Goal: Information Seeking & Learning: Learn about a topic

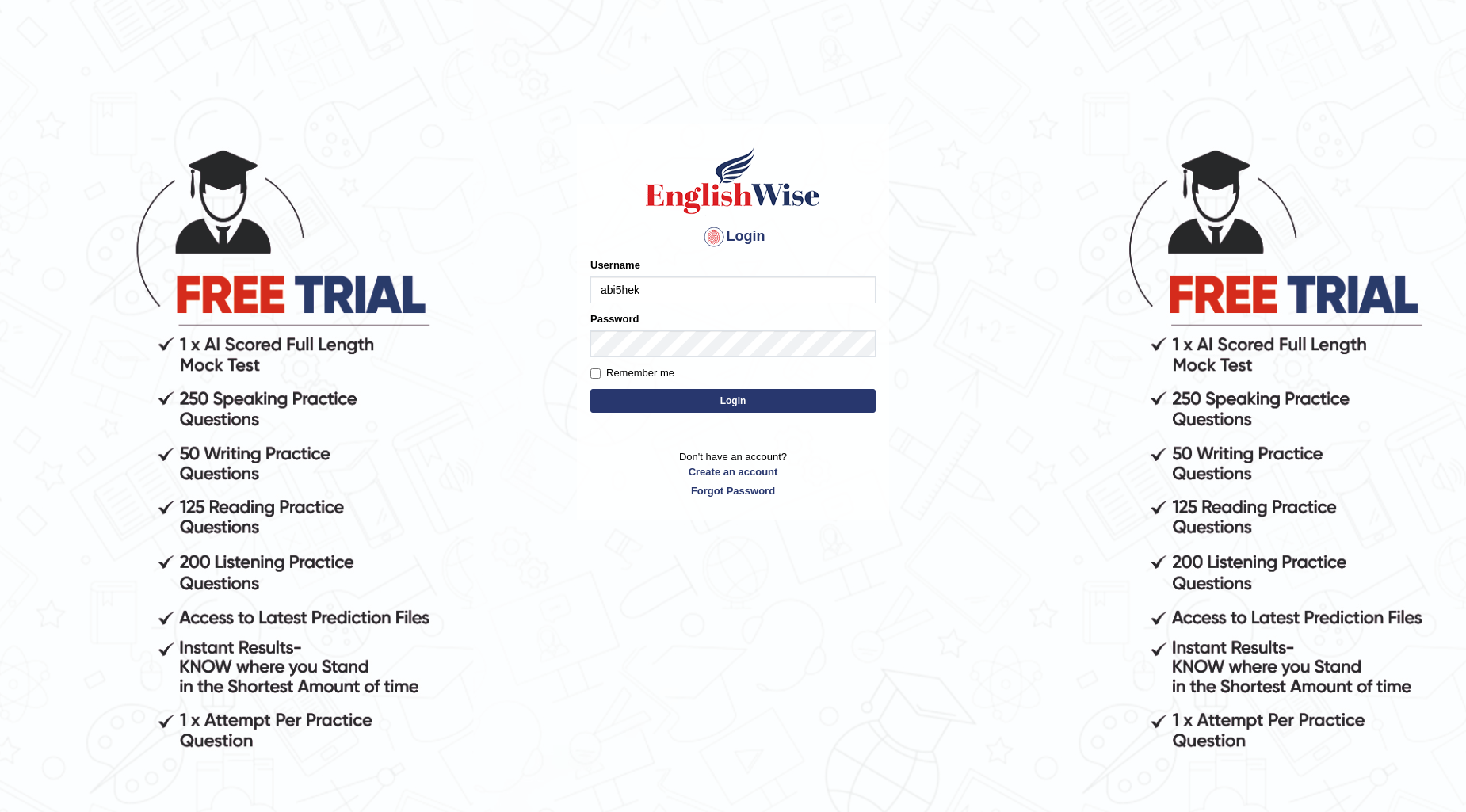
type input "abi5hek"
click at [636, 389] on button "Login" at bounding box center [733, 400] width 285 height 24
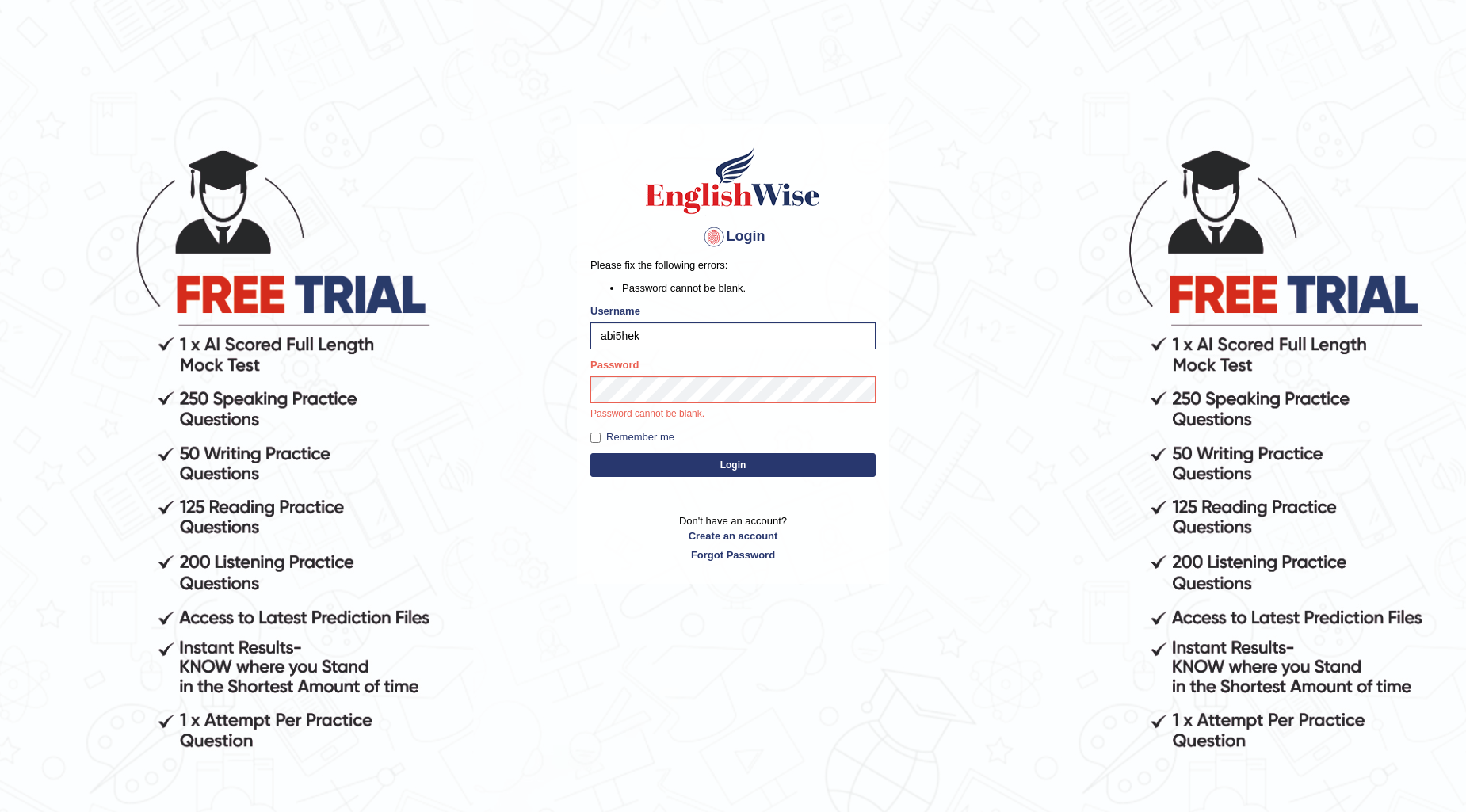
click at [643, 462] on button "Login" at bounding box center [733, 464] width 285 height 24
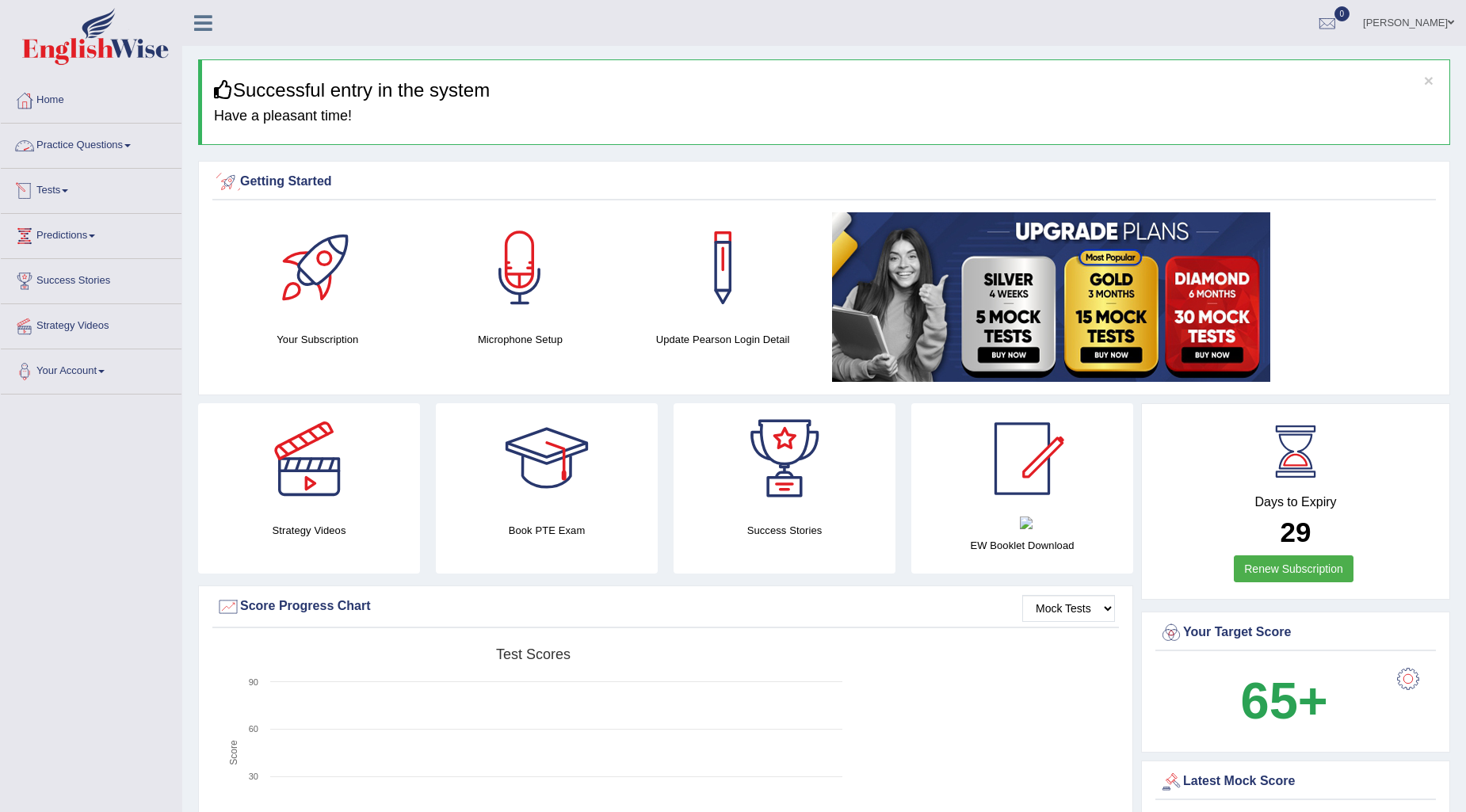
click at [76, 145] on link "Practice Questions" at bounding box center [91, 143] width 181 height 39
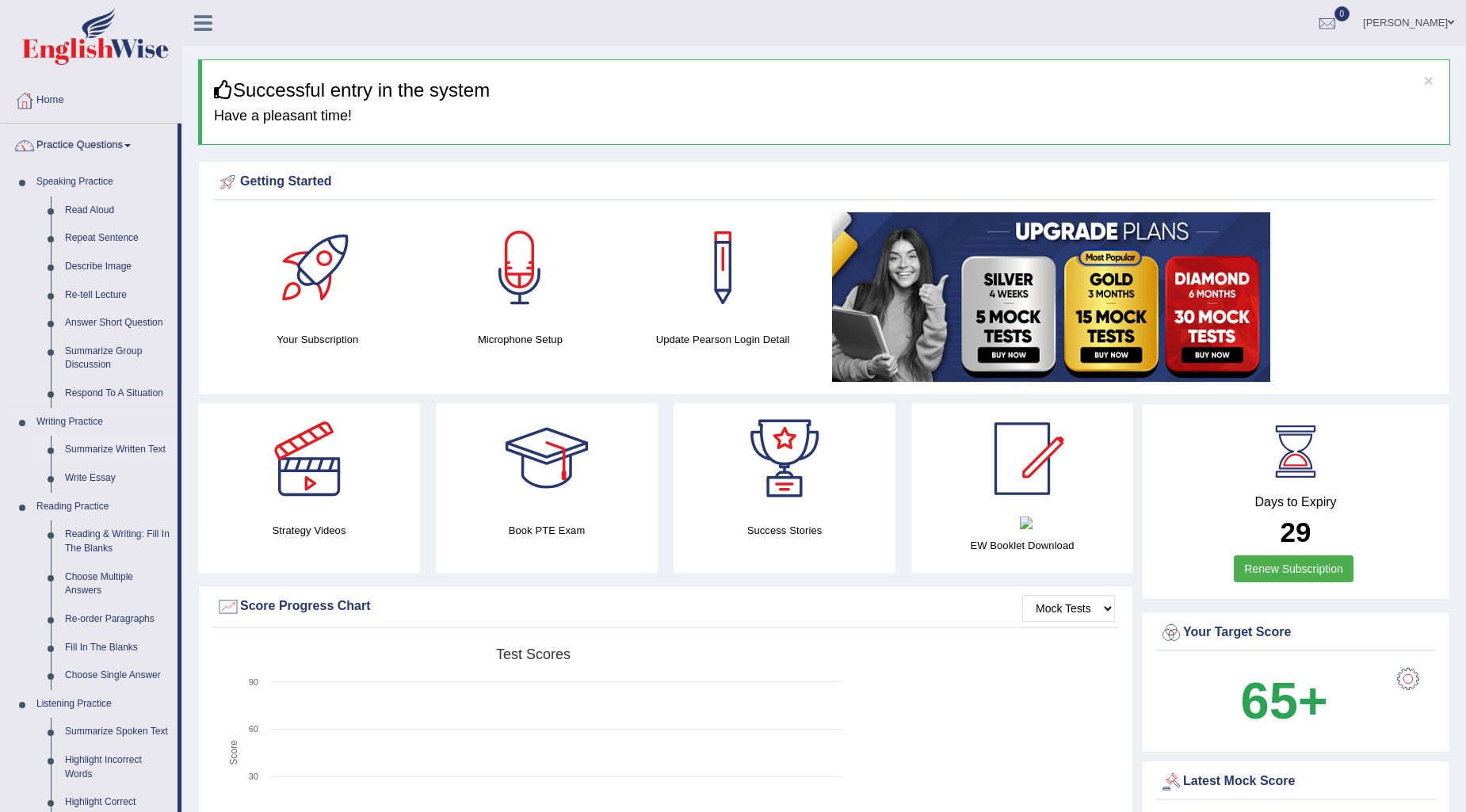
click at [108, 445] on link "Summarize Written Text" at bounding box center [118, 450] width 120 height 29
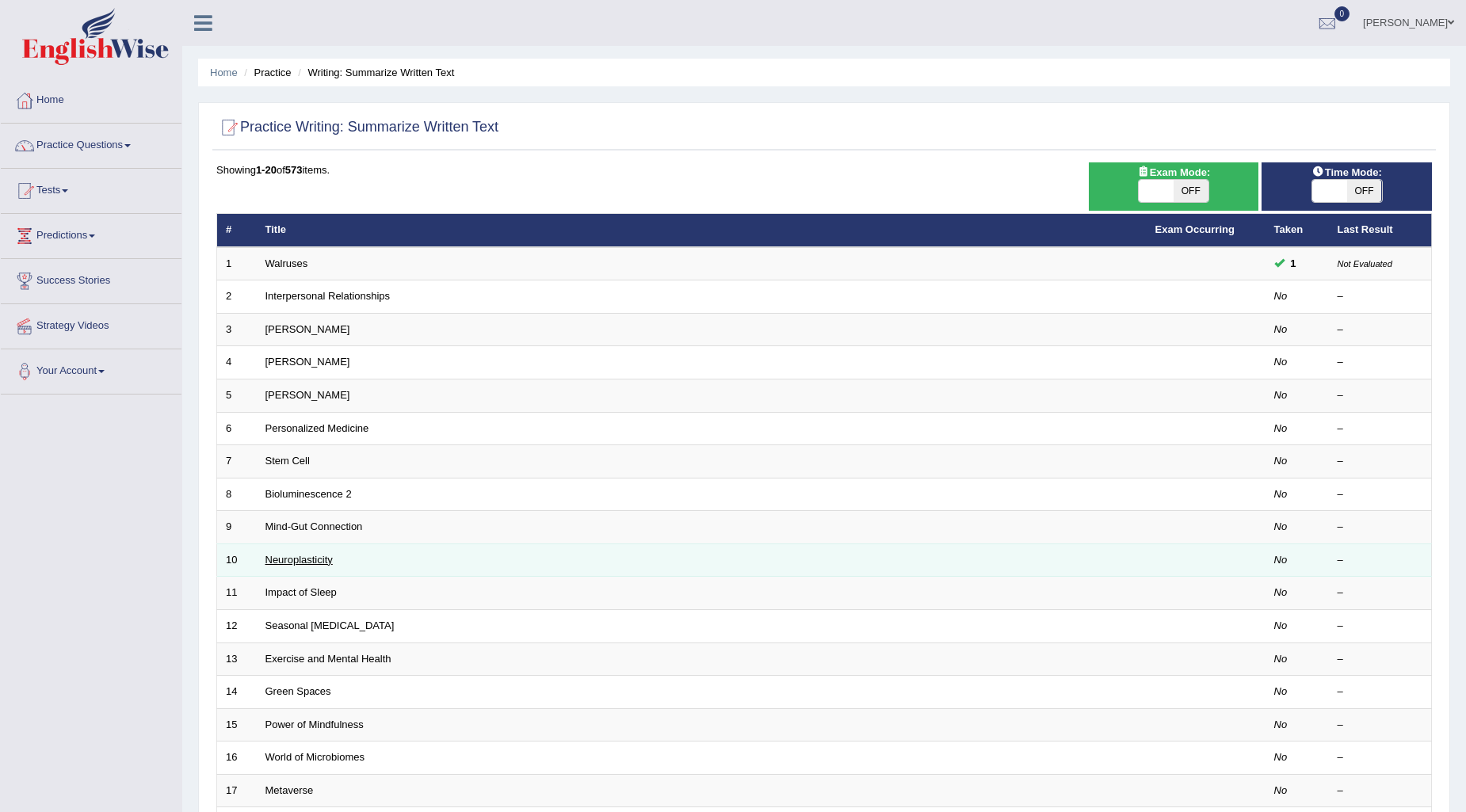
click at [312, 559] on link "Neuroplasticity" at bounding box center [299, 560] width 67 height 12
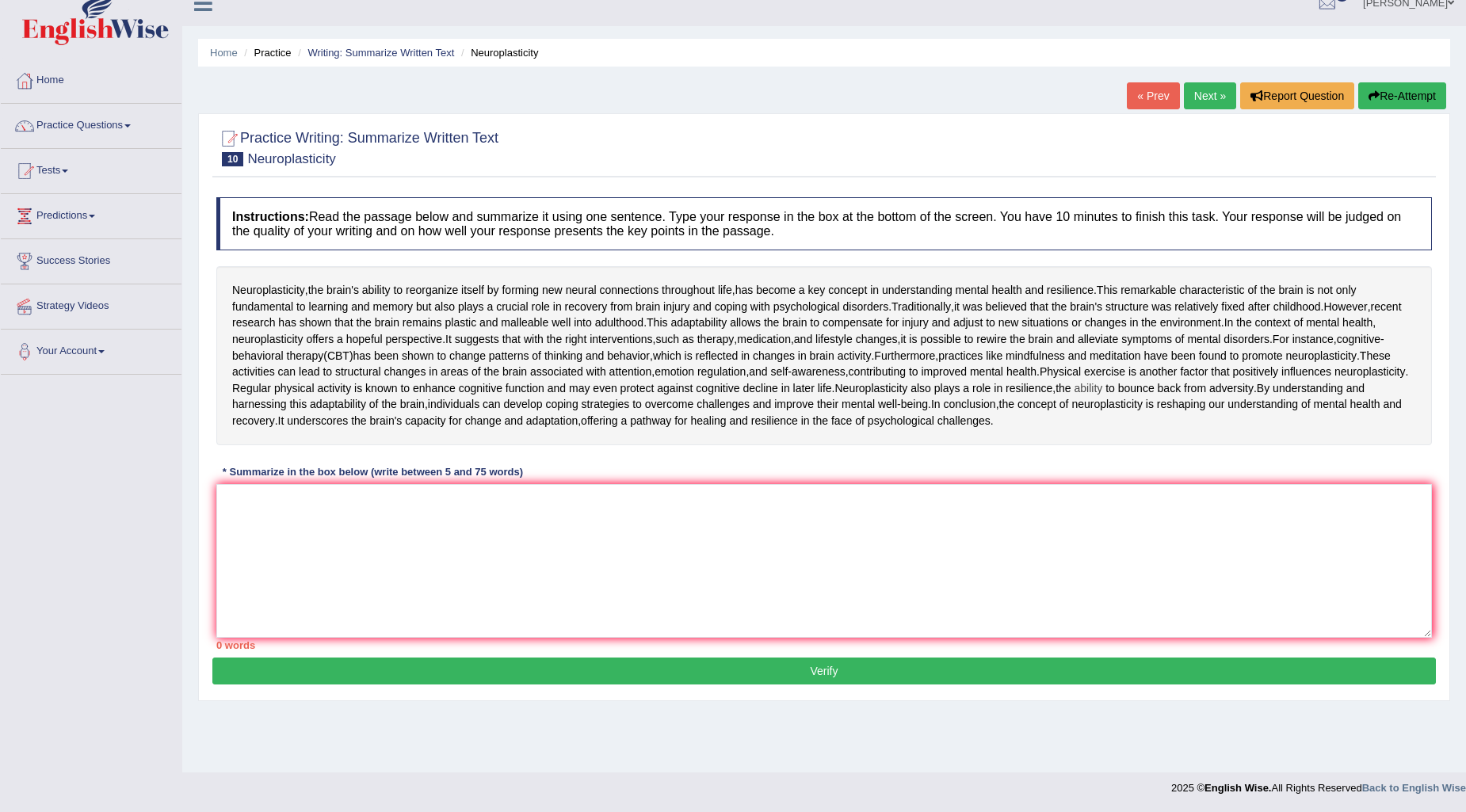
scroll to position [122, 0]
click at [242, 551] on textarea at bounding box center [824, 561] width 1215 height 154
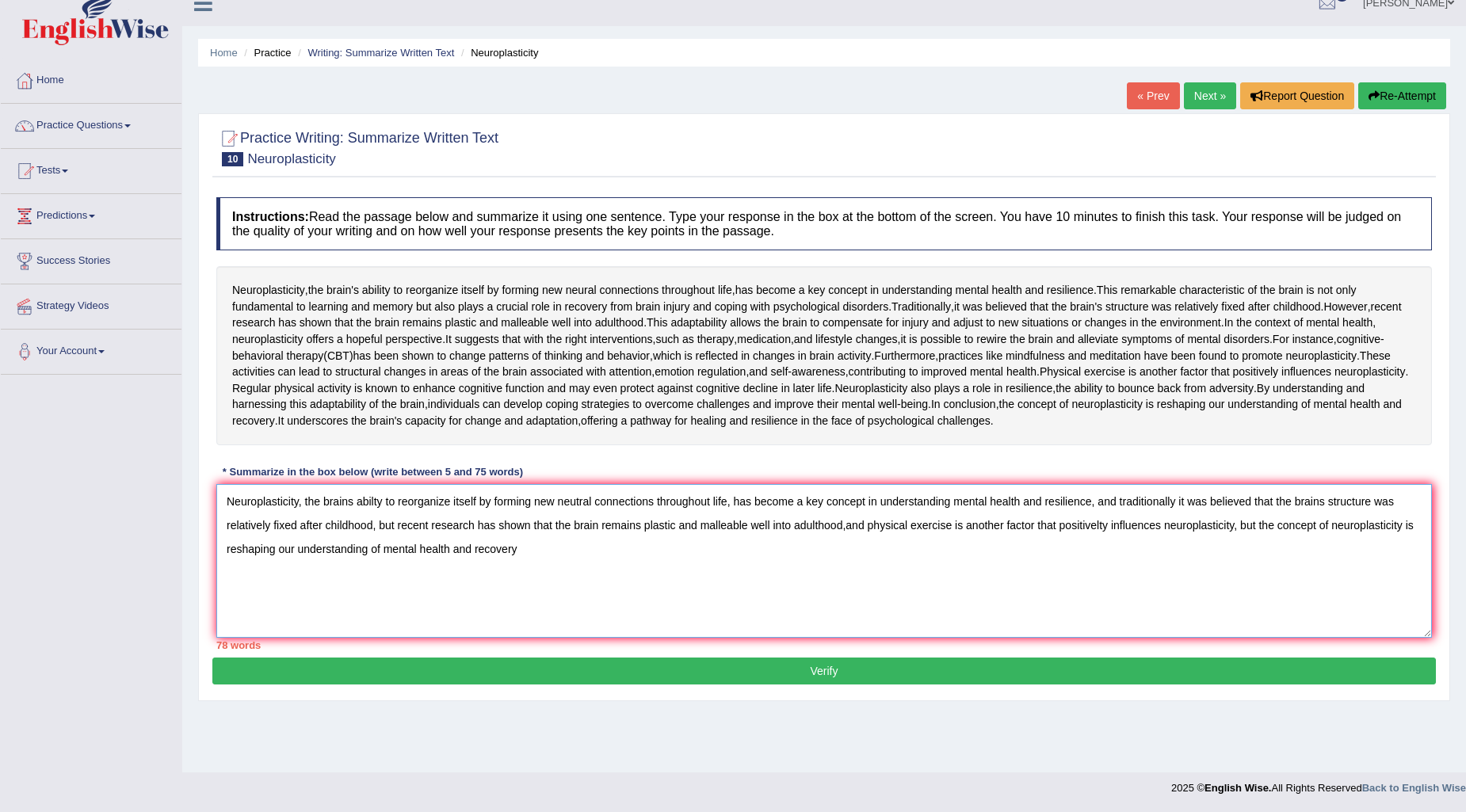
click at [1326, 584] on textarea "Neuroplasticity, the brains abilty to reorganize itself by forming new neutral …" at bounding box center [824, 561] width 1215 height 154
click at [1274, 586] on textarea "Neuroplasticity, the brains abilty to reorganize itself by forming new neutral …" at bounding box center [824, 561] width 1215 height 154
click at [428, 586] on textarea "Neuroplasticity, the brains abilty to reorganize itself by forming new neutral …" at bounding box center [824, 561] width 1215 height 154
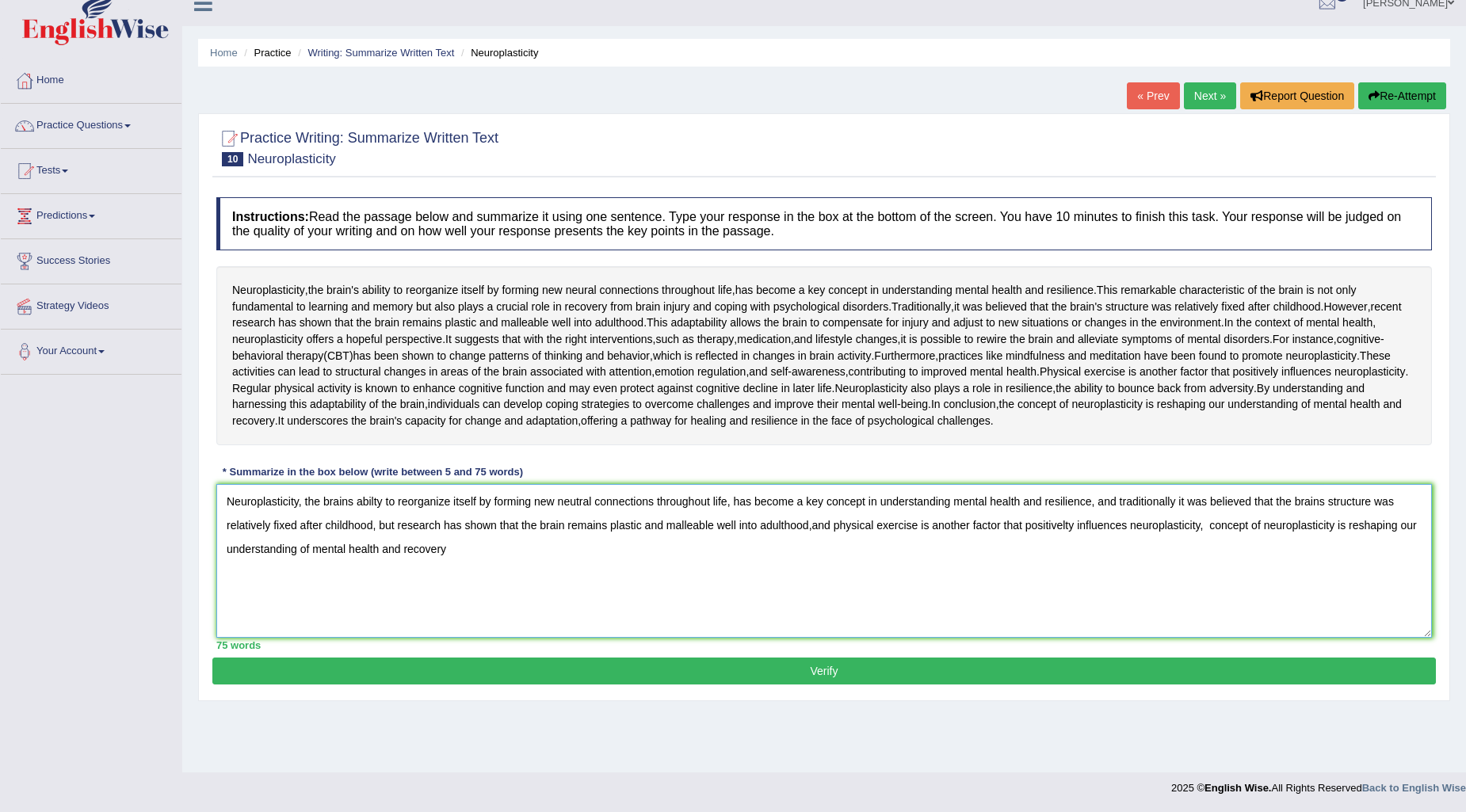
type textarea "Neuroplasticity, the brains abilty to reorganize itself by forming new neutral …"
click at [476, 685] on button "Verify" at bounding box center [824, 671] width 1223 height 27
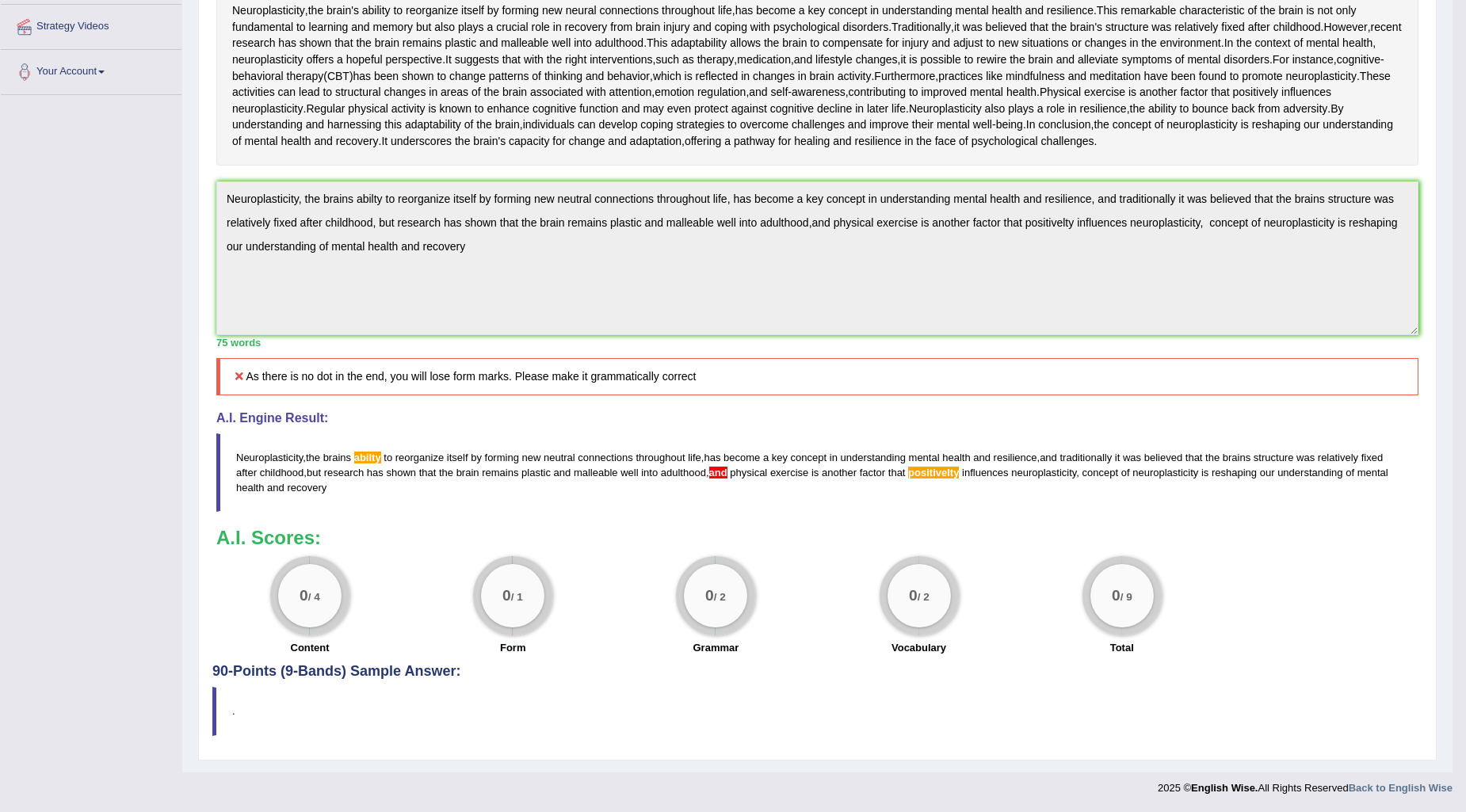
scroll to position [462, 0]
click at [241, 703] on blockquote "." at bounding box center [817, 711] width 1210 height 48
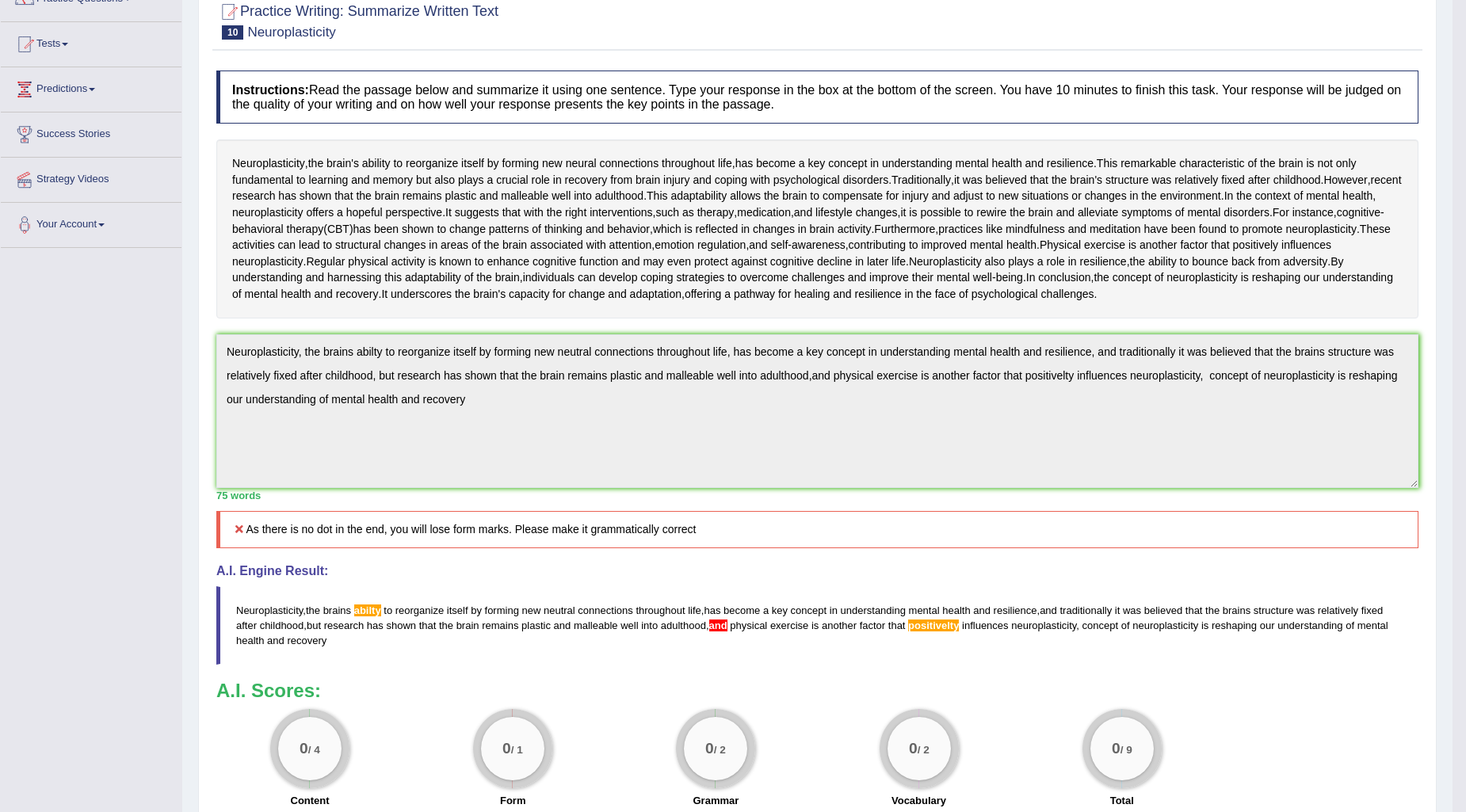
scroll to position [0, 0]
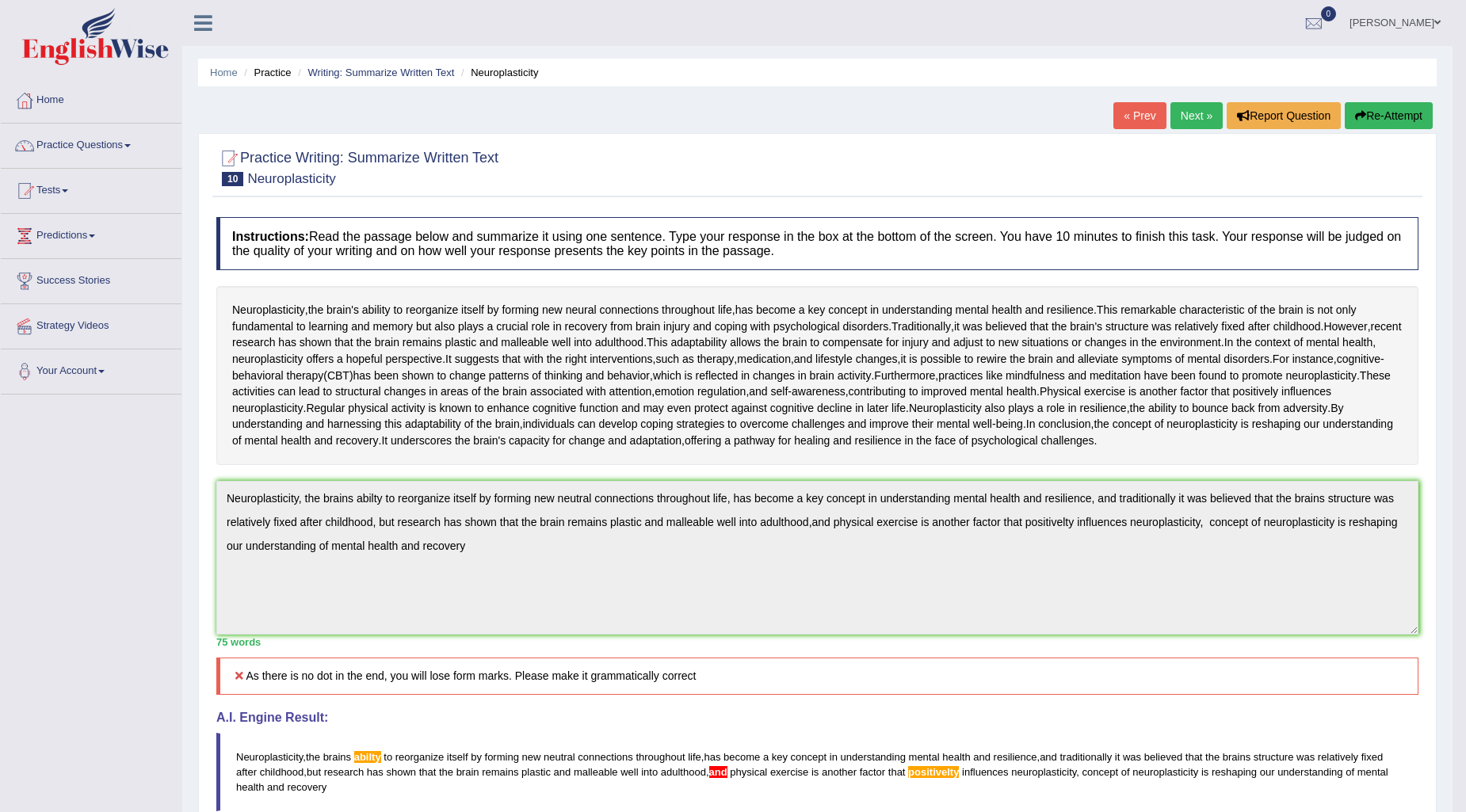
click at [1373, 105] on button "Re-Attempt" at bounding box center [1388, 115] width 88 height 27
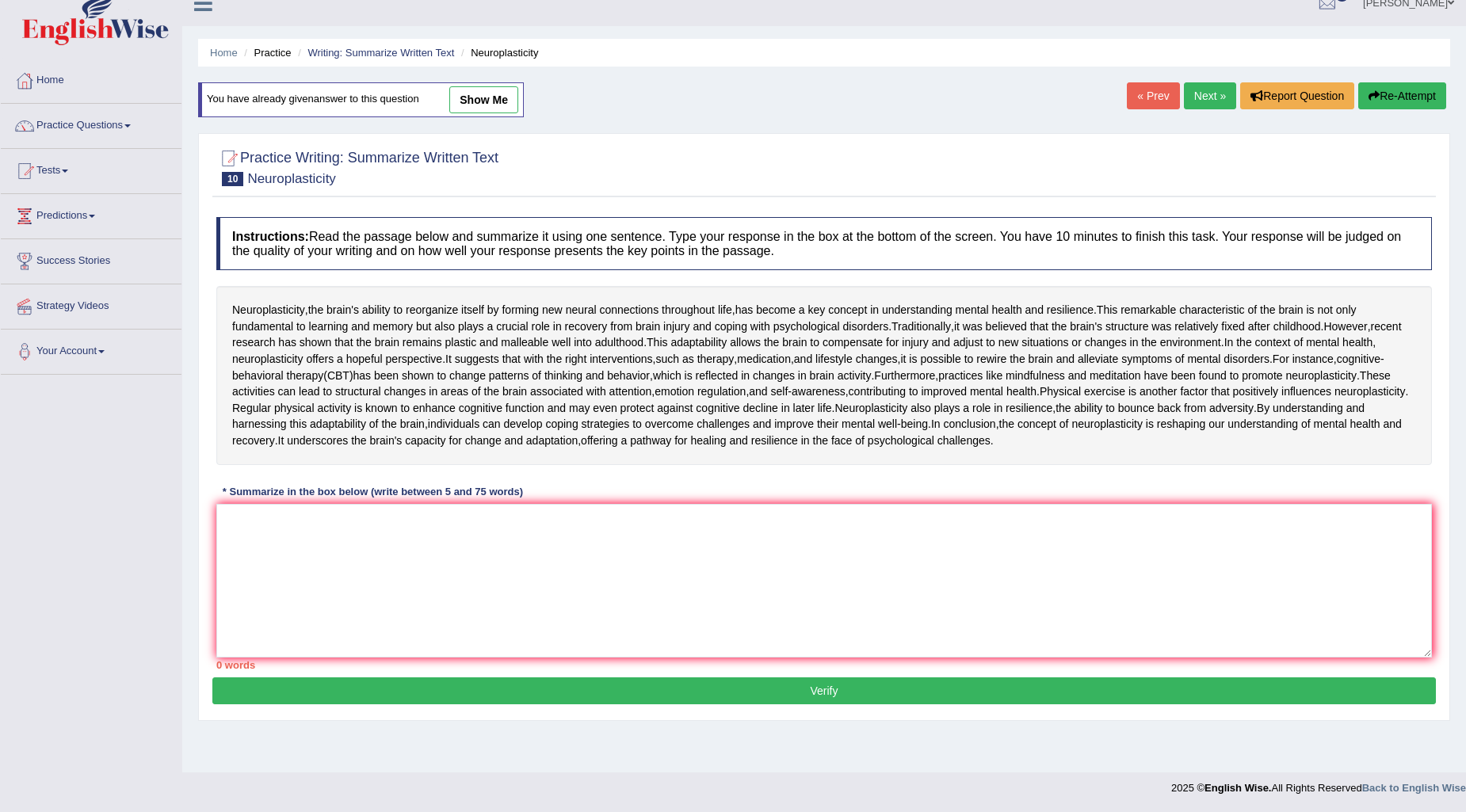
scroll to position [143, 0]
click at [289, 565] on textarea at bounding box center [824, 580] width 1215 height 154
drag, startPoint x: 228, startPoint y: 182, endPoint x: 504, endPoint y: 214, distance: 277.8
click at [504, 286] on div "Neuroplasticity , the brain's ability to reorganize itself by forming new neura…" at bounding box center [824, 375] width 1215 height 178
click at [247, 556] on textarea at bounding box center [824, 580] width 1215 height 154
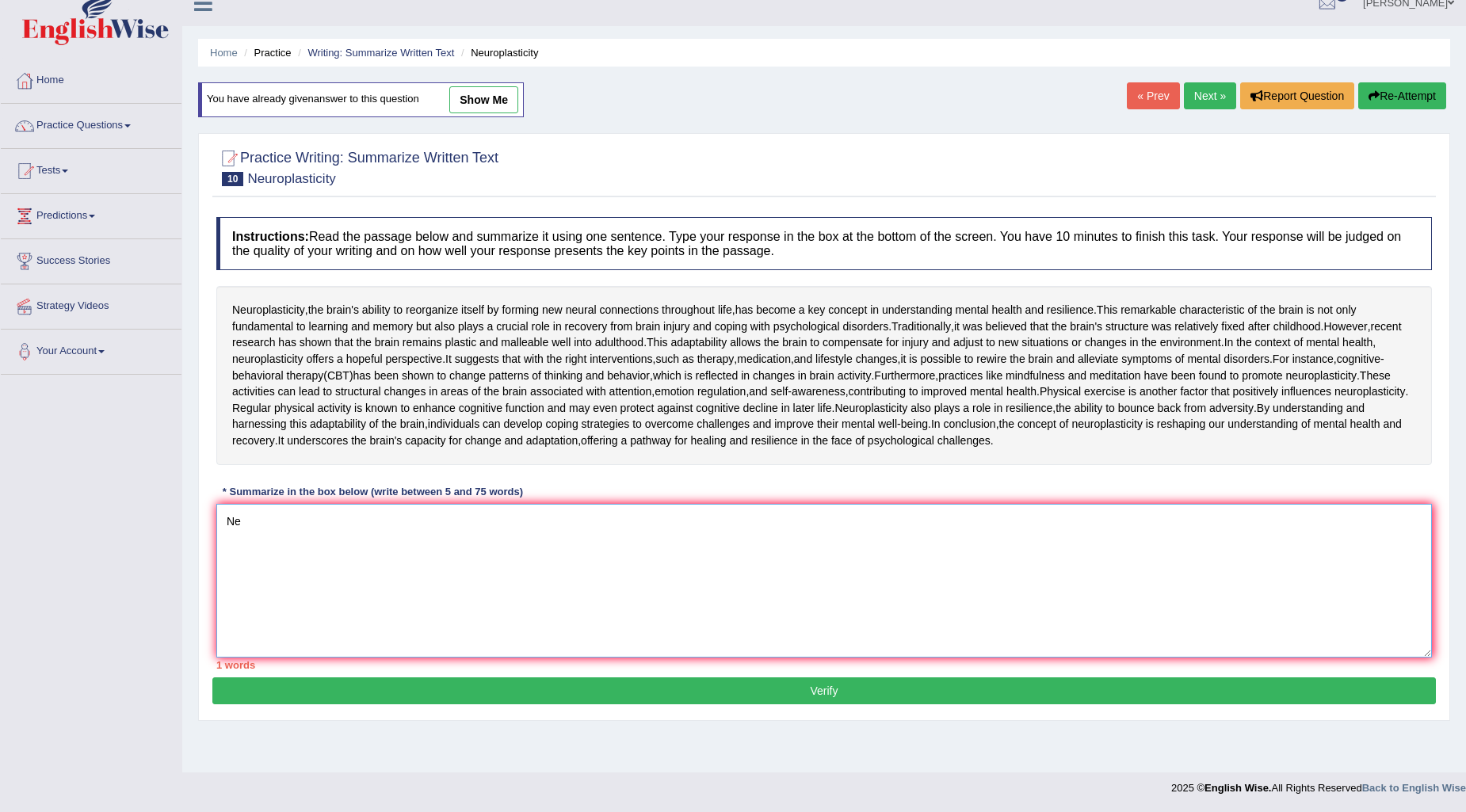
type textarea "N"
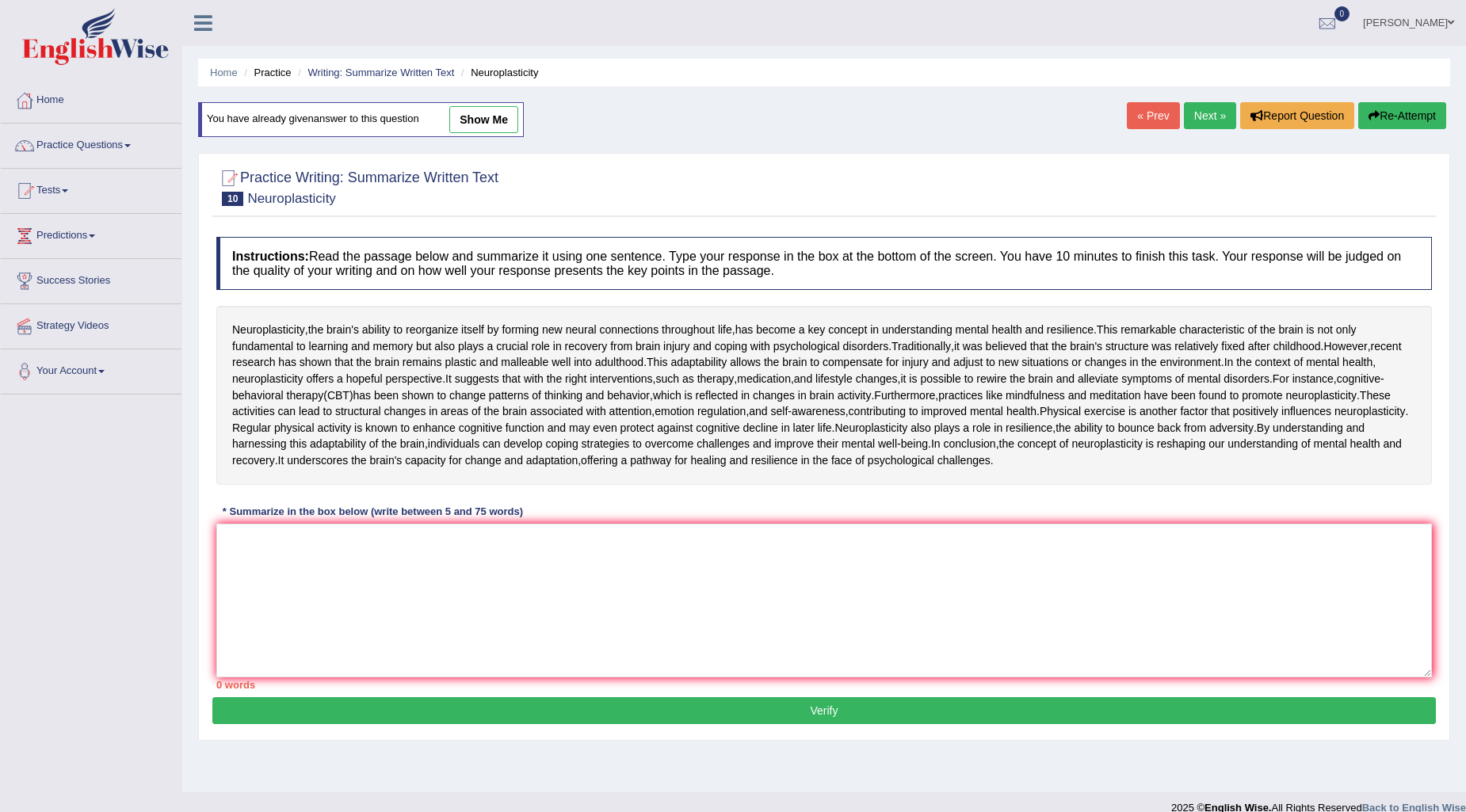
click at [1184, 113] on link "Next »" at bounding box center [1210, 115] width 53 height 27
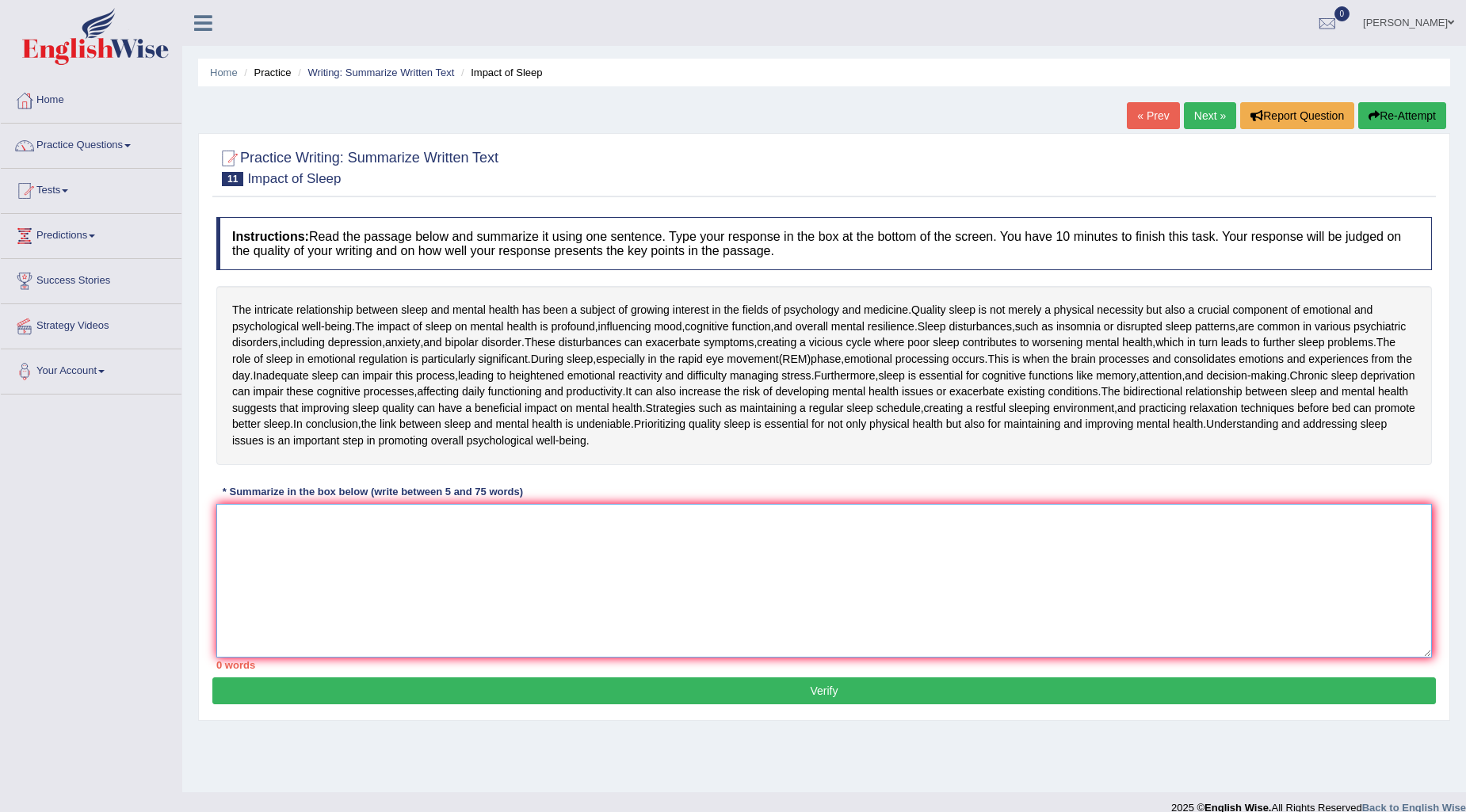
click at [270, 543] on textarea at bounding box center [824, 580] width 1215 height 154
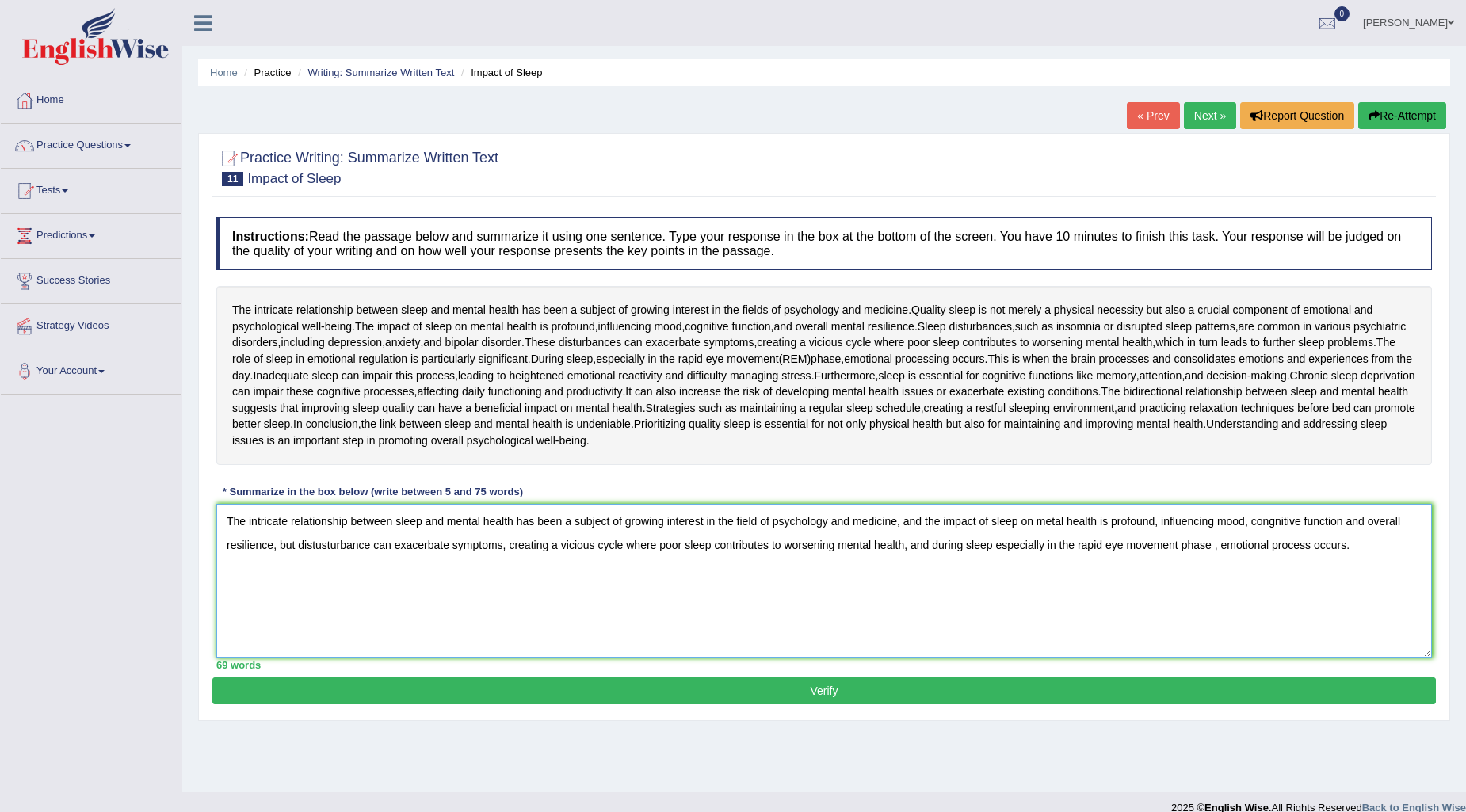
type textarea "The intricate relationship between sleep and mental health has been a subject o…"
click at [557, 687] on button "Verify" at bounding box center [824, 690] width 1223 height 27
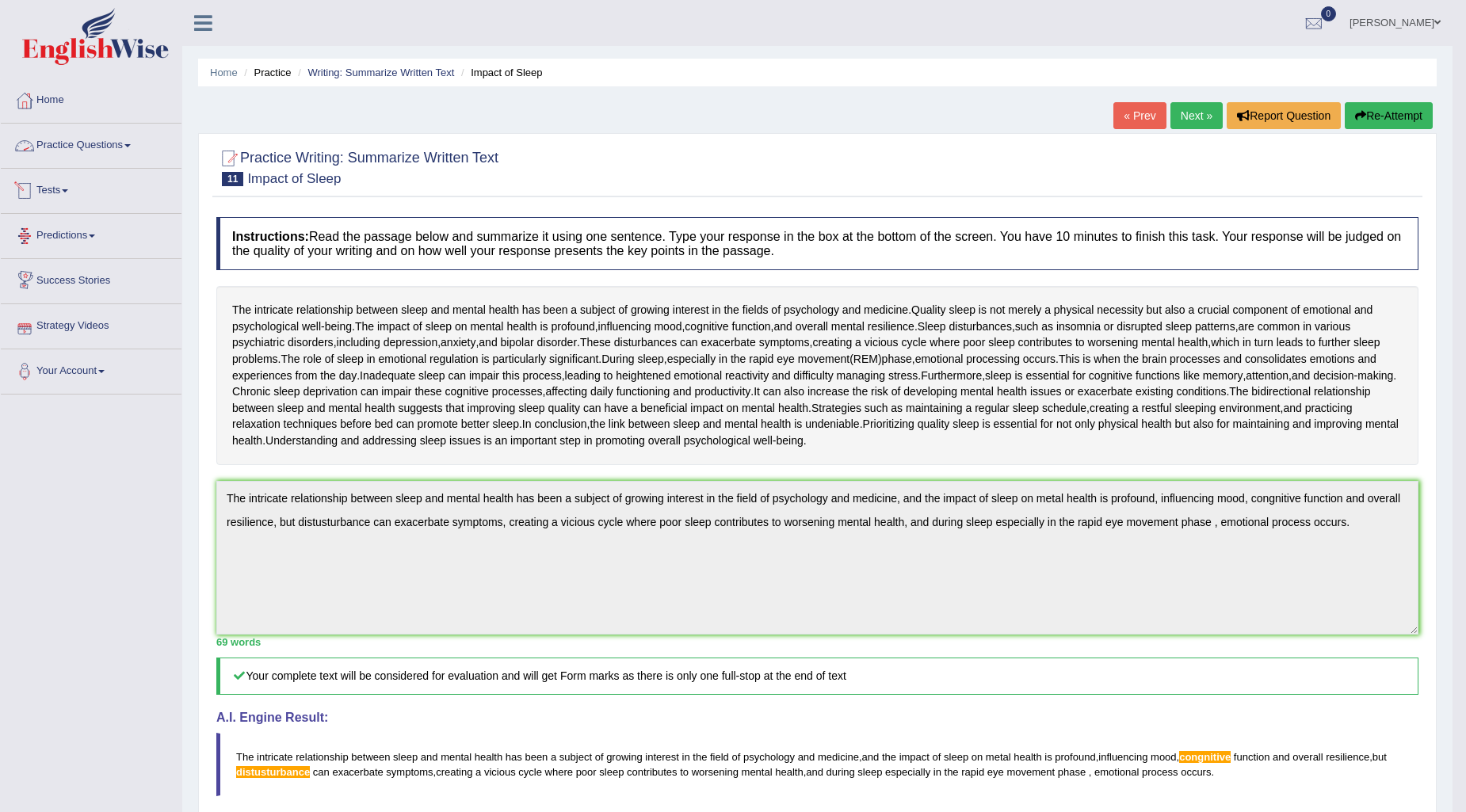
click at [87, 147] on link "Practice Questions" at bounding box center [91, 143] width 181 height 39
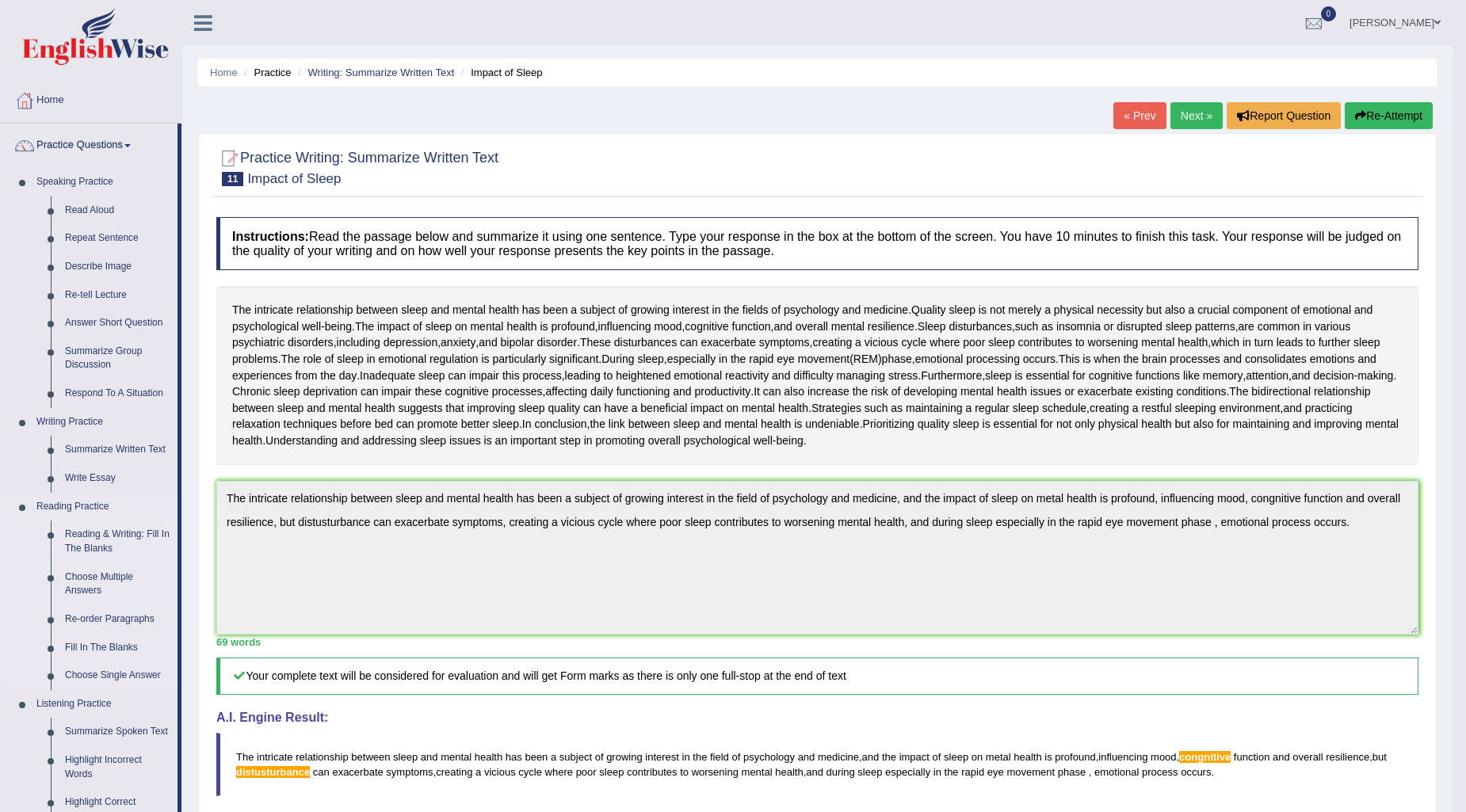
click at [82, 541] on link "Reading & Writing: Fill In The Blanks" at bounding box center [118, 541] width 120 height 42
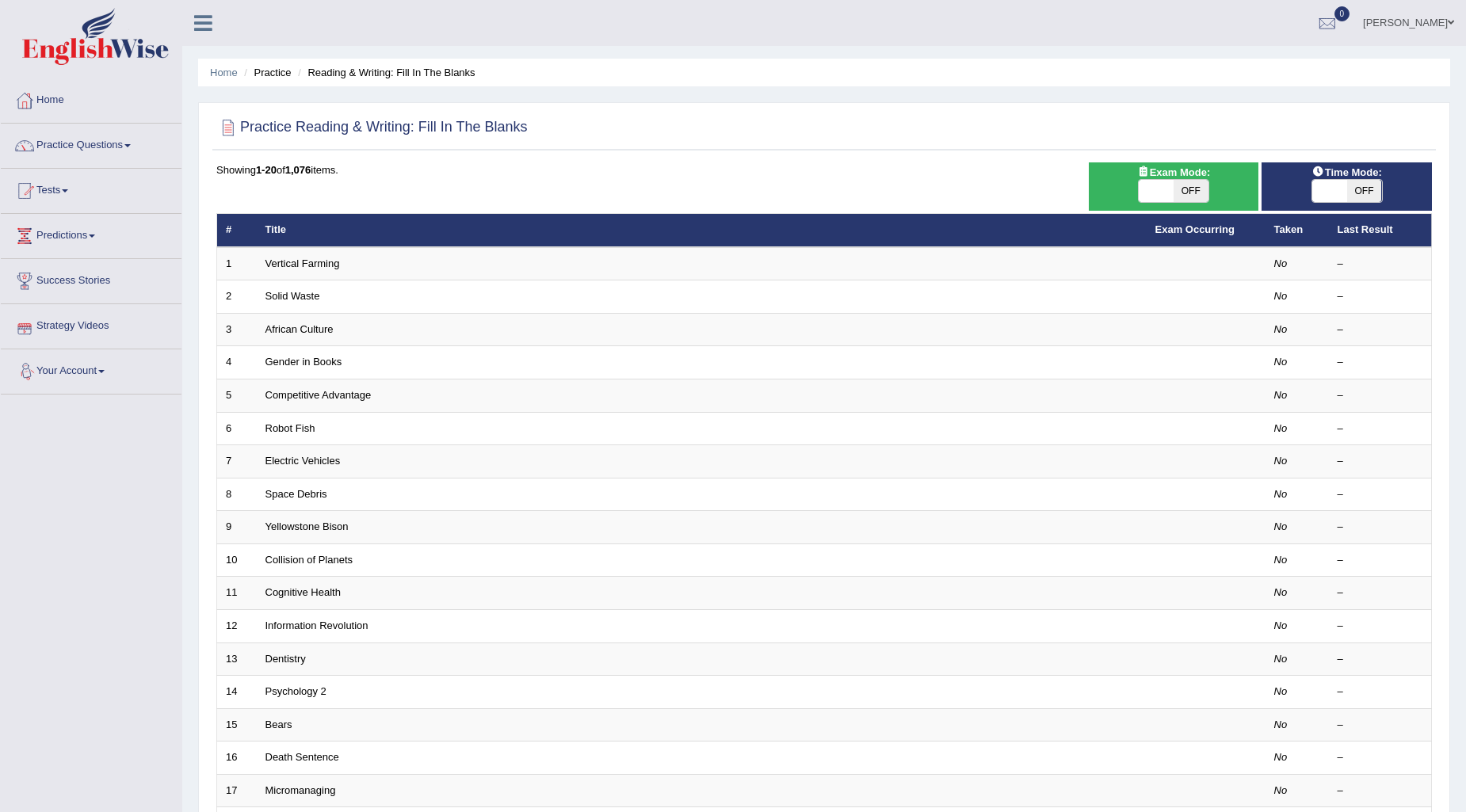
click at [307, 264] on link "Vertical Farming" at bounding box center [303, 263] width 75 height 12
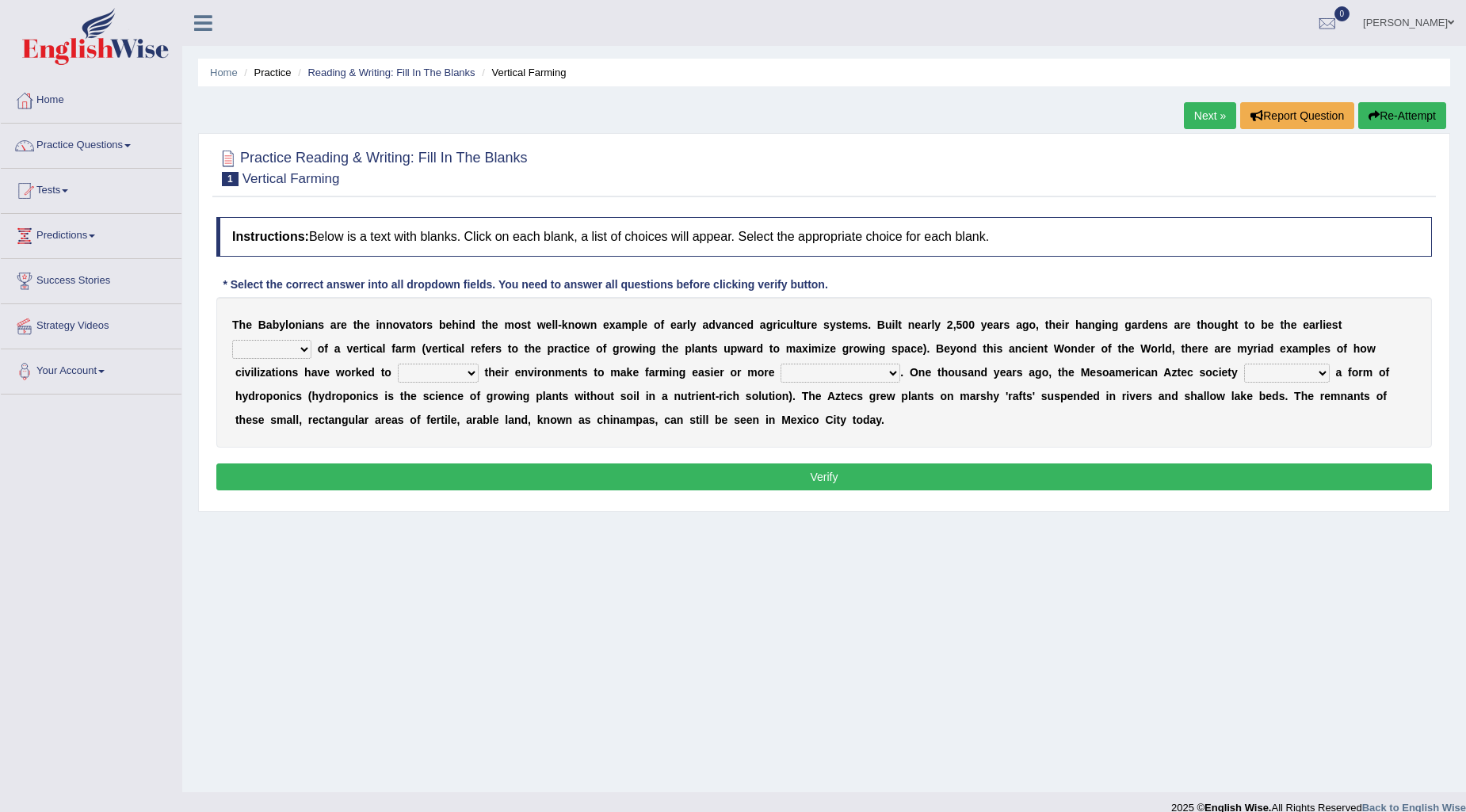
click at [303, 344] on select "prototype failure discredit protocol" at bounding box center [271, 348] width 79 height 19
click at [297, 351] on select "prototype failure discredit protocol" at bounding box center [271, 348] width 79 height 19
click at [361, 413] on b "a" at bounding box center [362, 419] width 7 height 12
click at [445, 373] on select "manipulate escape respect disarrange" at bounding box center [438, 372] width 81 height 19
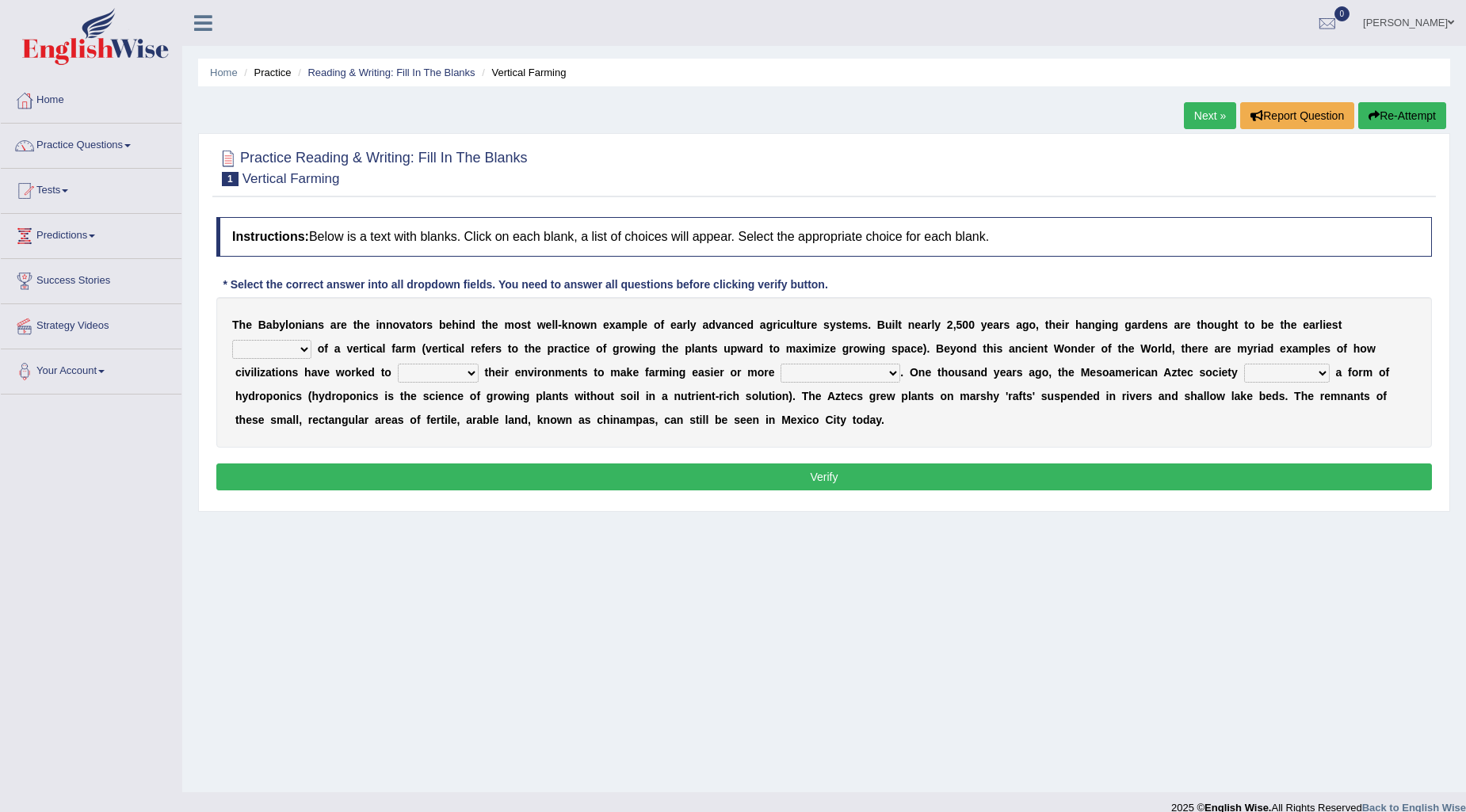
select select "manipulate"
click at [398, 363] on select "manipulate escape respect disarrange" at bounding box center [438, 372] width 81 height 19
click at [826, 377] on select "productive constructive connective counterproductive" at bounding box center [840, 372] width 120 height 19
select select "productive"
click at [781, 363] on select "productive constructive connective counterproductive" at bounding box center [840, 372] width 120 height 19
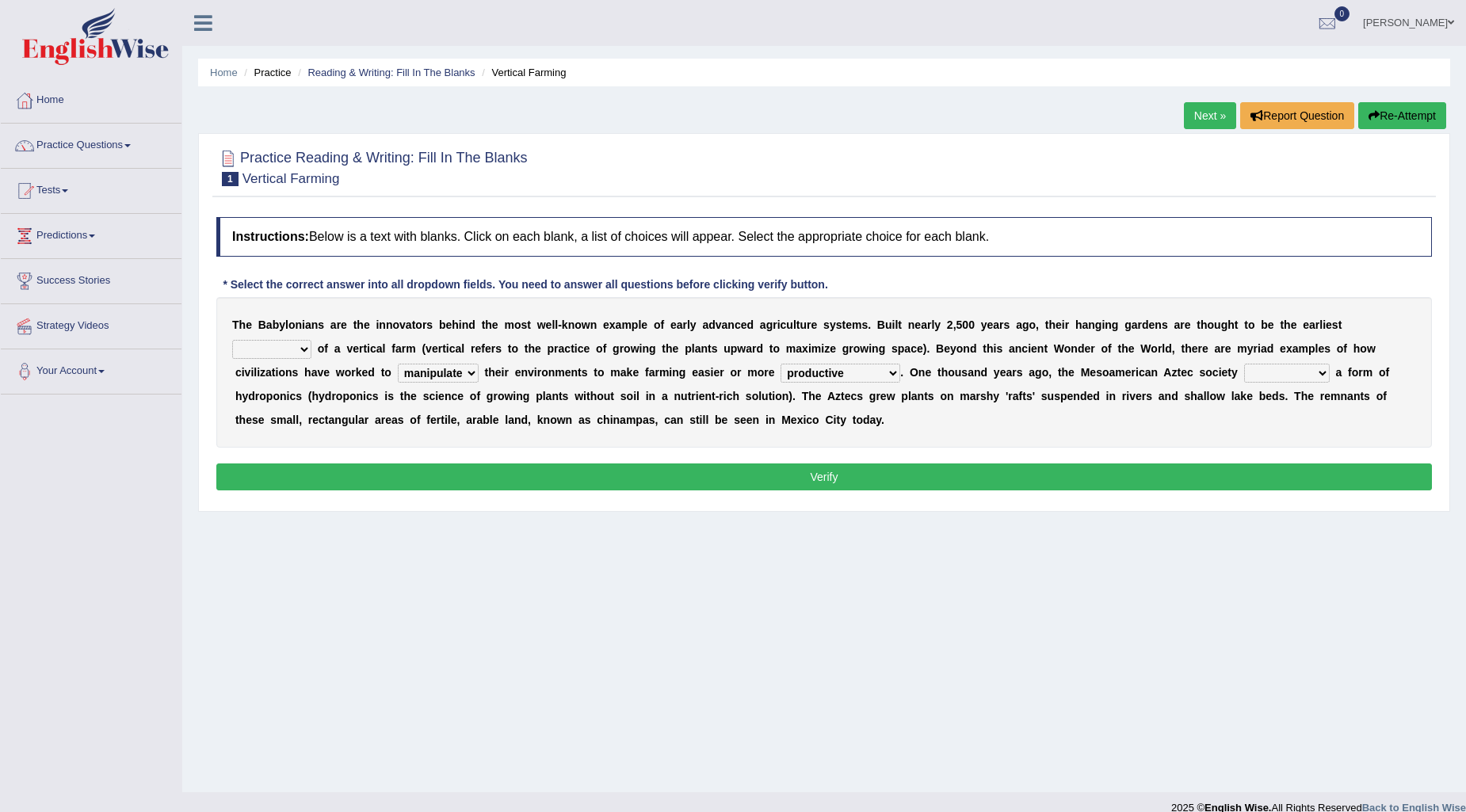
click at [1274, 376] on select "domineered volunteered pioneered engineered" at bounding box center [1287, 372] width 86 height 19
select select "engineered"
click at [1245, 363] on select "domineered volunteered pioneered engineered" at bounding box center [1287, 372] width 86 height 19
click at [289, 340] on select "prototype failure discredit protocol" at bounding box center [271, 348] width 79 height 19
select select "prototype"
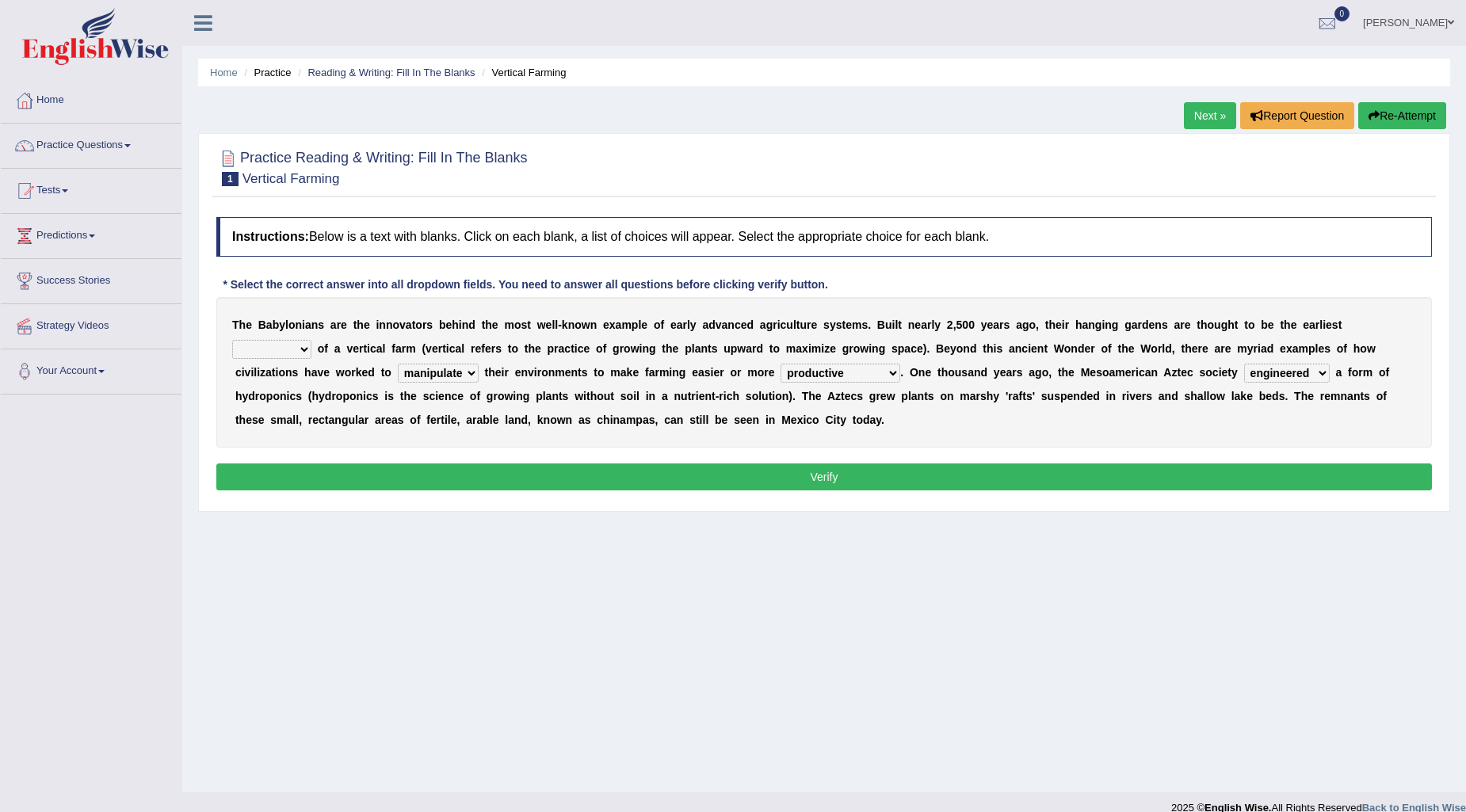
click at [232, 339] on select "prototype failure discredit protocol" at bounding box center [271, 348] width 79 height 19
click at [414, 472] on button "Verify" at bounding box center [824, 477] width 1215 height 27
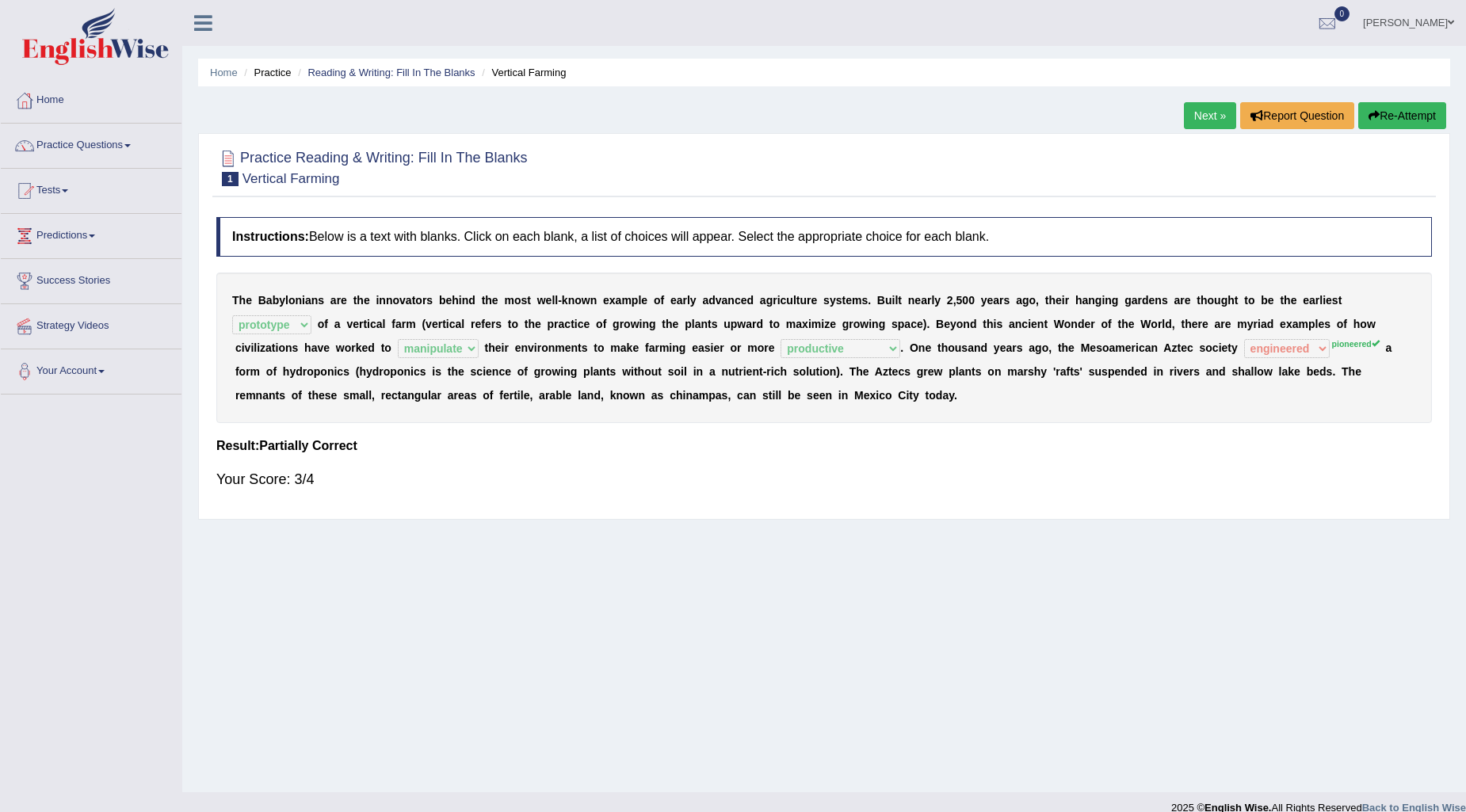
click at [1213, 117] on link "Next »" at bounding box center [1210, 115] width 53 height 27
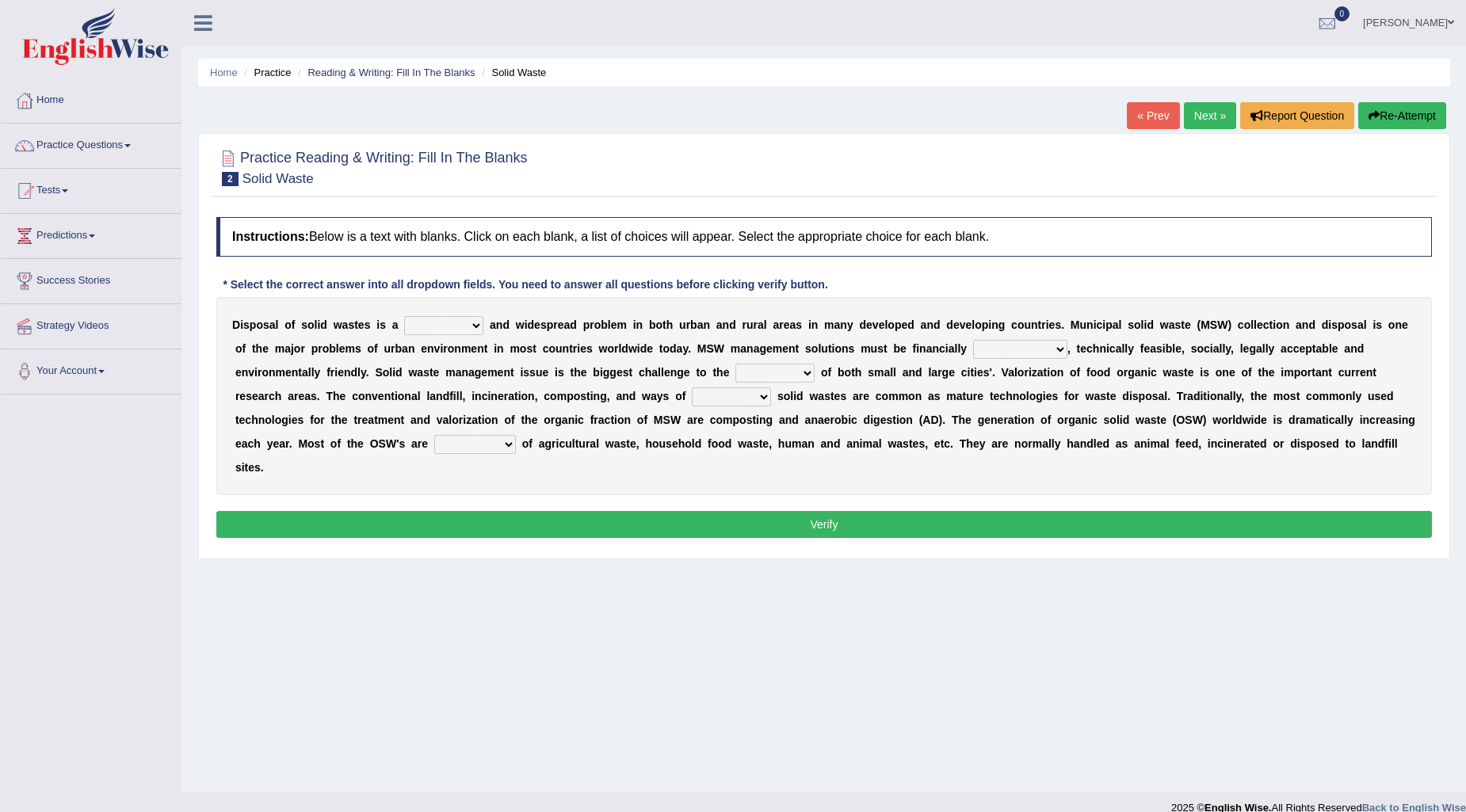
click at [449, 320] on select "slanting stinging stalling shafting" at bounding box center [444, 325] width 79 height 19
select select "stalling"
click at [405, 316] on select "slanting stinging stalling shafting" at bounding box center [444, 325] width 79 height 19
click at [1043, 352] on select "unattainable sustainable objectionable treasonable" at bounding box center [1020, 348] width 95 height 19
select select "sustainable"
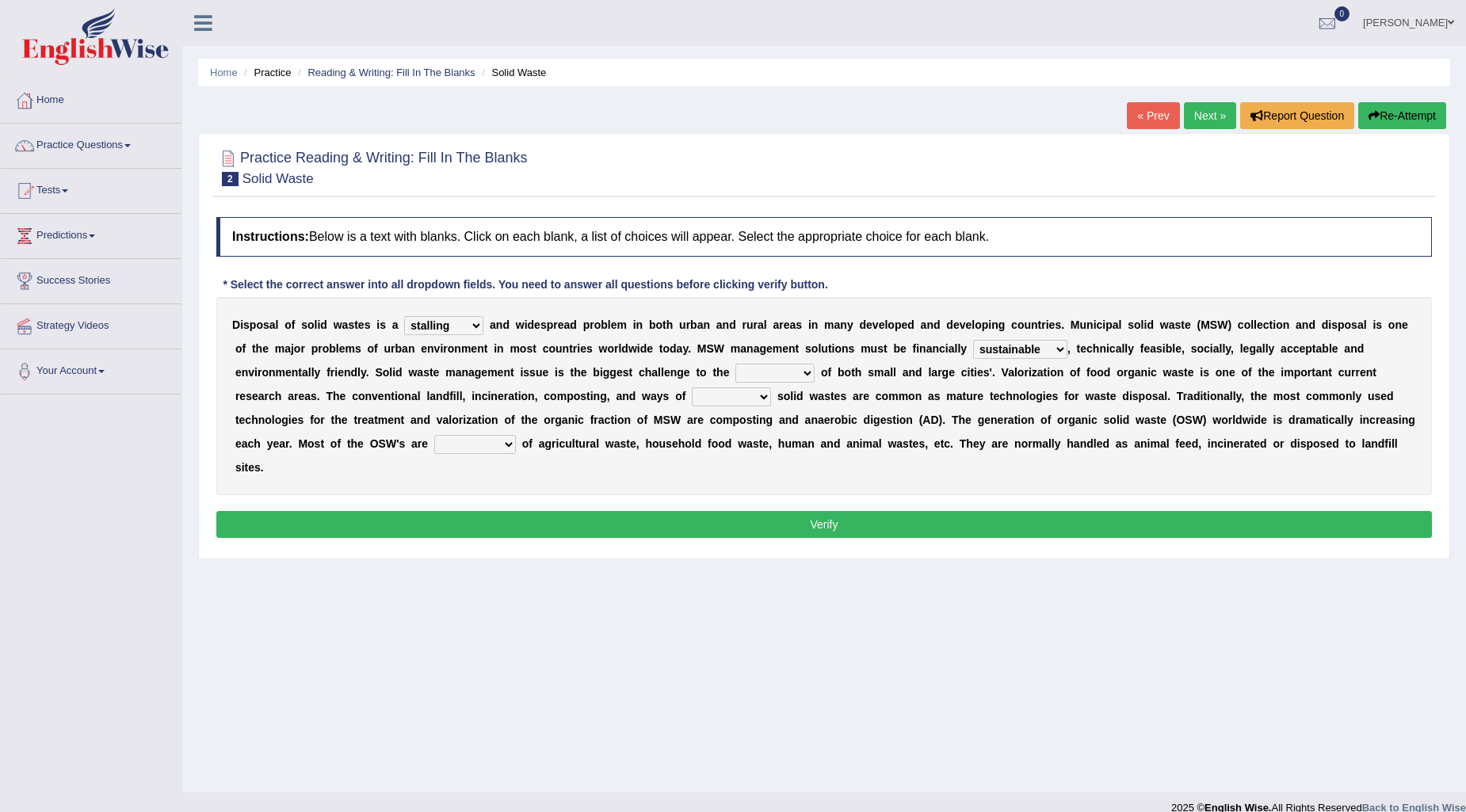
click at [973, 339] on select "unattainable sustainable objectionable treasonable" at bounding box center [1020, 348] width 95 height 19
click at [1061, 346] on select "unattainable sustainable objectionable treasonable" at bounding box center [1020, 348] width 95 height 19
click at [758, 378] on select "plants culture authorities history" at bounding box center [775, 372] width 79 height 19
select select "authorities"
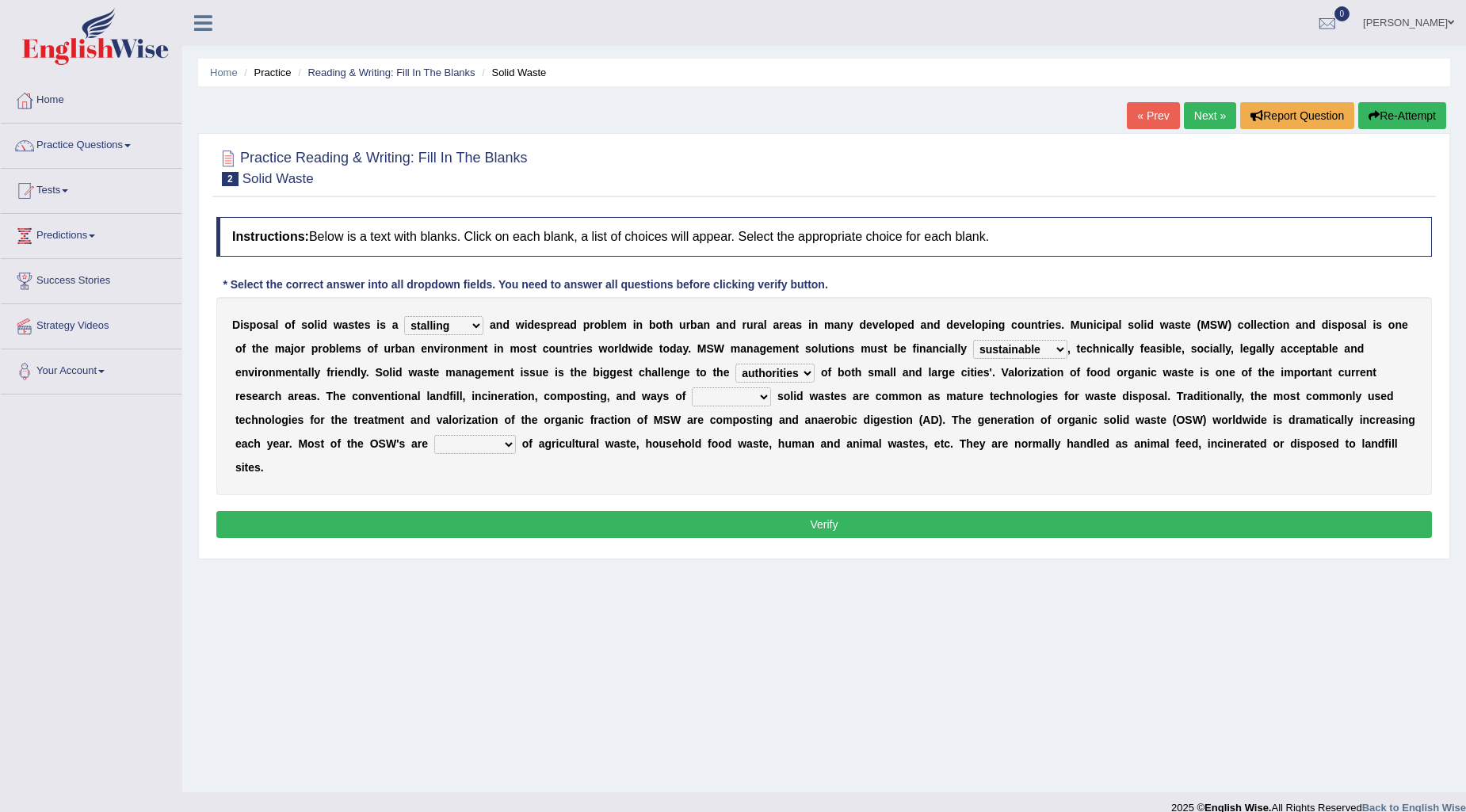
click at [735, 363] on select "plants culture authorities history" at bounding box center [775, 372] width 79 height 19
click at [713, 401] on select "reserving preserving deserving handling" at bounding box center [731, 396] width 79 height 19
select select "reserving"
click at [691, 387] on select "reserving preserving deserving handling" at bounding box center [731, 396] width 79 height 19
click at [492, 441] on select "composed disposed composing disposing" at bounding box center [474, 444] width 81 height 19
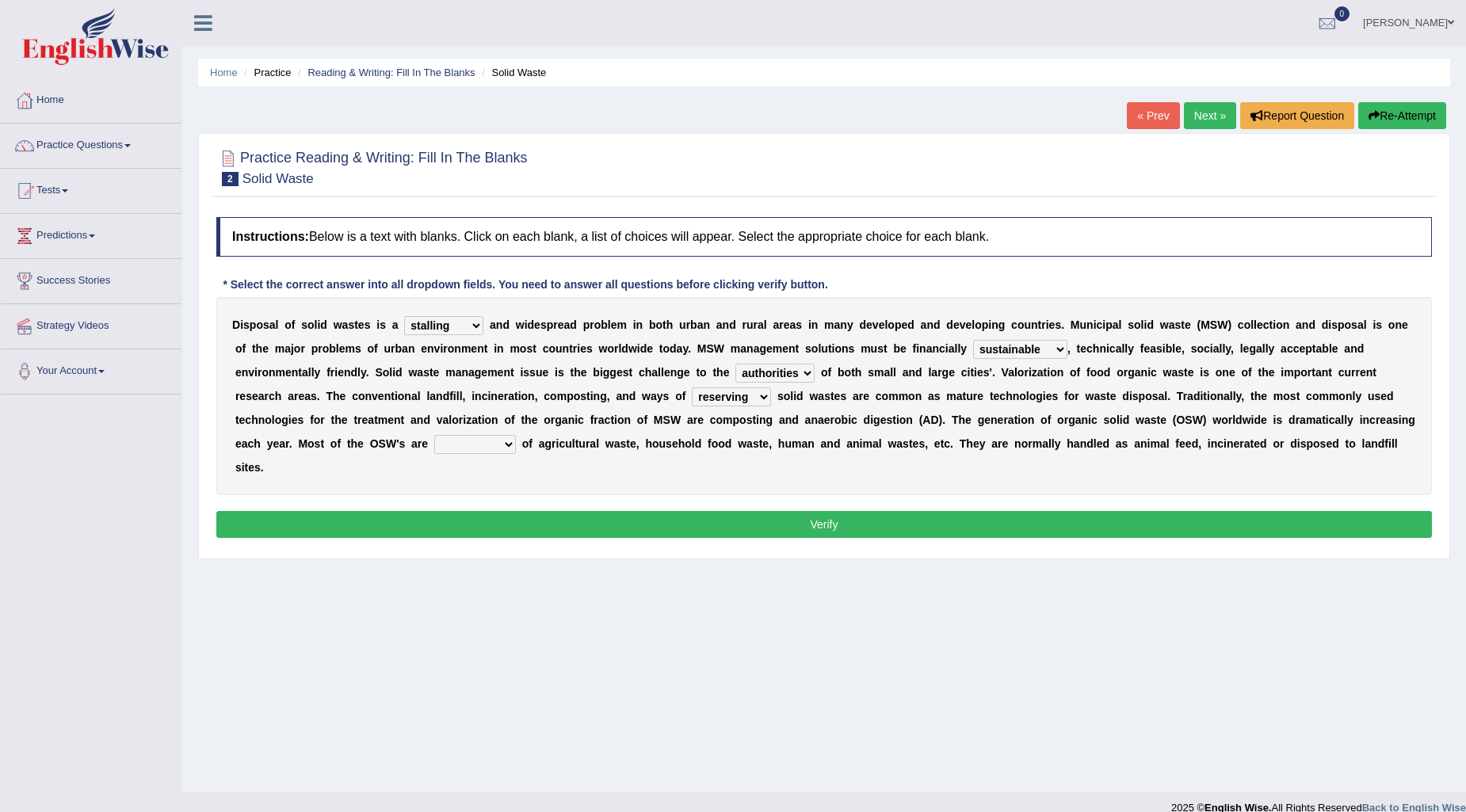
select select "composing"
click at [434, 435] on select "composed disposed composing disposing" at bounding box center [474, 444] width 81 height 19
click at [480, 519] on button "Verify" at bounding box center [824, 524] width 1215 height 27
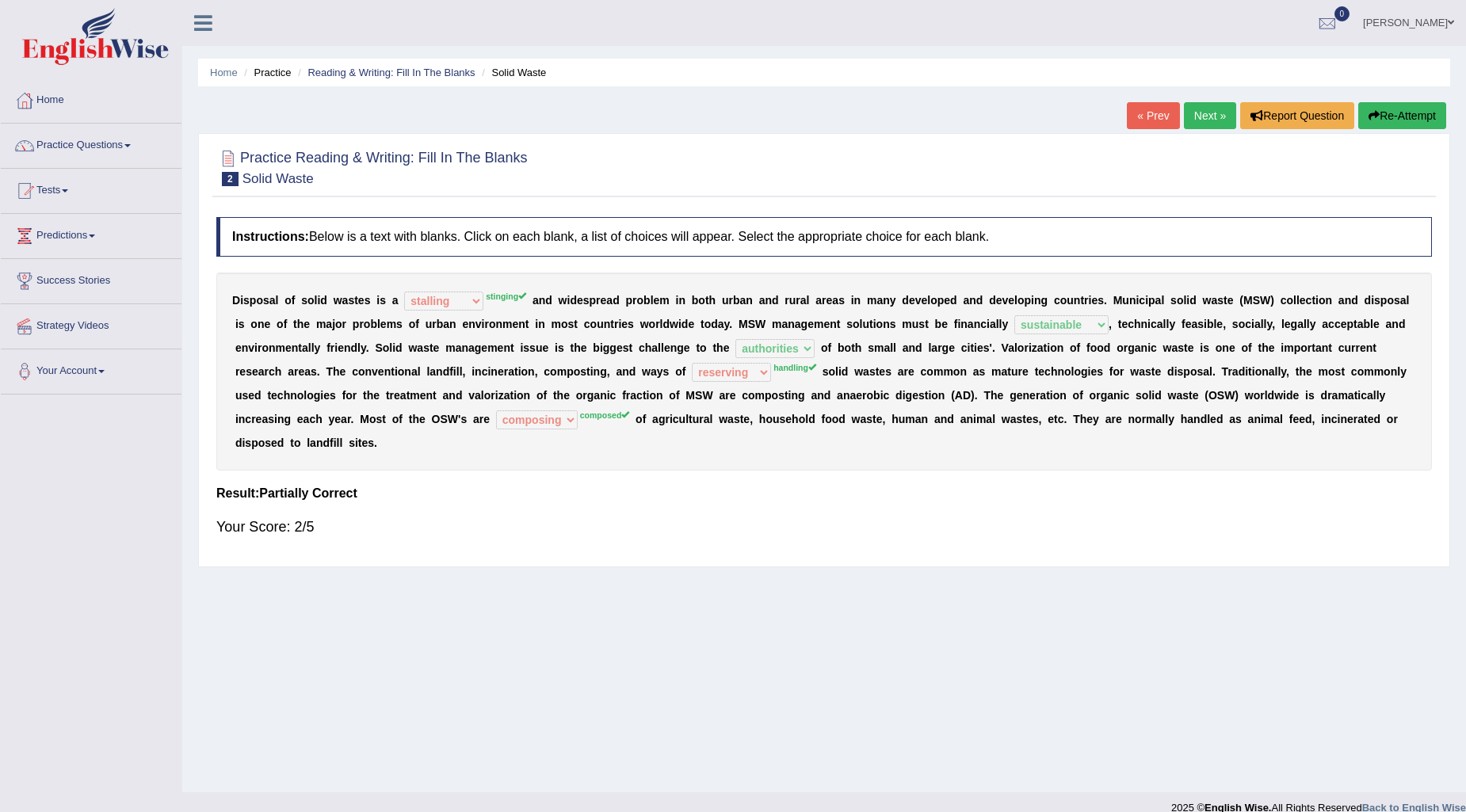
click at [1194, 124] on link "Next »" at bounding box center [1210, 115] width 53 height 27
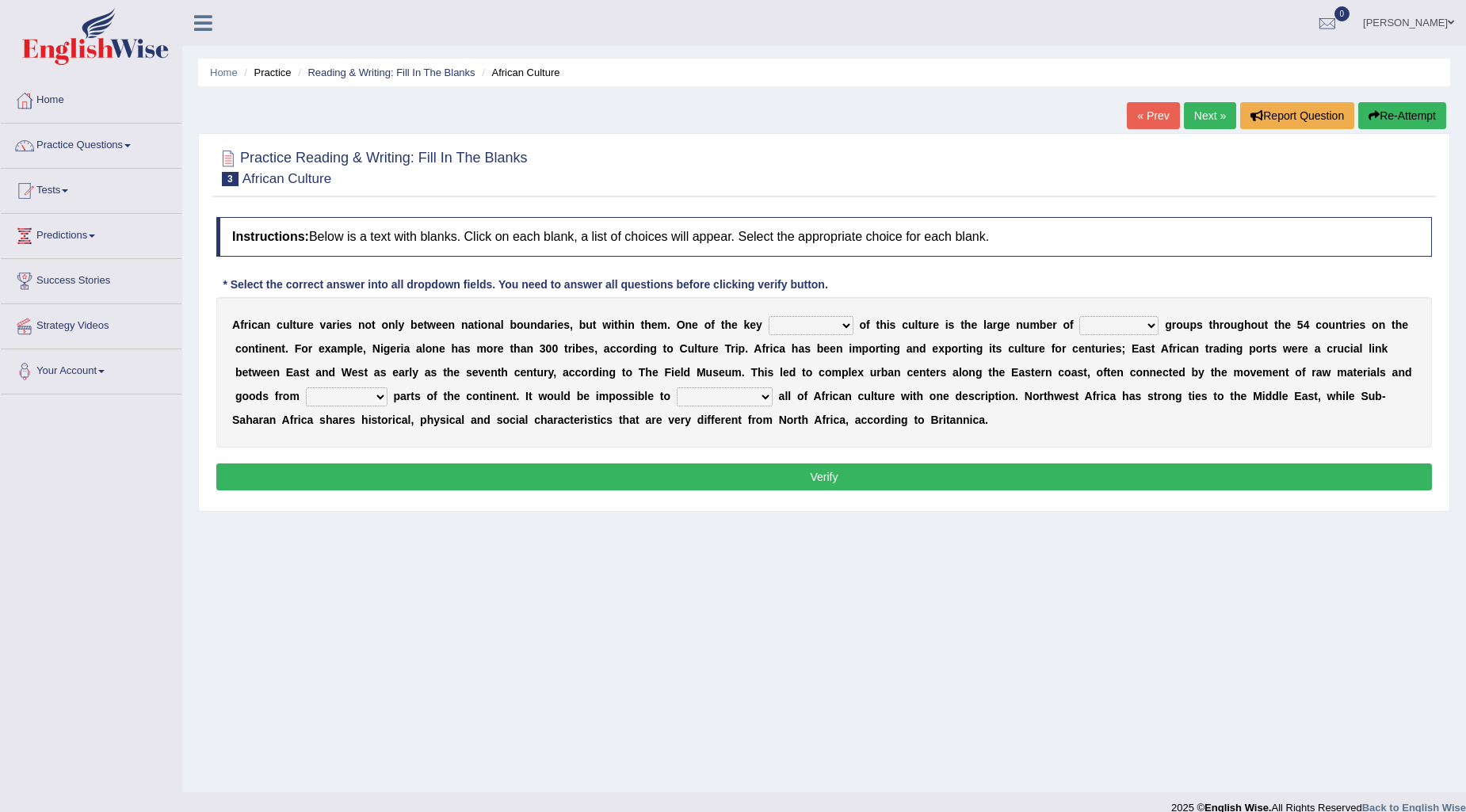
click at [801, 322] on select "conjectures features issues doubts" at bounding box center [811, 325] width 85 height 19
select select "features"
click at [769, 316] on select "conjectures features issues doubts" at bounding box center [811, 325] width 85 height 19
click at [1107, 330] on select "ethic ethnic eugenic epic" at bounding box center [1119, 325] width 79 height 19
select select "ethnic"
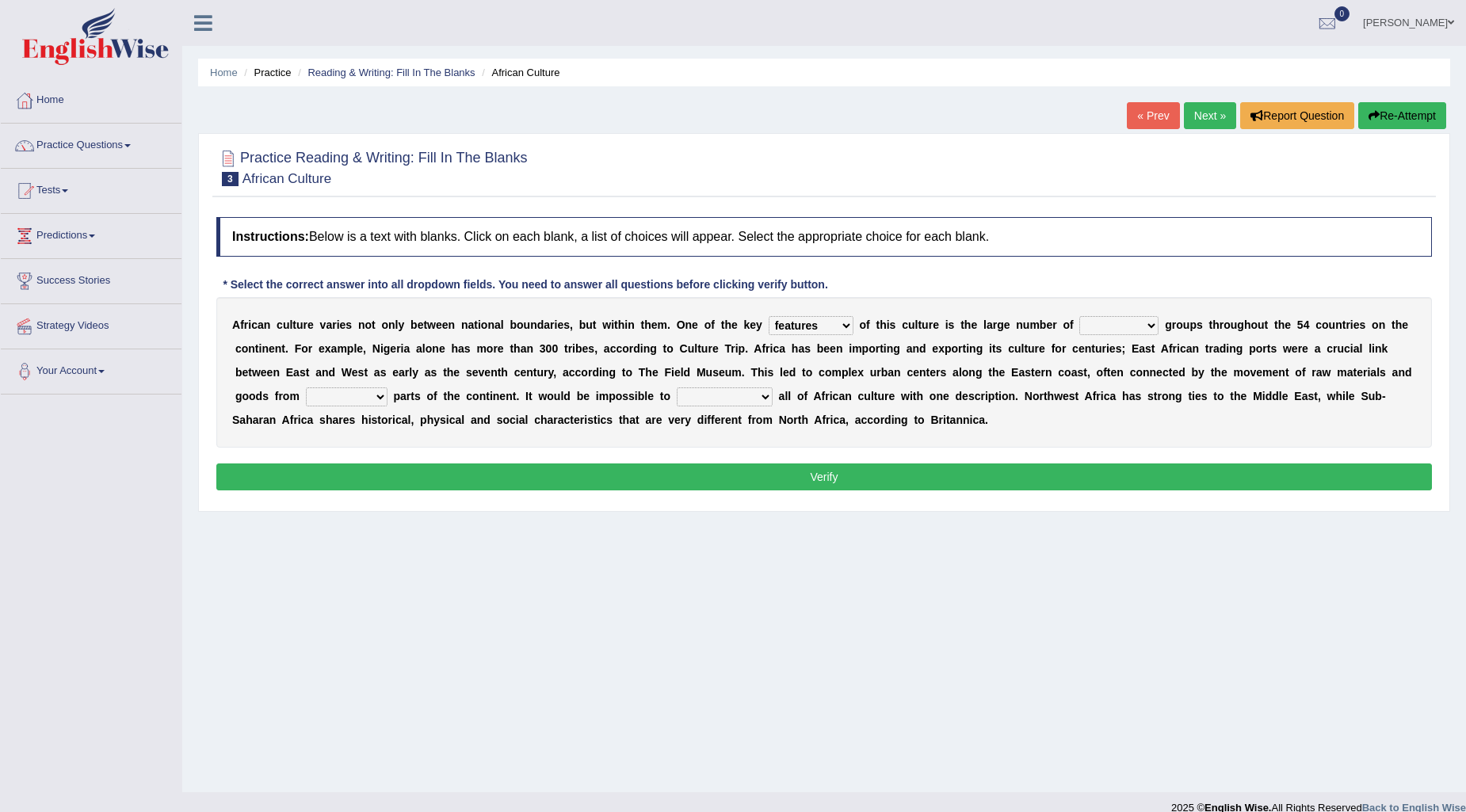
click at [1080, 316] on select "ethic ethnic eugenic epic" at bounding box center [1119, 325] width 79 height 19
click at [341, 402] on select "forelocked interlocked unlocked landlocked" at bounding box center [346, 396] width 81 height 19
select select "unlocked"
click at [306, 387] on select "forelocked interlocked unlocked landlocked" at bounding box center [346, 396] width 81 height 19
click at [719, 392] on select "characterize conceptualize symbolize synthesize" at bounding box center [724, 396] width 96 height 19
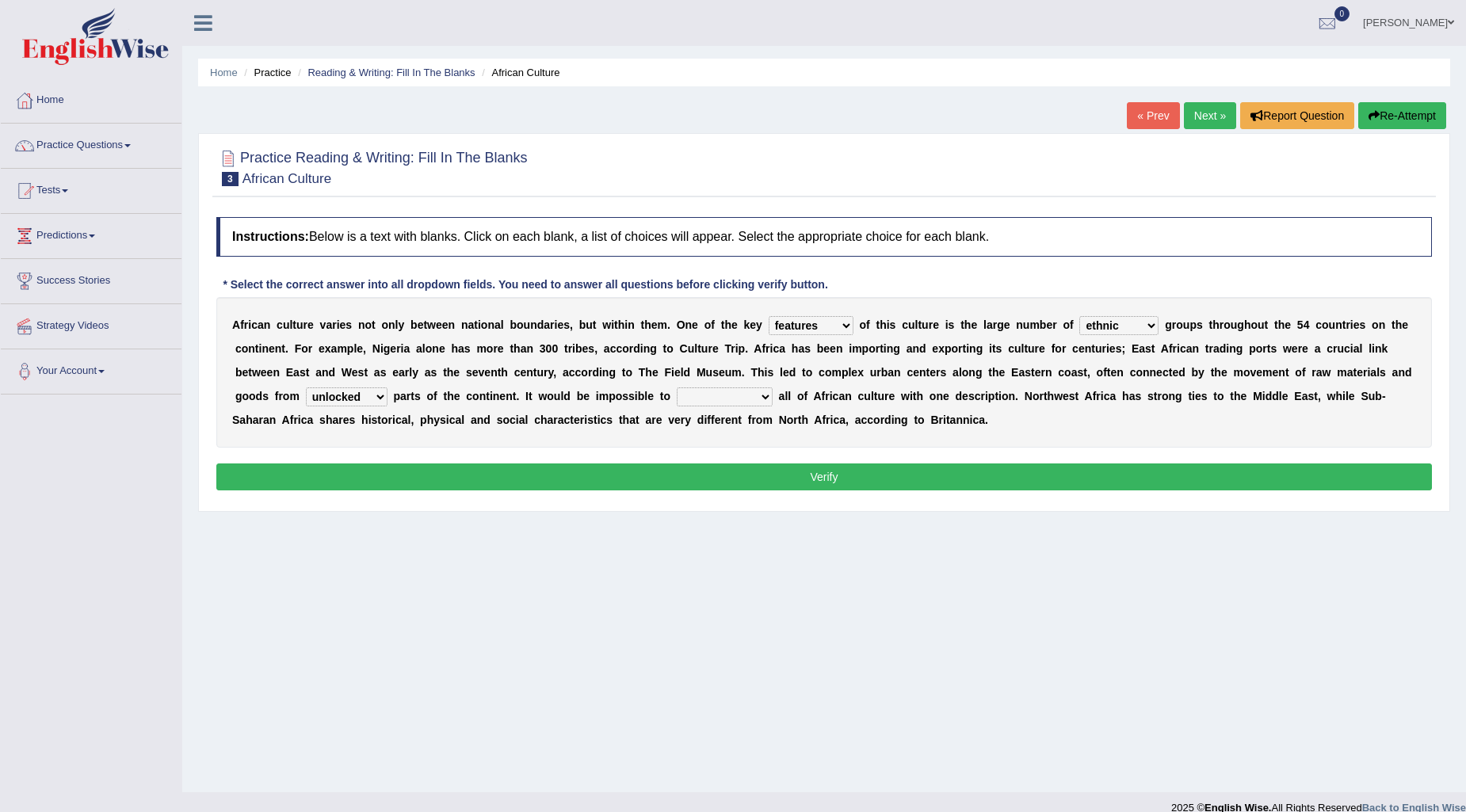
select select "characterize"
click at [677, 387] on select "characterize conceptualize symbolize synthesize" at bounding box center [724, 396] width 96 height 19
click at [727, 469] on button "Verify" at bounding box center [824, 477] width 1215 height 27
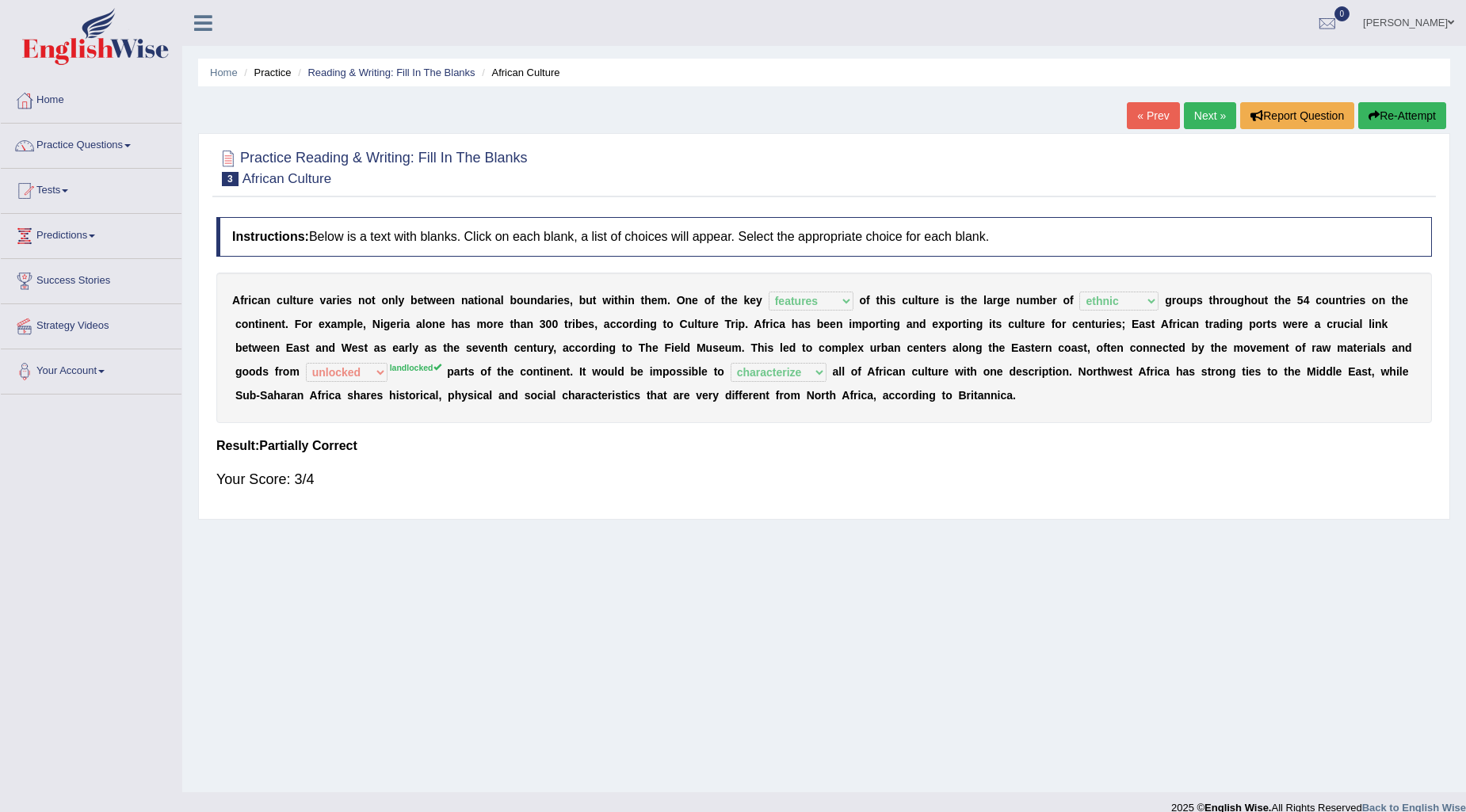
click at [1198, 116] on link "Next »" at bounding box center [1210, 115] width 53 height 27
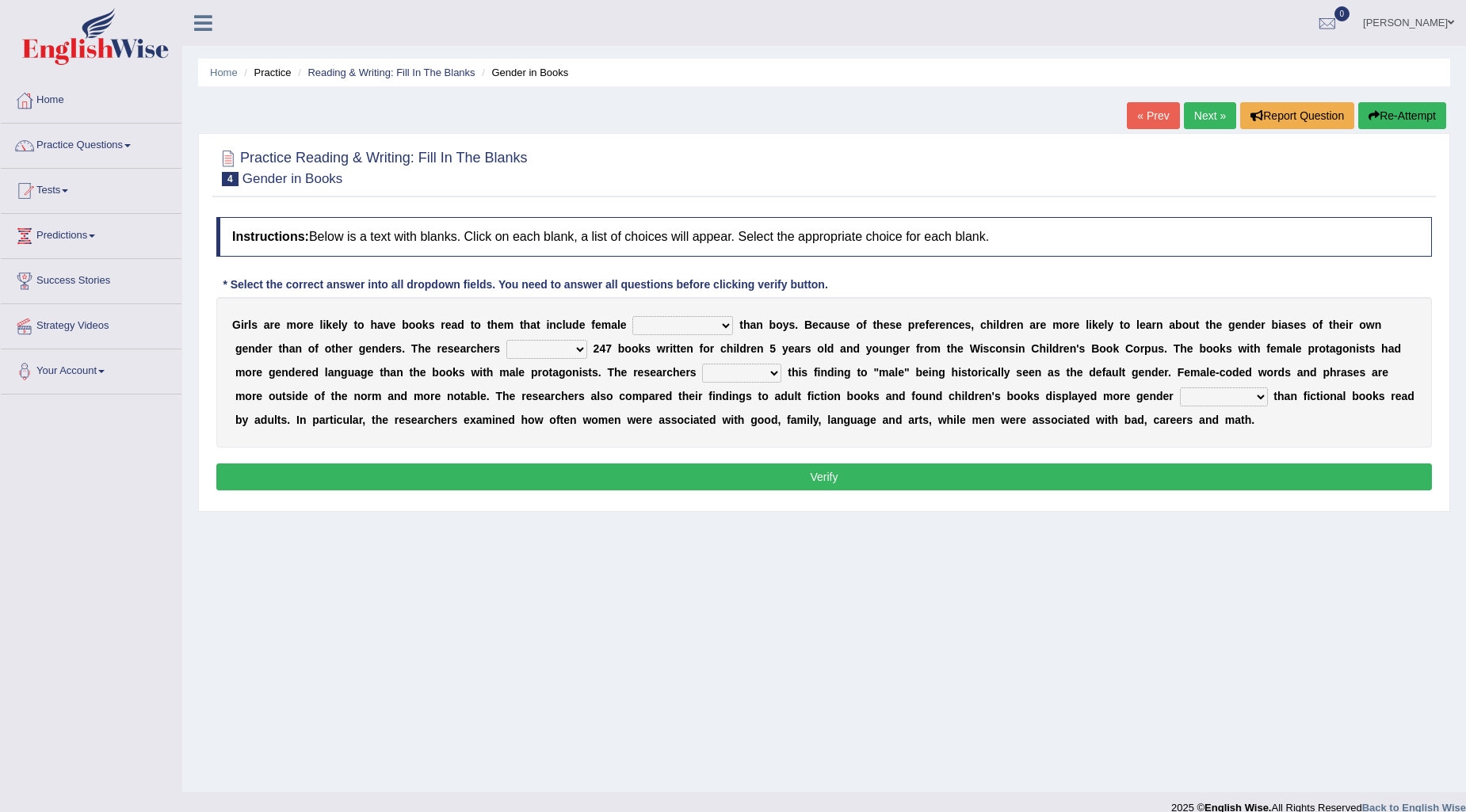
click at [648, 325] on select "protagonists cosmogonists agonists expressionists" at bounding box center [682, 325] width 100 height 19
select select "protagonists"
click at [632, 316] on select "protagonists cosmogonists agonists expressionists" at bounding box center [682, 325] width 100 height 19
click at [544, 351] on select "hydrolyzed paralyzed catalyzed analyzed" at bounding box center [547, 348] width 81 height 19
select select "analyzed"
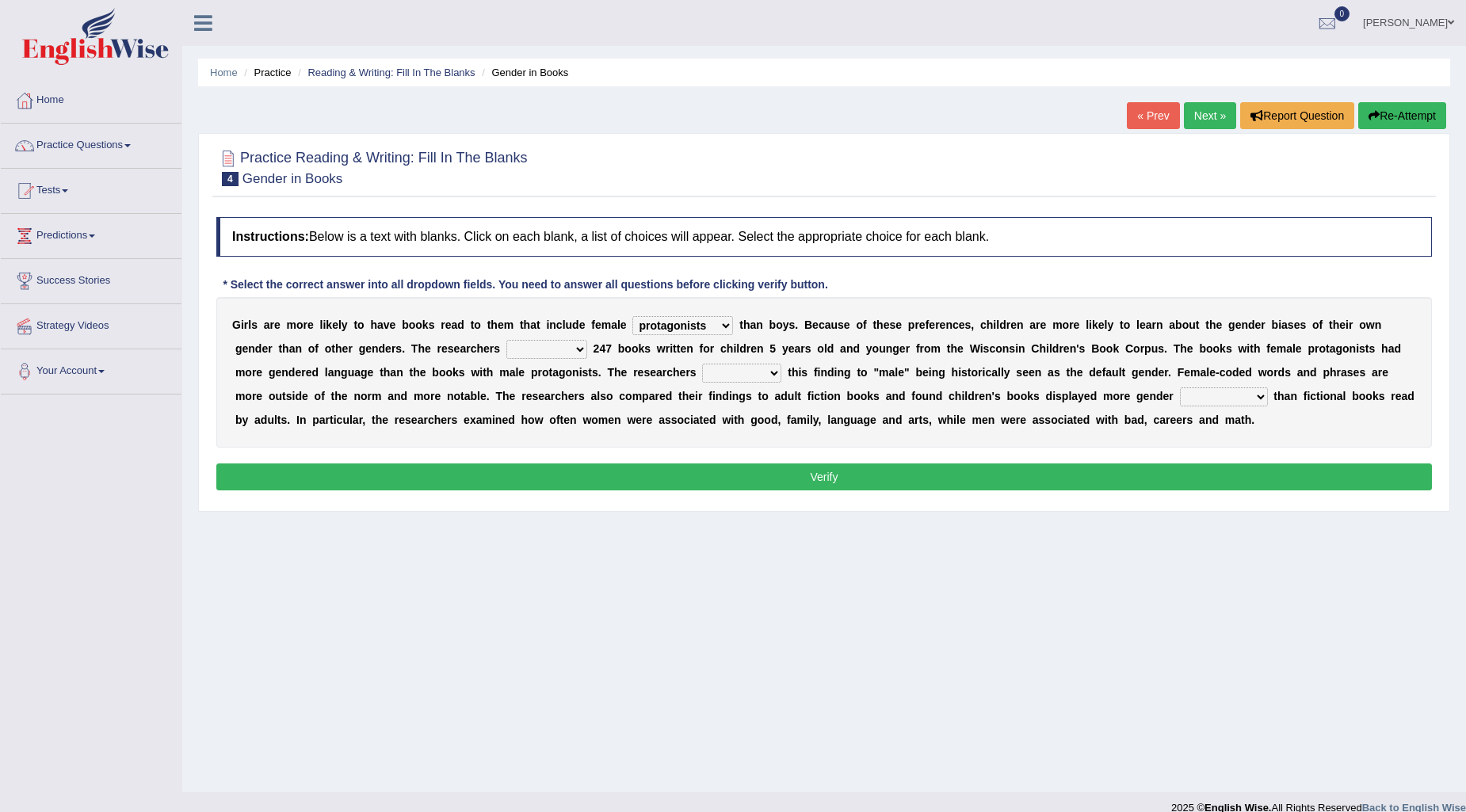
click at [506, 339] on select "hydrolyzed paralyzed catalyzed analyzed" at bounding box center [547, 348] width 81 height 19
click at [777, 372] on select "contribute tribute distribute attribute" at bounding box center [742, 372] width 79 height 19
select select "attribute"
click at [702, 363] on select "contribute tribute distribute attribute" at bounding box center [742, 372] width 79 height 19
click at [1208, 394] on select "stereotypes teletypes prototypes electrotypes" at bounding box center [1223, 396] width 88 height 19
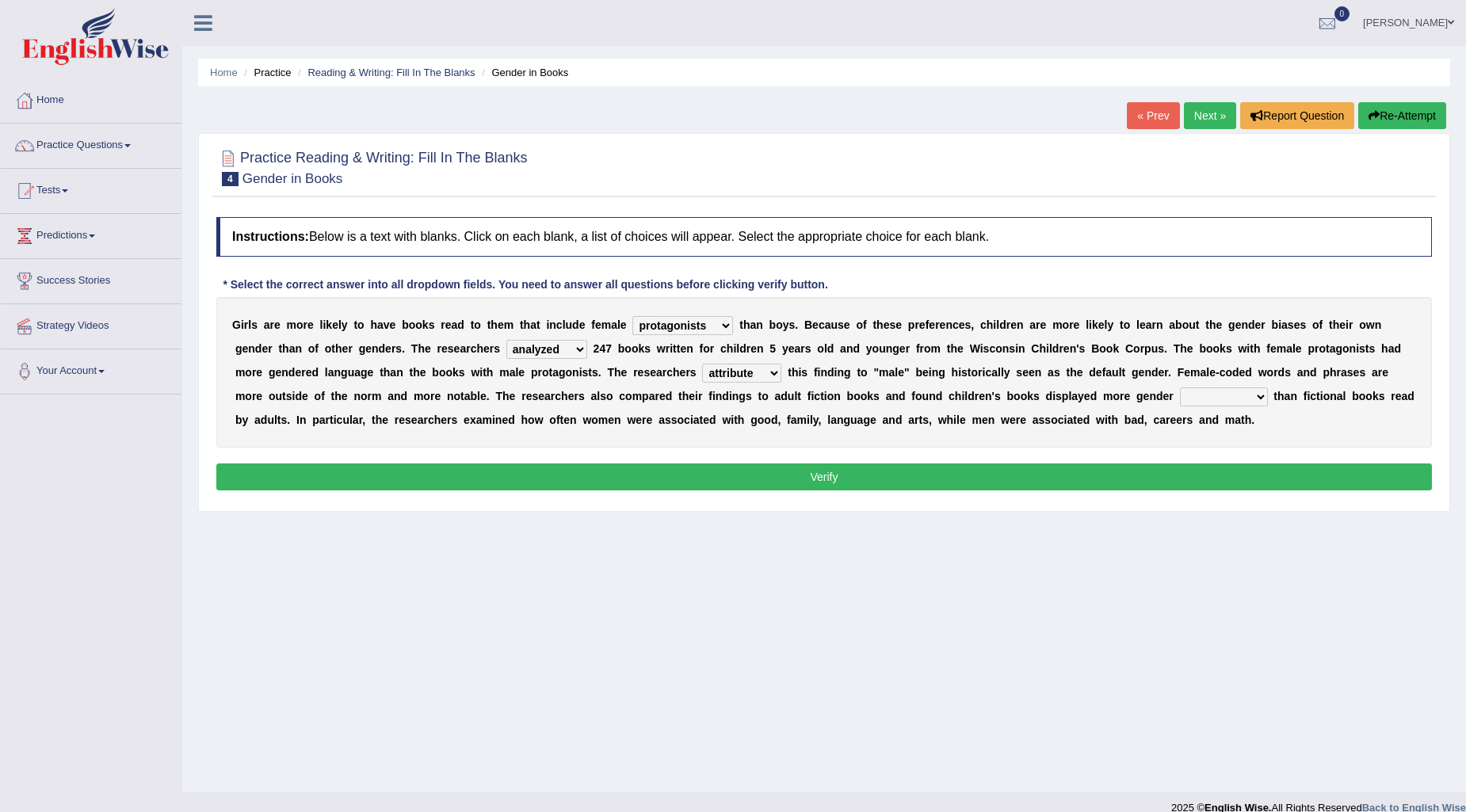
select select "stereotypes"
click at [1180, 387] on select "stereotypes teletypes prototypes electrotypes" at bounding box center [1223, 396] width 88 height 19
click at [1127, 475] on button "Verify" at bounding box center [824, 477] width 1215 height 27
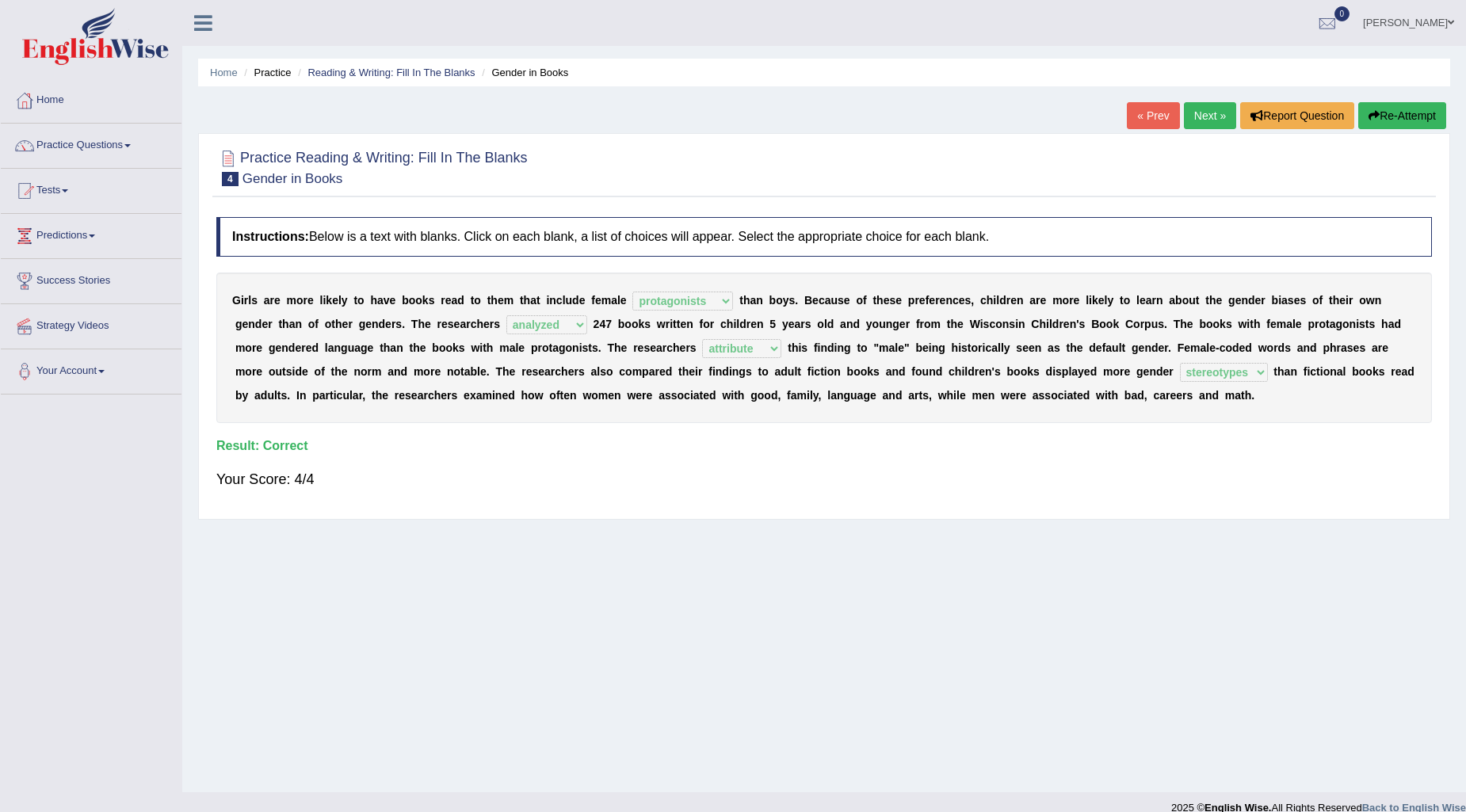
click at [1216, 114] on link "Next »" at bounding box center [1210, 115] width 53 height 27
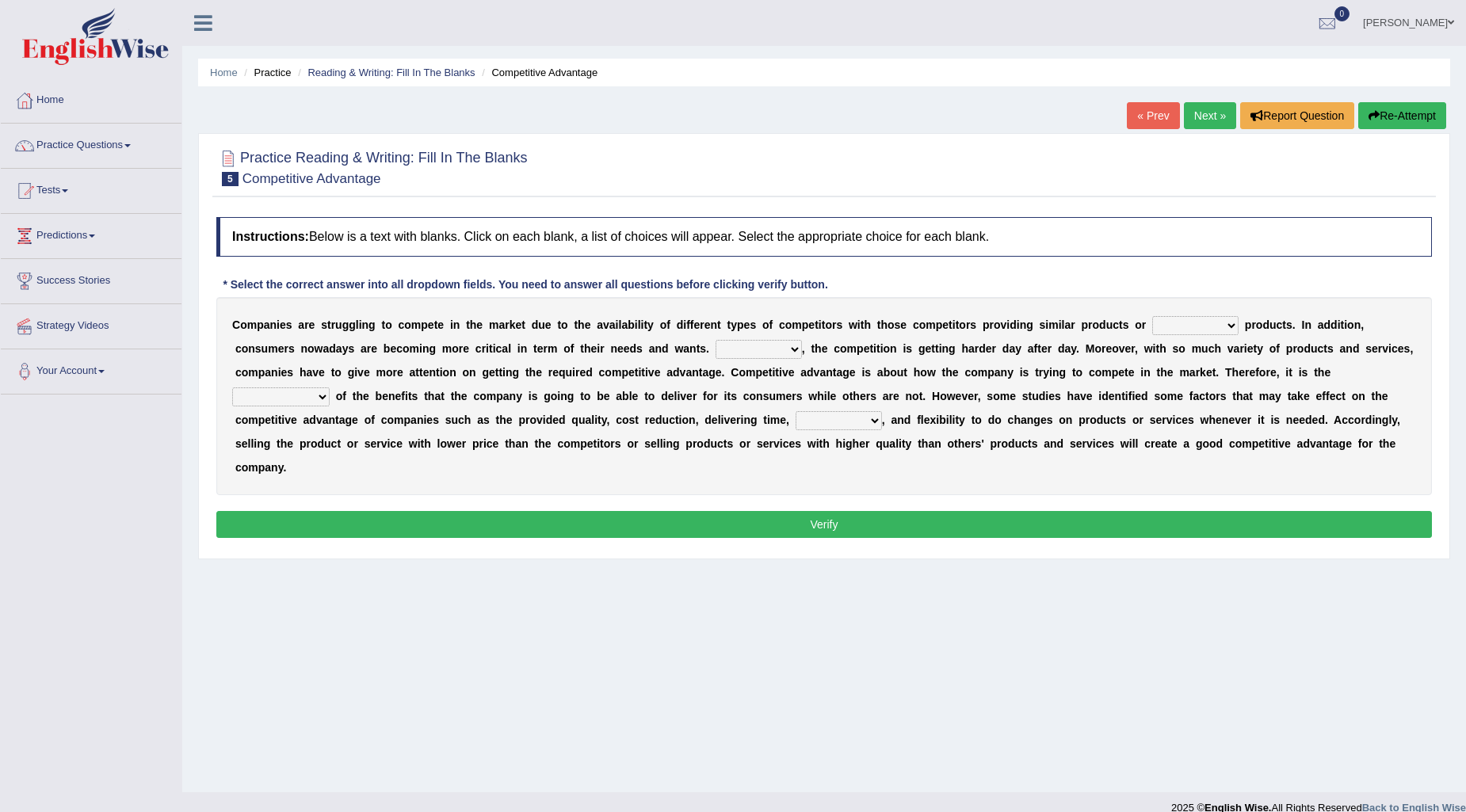
click at [1170, 321] on select "constitution restitution substitution institution" at bounding box center [1195, 325] width 86 height 19
select select "substitution"
click at [1152, 316] on select "constitution restitution substitution institution" at bounding box center [1195, 325] width 86 height 19
click at [1211, 317] on select "constitution restitution substitution institution" at bounding box center [1195, 325] width 86 height 19
click at [1270, 273] on div "Instructions: Below is a text with blanks. Click on each blank, a list of choic…" at bounding box center [824, 379] width 1223 height 341
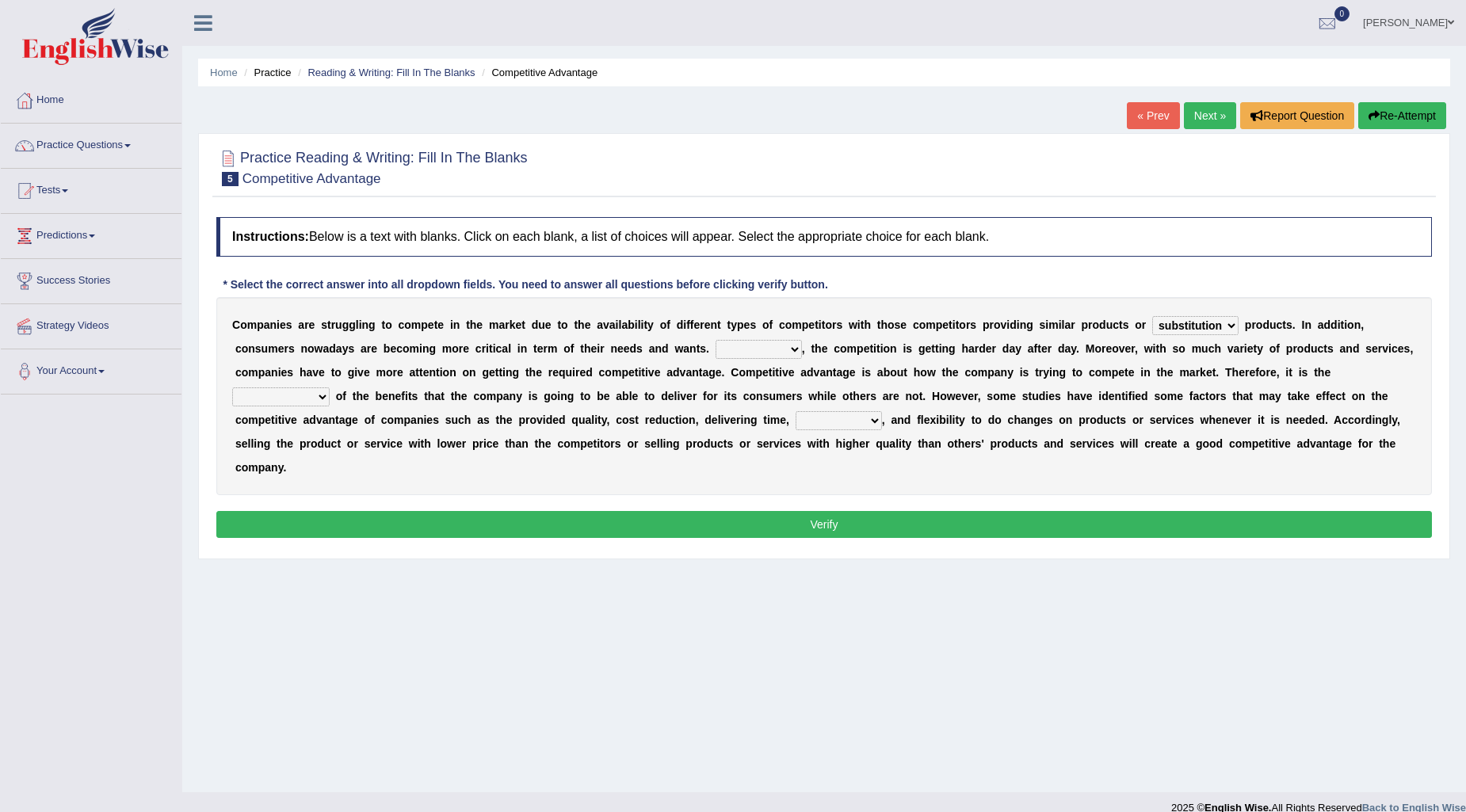
click at [727, 353] on select "However Instead Additionally Therefore" at bounding box center [758, 348] width 86 height 19
click at [739, 344] on select "However Instead Additionally Therefore" at bounding box center [758, 348] width 86 height 19
click at [775, 351] on select "However Instead Additionally Therefore" at bounding box center [758, 348] width 86 height 19
click at [715, 339] on select "However Instead Additionally Therefore" at bounding box center [758, 348] width 86 height 19
click at [771, 339] on select "However Instead Additionally Therefore" at bounding box center [758, 348] width 86 height 19
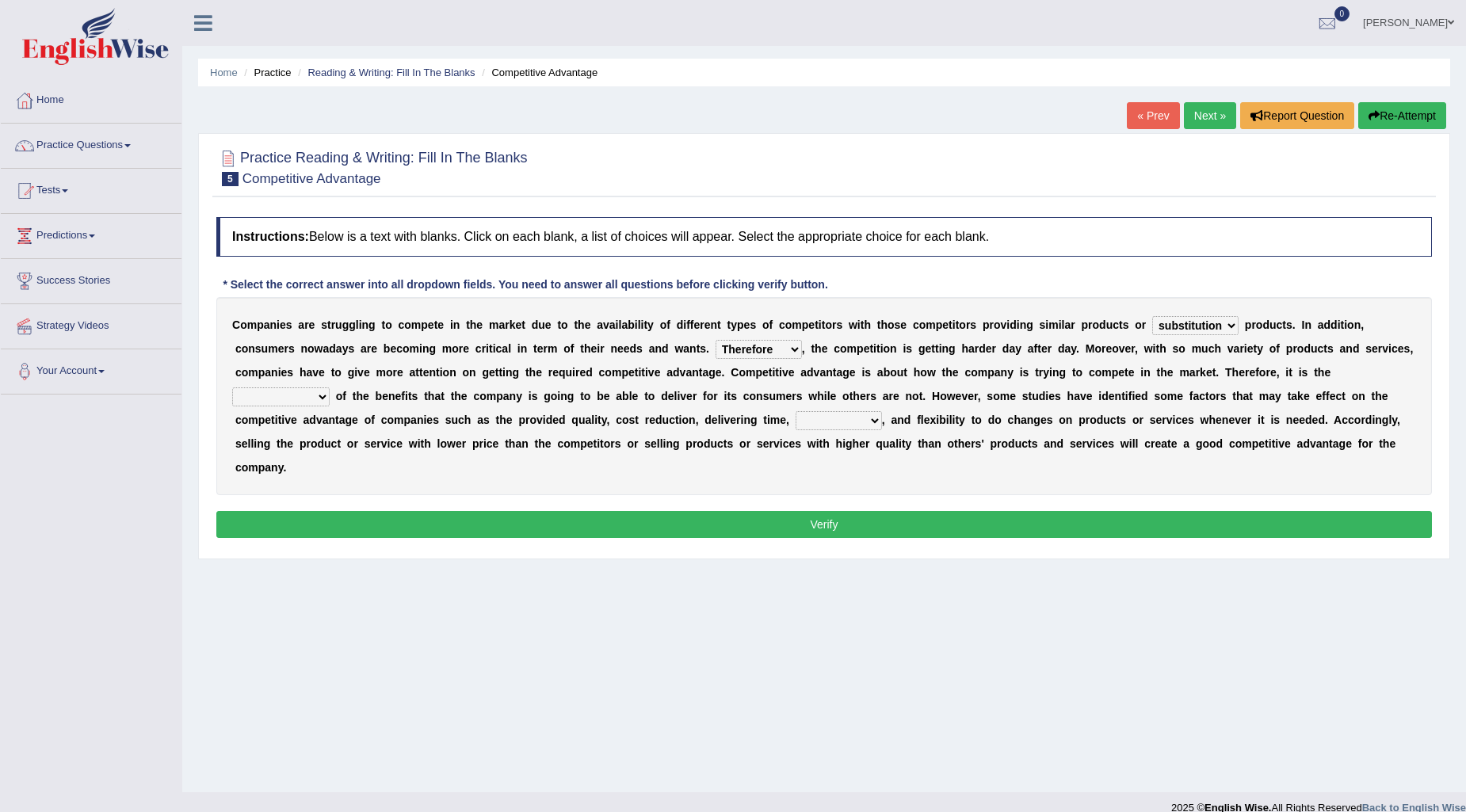
select select "Additionally"
click at [715, 339] on select "However Instead Additionally Therefore" at bounding box center [758, 348] width 86 height 19
click at [321, 394] on select "dissemination ordination determination incarnation" at bounding box center [280, 396] width 98 height 19
select select "incarnation"
click at [232, 387] on select "dissemination ordination determination incarnation" at bounding box center [280, 396] width 98 height 19
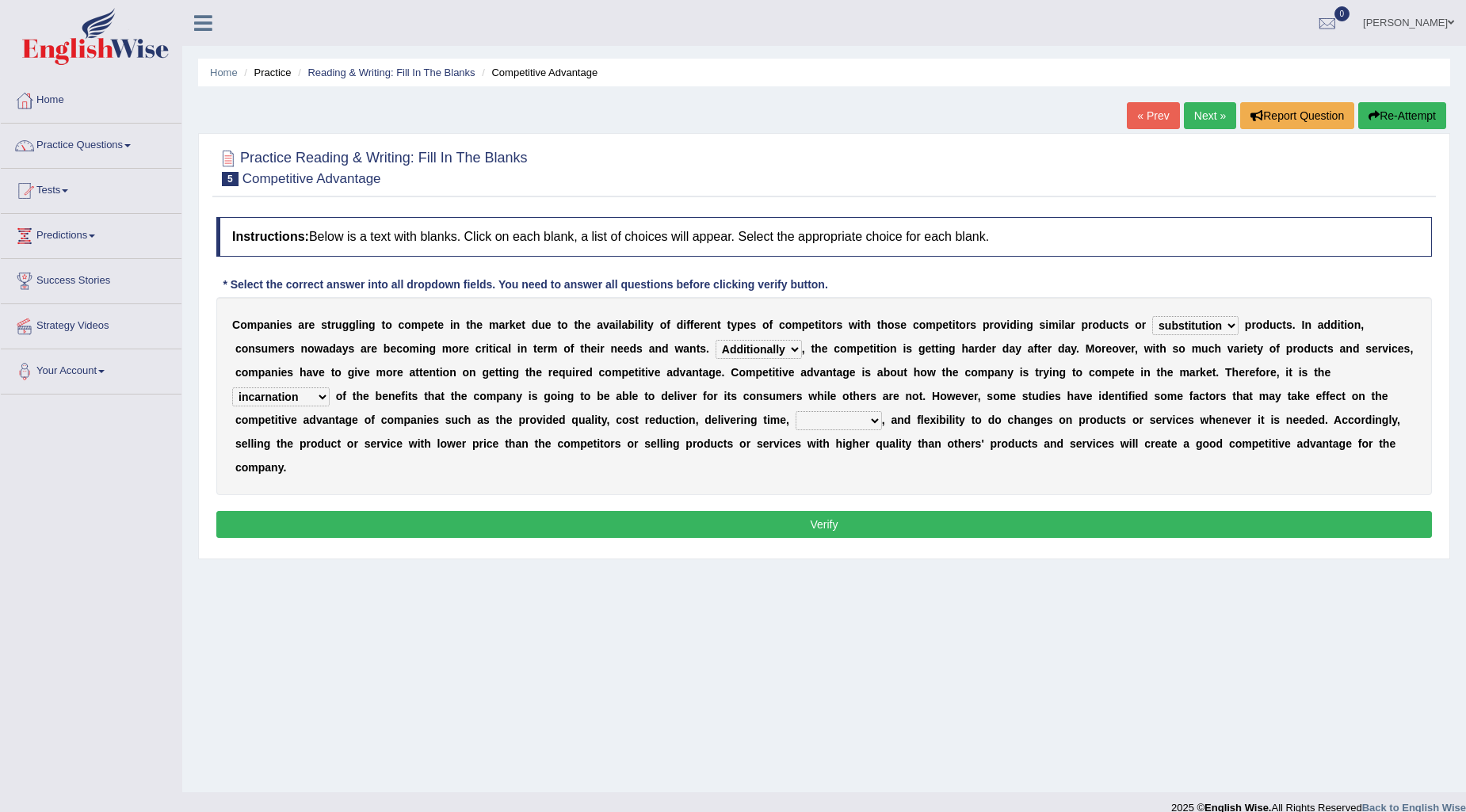
click at [860, 418] on select "captivation aggregation deprivation innovation" at bounding box center [839, 420] width 86 height 19
click at [849, 423] on select "captivation aggregation deprivation innovation" at bounding box center [839, 420] width 86 height 19
select select "captivation"
click at [796, 411] on select "captivation aggregation deprivation innovation" at bounding box center [839, 420] width 86 height 19
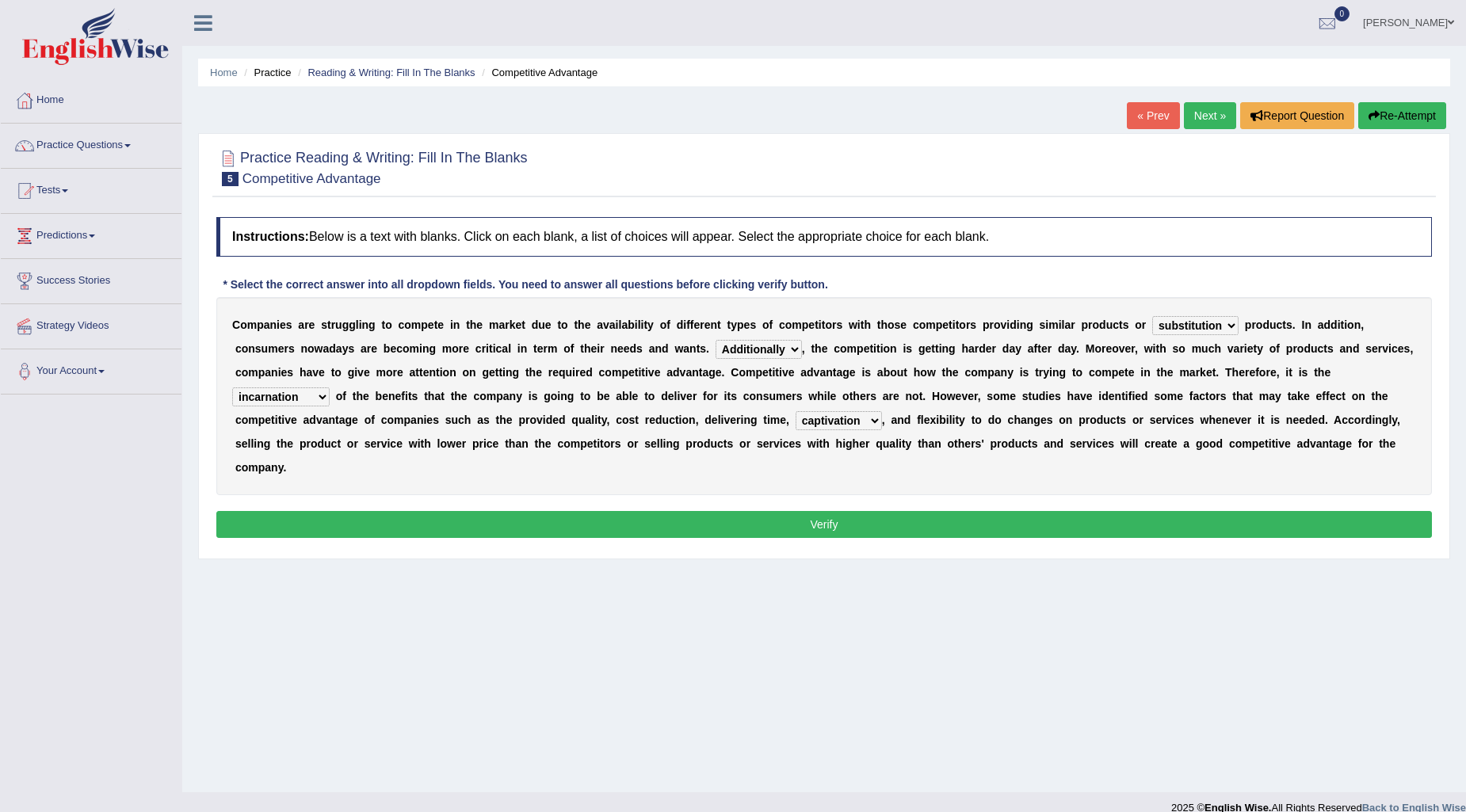
click at [808, 520] on button "Verify" at bounding box center [824, 524] width 1215 height 27
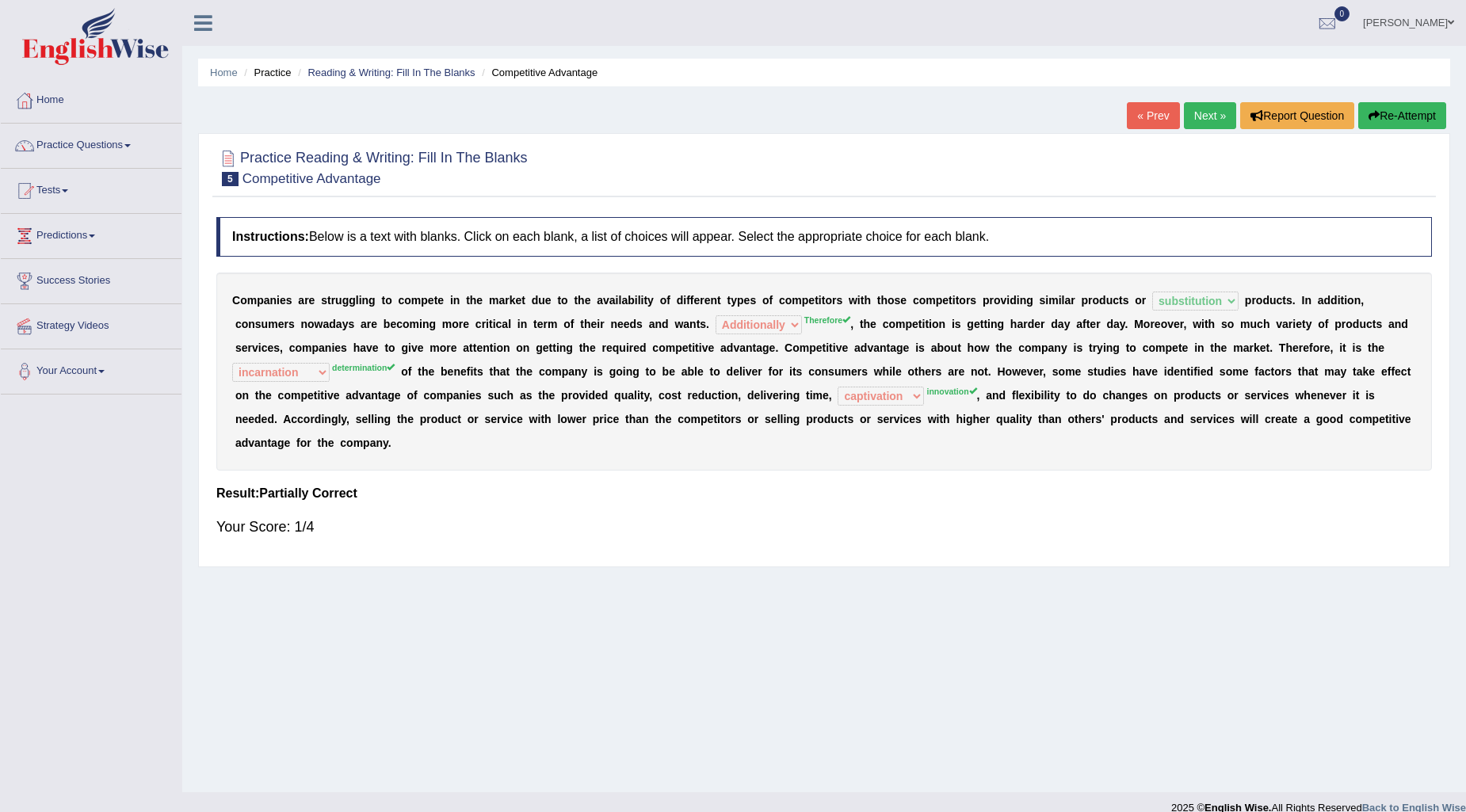
click at [1368, 113] on icon "button" at bounding box center [1373, 115] width 11 height 11
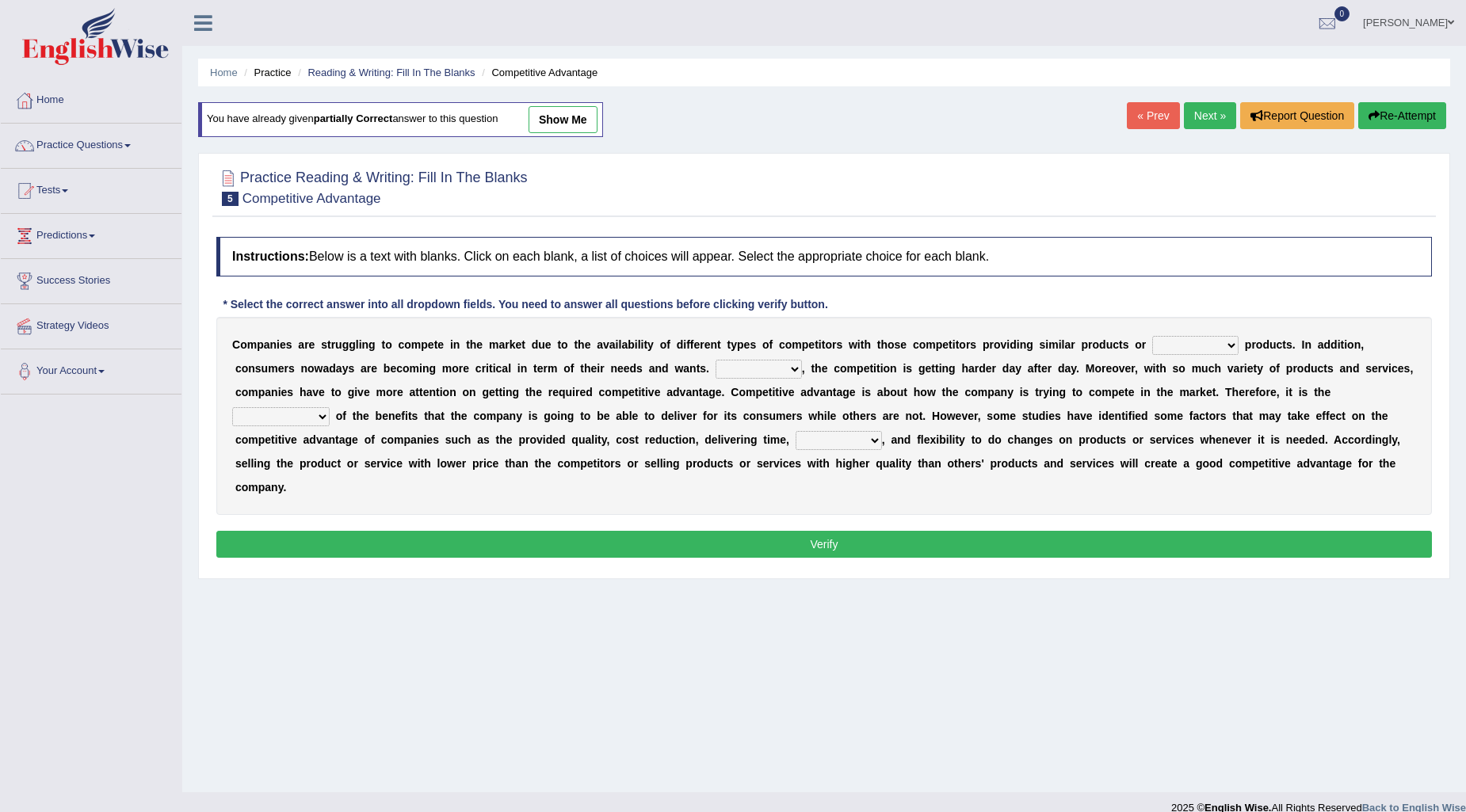
click at [1191, 350] on select "constitution restitution substitution institution" at bounding box center [1195, 345] width 86 height 19
select select "substitution"
click at [1152, 336] on select "constitution restitution substitution institution" at bounding box center [1195, 345] width 86 height 19
click at [758, 367] on select "However Instead Additionally Therefore" at bounding box center [758, 369] width 86 height 19
select select "Therefore"
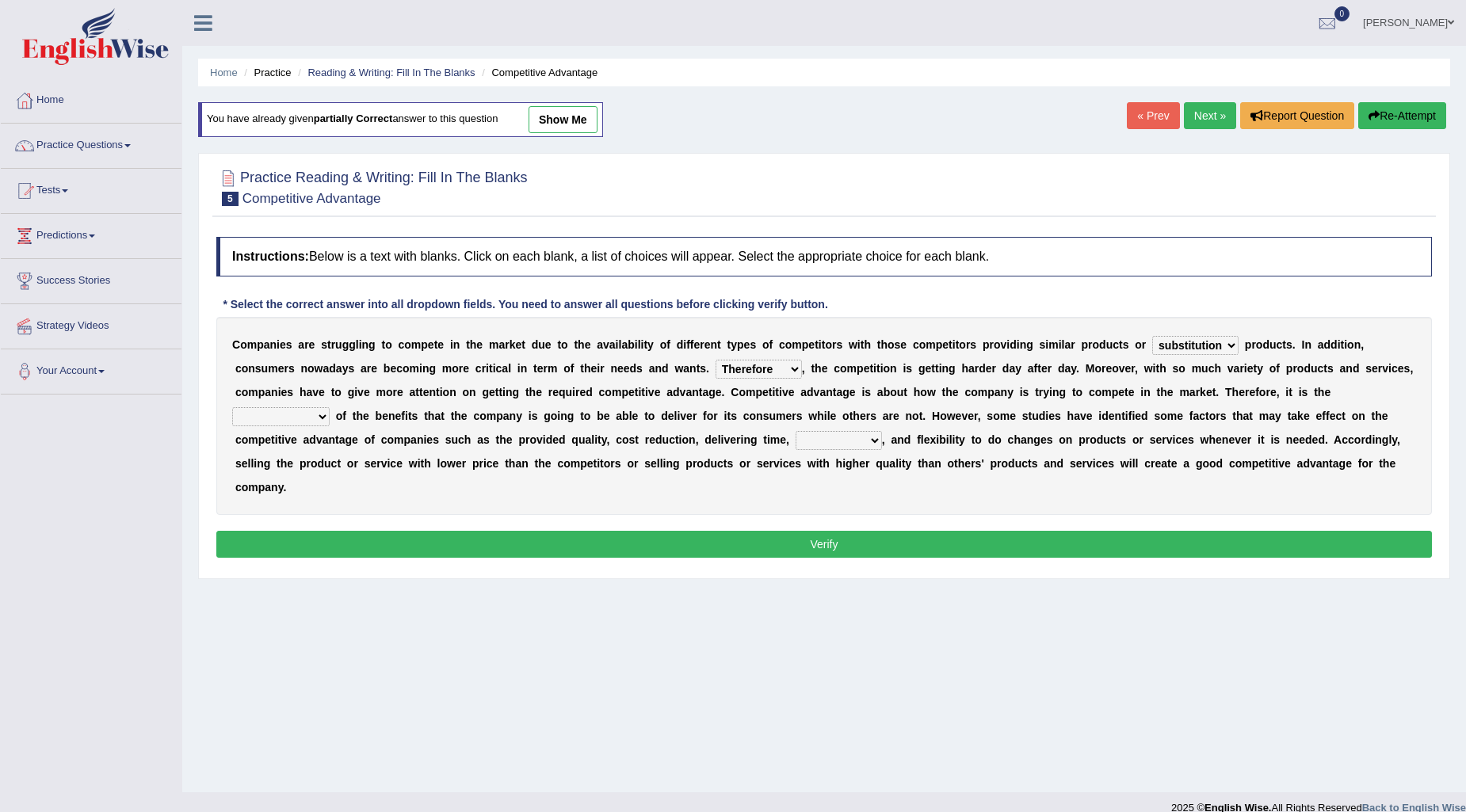
click at [715, 360] on select "However Instead Additionally Therefore" at bounding box center [758, 369] width 86 height 19
click at [281, 425] on select "dissemination ordination determination incarnation" at bounding box center [280, 416] width 98 height 19
select select "determination"
click at [232, 407] on select "dissemination ordination determination incarnation" at bounding box center [280, 416] width 98 height 19
click at [838, 431] on select "captivation aggregation deprivation innovation" at bounding box center [839, 440] width 86 height 19
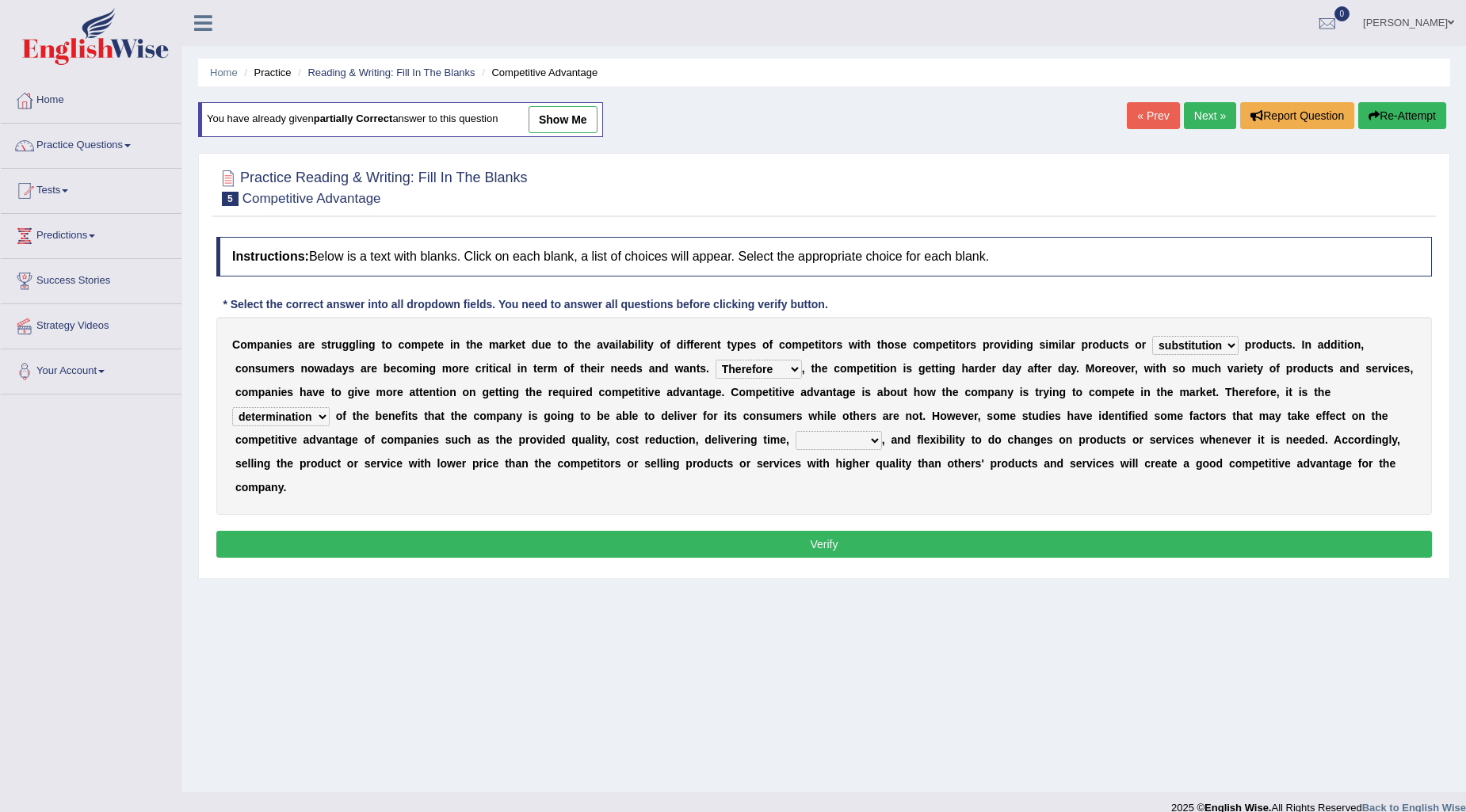
select select "innovation"
click at [796, 431] on select "captivation aggregation deprivation innovation" at bounding box center [839, 440] width 86 height 19
click at [830, 531] on button "Verify" at bounding box center [824, 544] width 1215 height 27
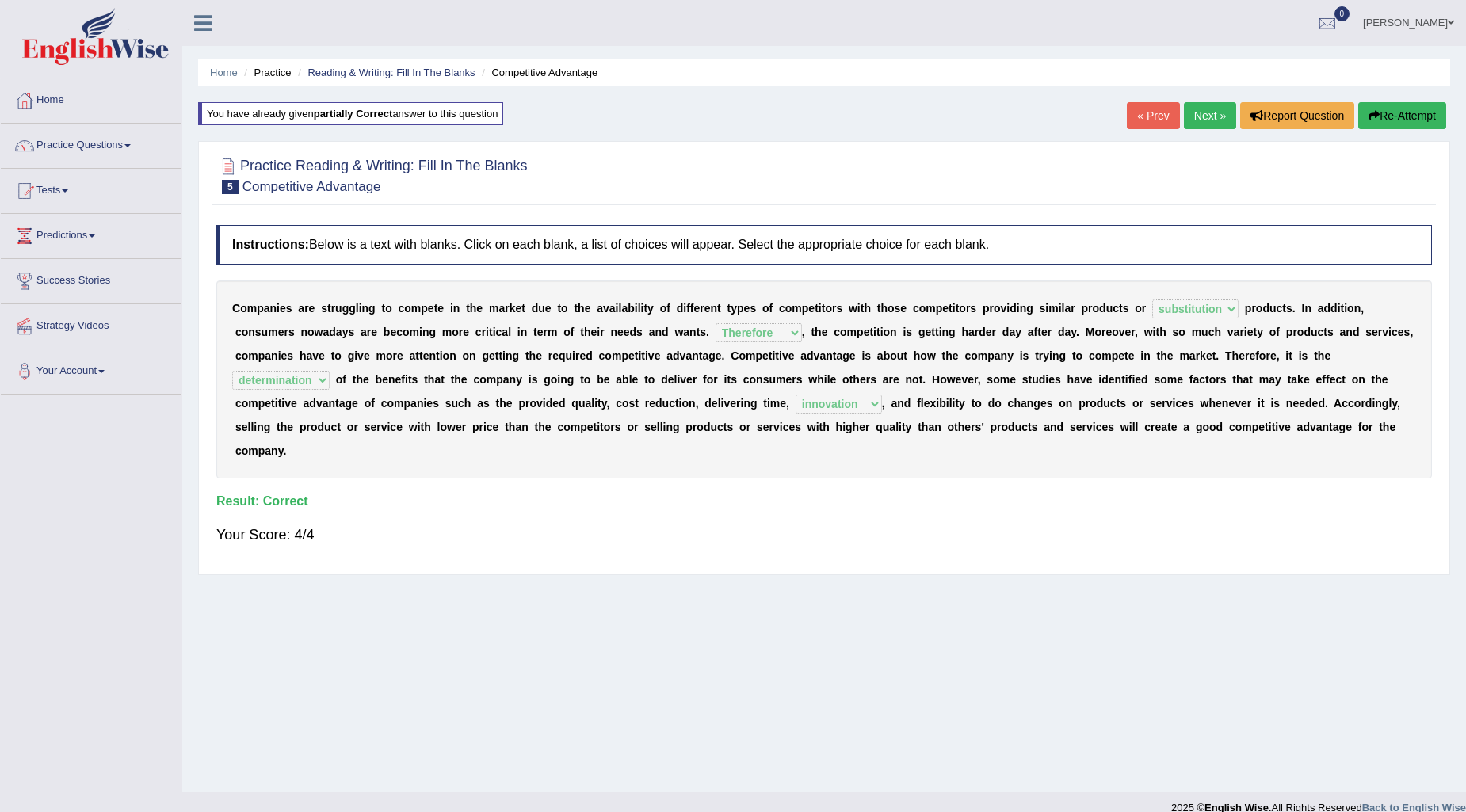
click at [1191, 116] on link "Next »" at bounding box center [1210, 115] width 53 height 27
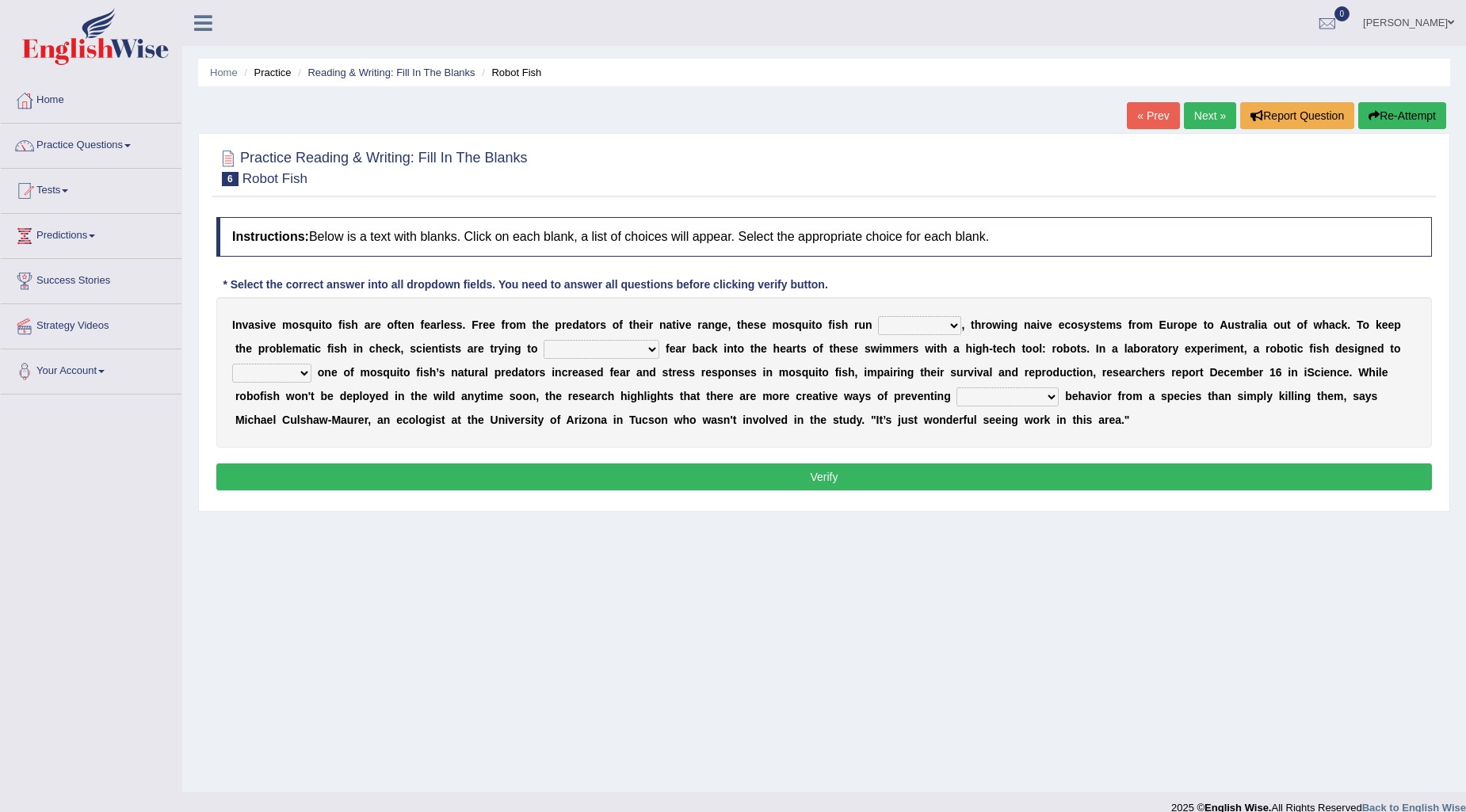
click at [909, 319] on select "occupant flippant rampant concordant" at bounding box center [919, 325] width 83 height 19
click at [723, 319] on b "e" at bounding box center [725, 324] width 7 height 12
click at [922, 323] on select "occupant flippant rampant concordant" at bounding box center [919, 325] width 83 height 19
select select "occupant"
click at [878, 316] on select "occupant flippant rampant concordant" at bounding box center [919, 325] width 83 height 19
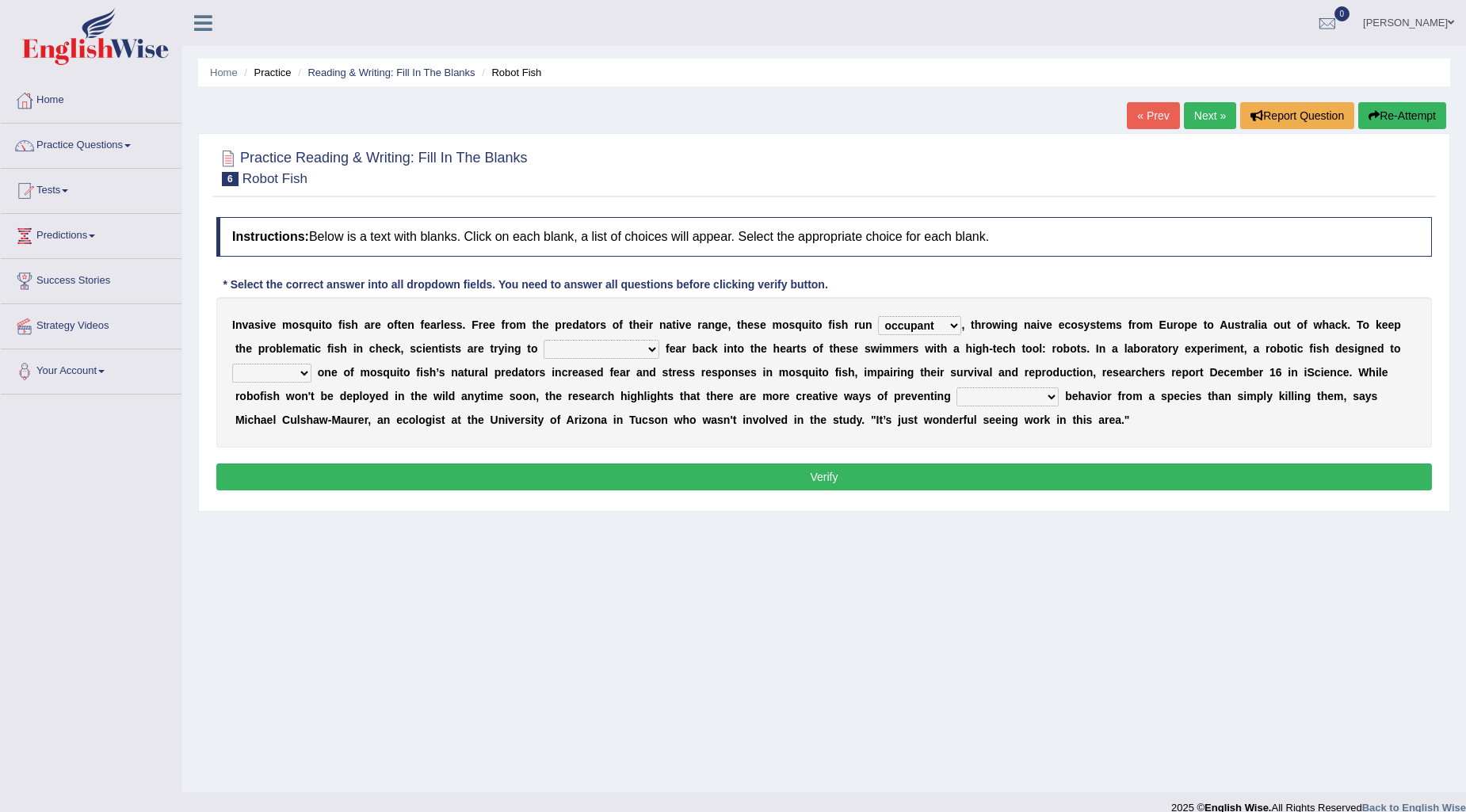
click at [568, 353] on select "accept spike strike [PERSON_NAME]" at bounding box center [601, 348] width 116 height 19
click at [543, 339] on select "accept spike strike [PERSON_NAME]" at bounding box center [601, 348] width 116 height 19
click at [591, 351] on select "accept spike strike drake" at bounding box center [601, 348] width 116 height 19
select select "spike"
click at [543, 339] on select "accept spike strike drake" at bounding box center [601, 348] width 116 height 19
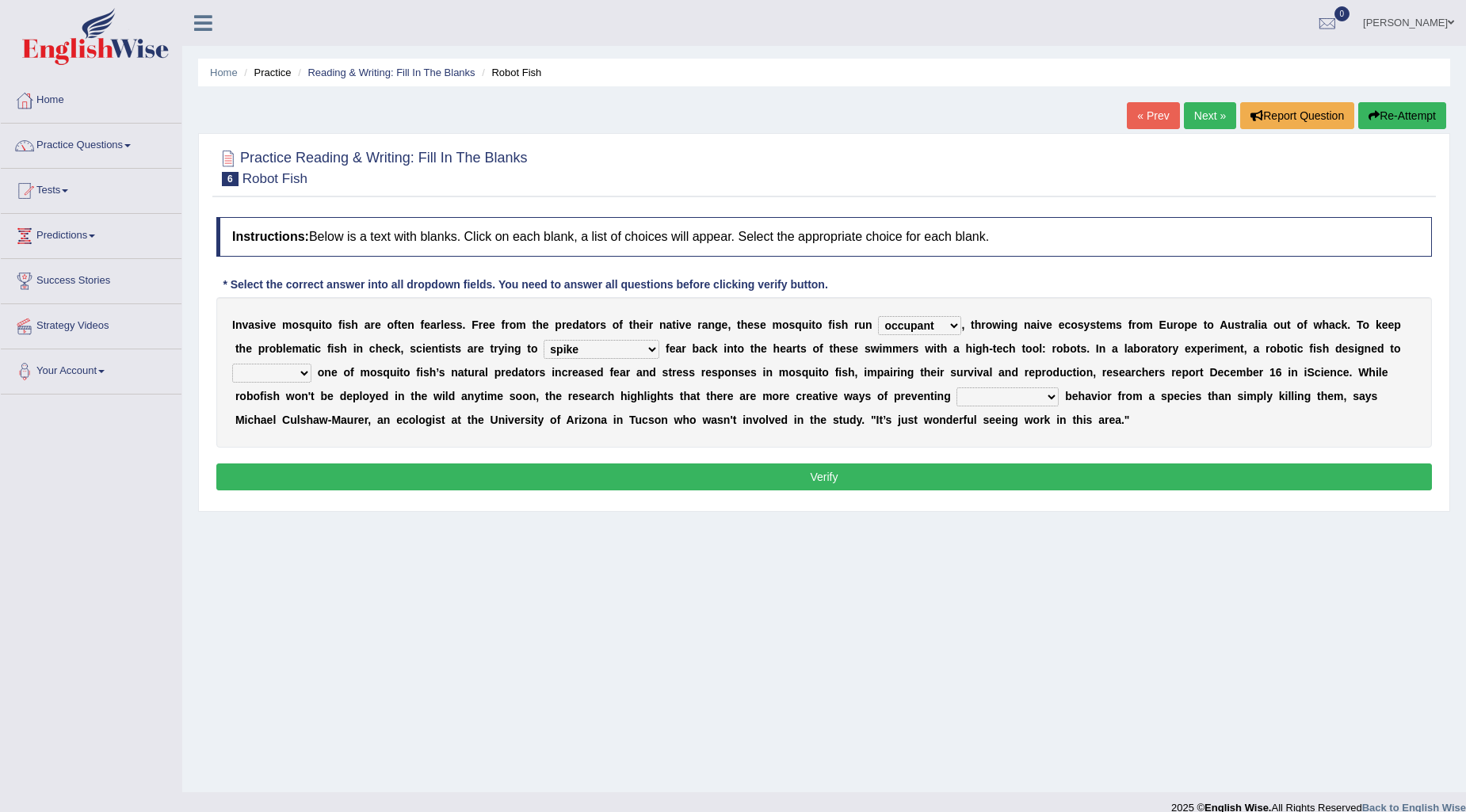
click at [281, 377] on select "bequest mimic battle conquest" at bounding box center [271, 372] width 79 height 19
select select "battle"
click at [232, 363] on select "bequest mimic battle conquest" at bounding box center [271, 372] width 79 height 19
click at [1047, 406] on div "I n v a s i v e m o s q u i t o f i s h a r e o f t e n f e a r l e s s . F r e…" at bounding box center [824, 371] width 1215 height 150
click at [1018, 403] on select "unprivileged unprecedented uncharted unwanted" at bounding box center [1007, 396] width 102 height 19
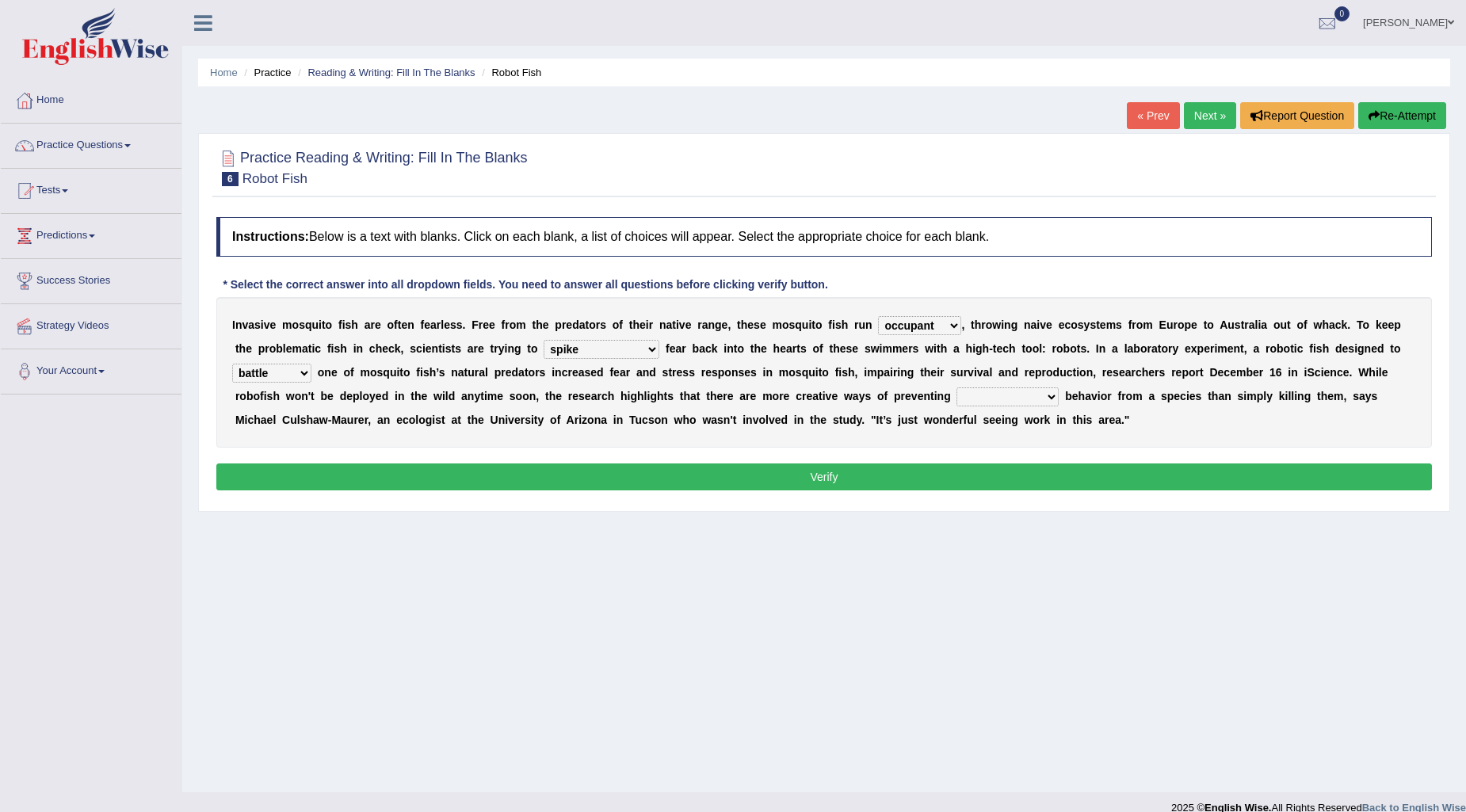
select select "unwanted"
click at [957, 387] on select "unprivileged unprecedented uncharted unwanted" at bounding box center [1007, 396] width 102 height 19
click at [858, 477] on button "Verify" at bounding box center [824, 477] width 1215 height 27
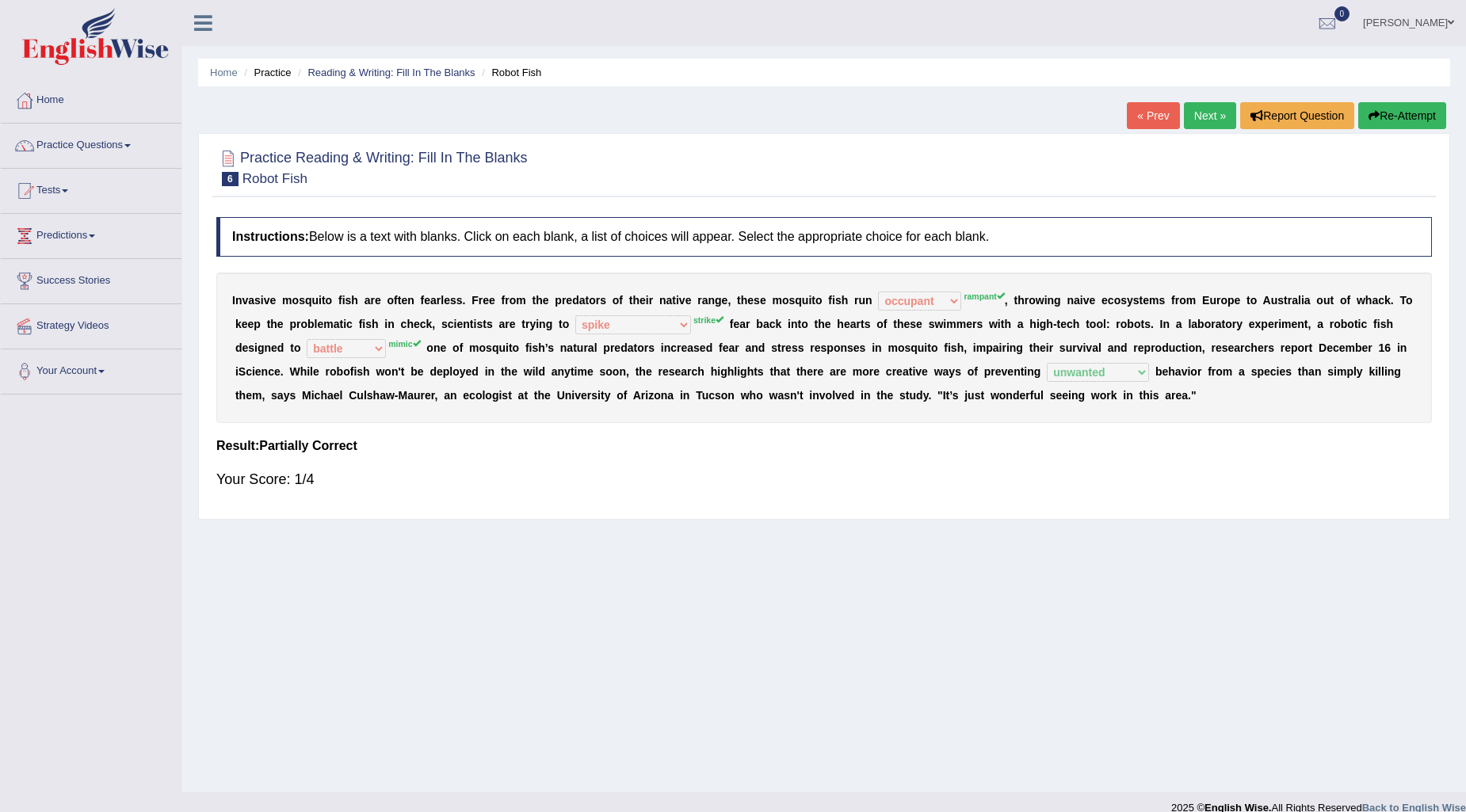
click at [1186, 109] on link "Next »" at bounding box center [1210, 115] width 53 height 27
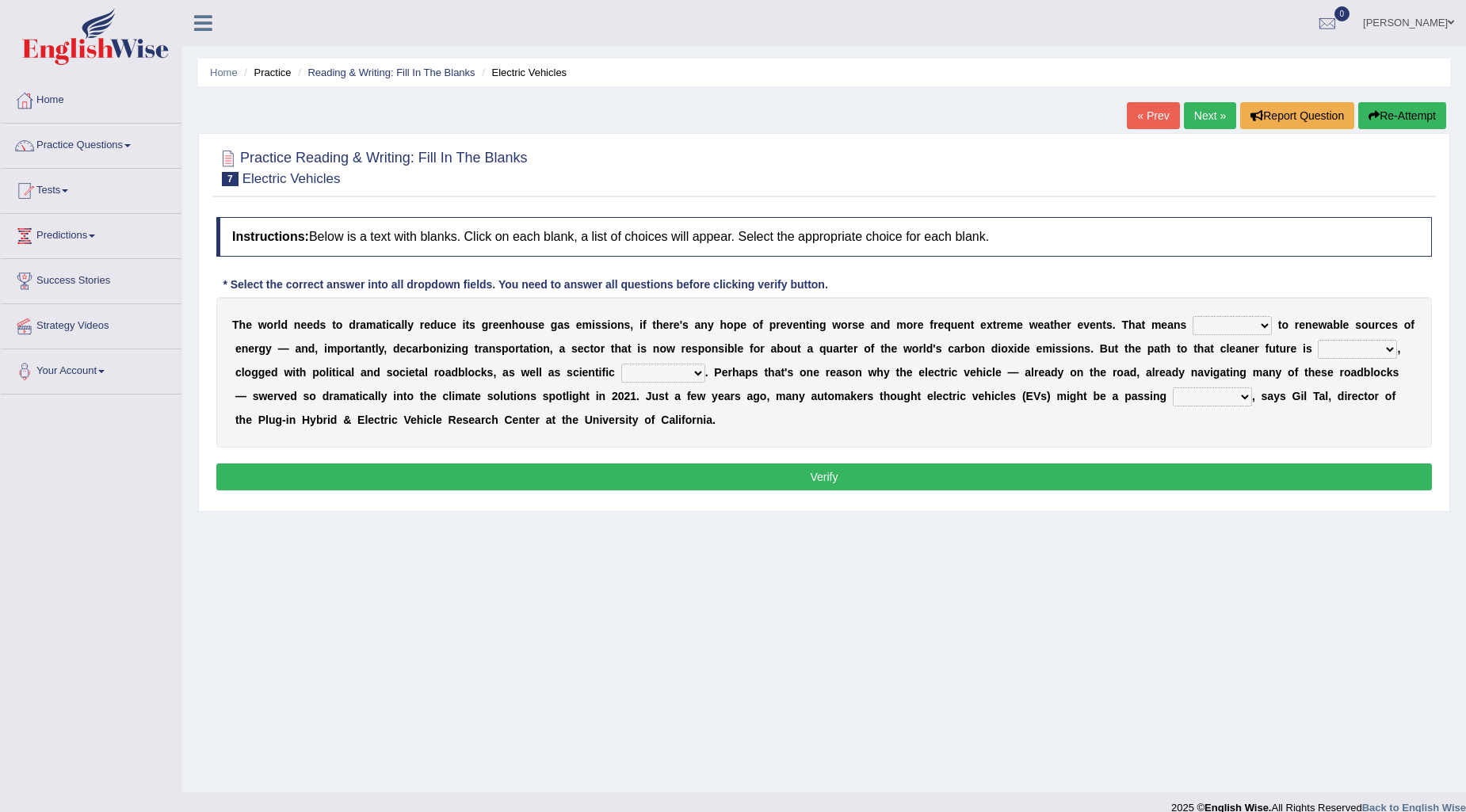
click at [1214, 321] on select "grafting drafting crafting shifting" at bounding box center [1232, 325] width 79 height 19
click at [1097, 278] on div "Instructions: Below is a text with blanks. Click on each blank, a list of choic…" at bounding box center [824, 356] width 1223 height 294
click at [1205, 330] on select "grafting drafting crafting shifting" at bounding box center [1232, 325] width 79 height 19
click at [1192, 316] on select "grafting drafting crafting shifting" at bounding box center [1232, 325] width 79 height 19
click at [1251, 321] on select "grafting drafting crafting shifting" at bounding box center [1232, 325] width 79 height 19
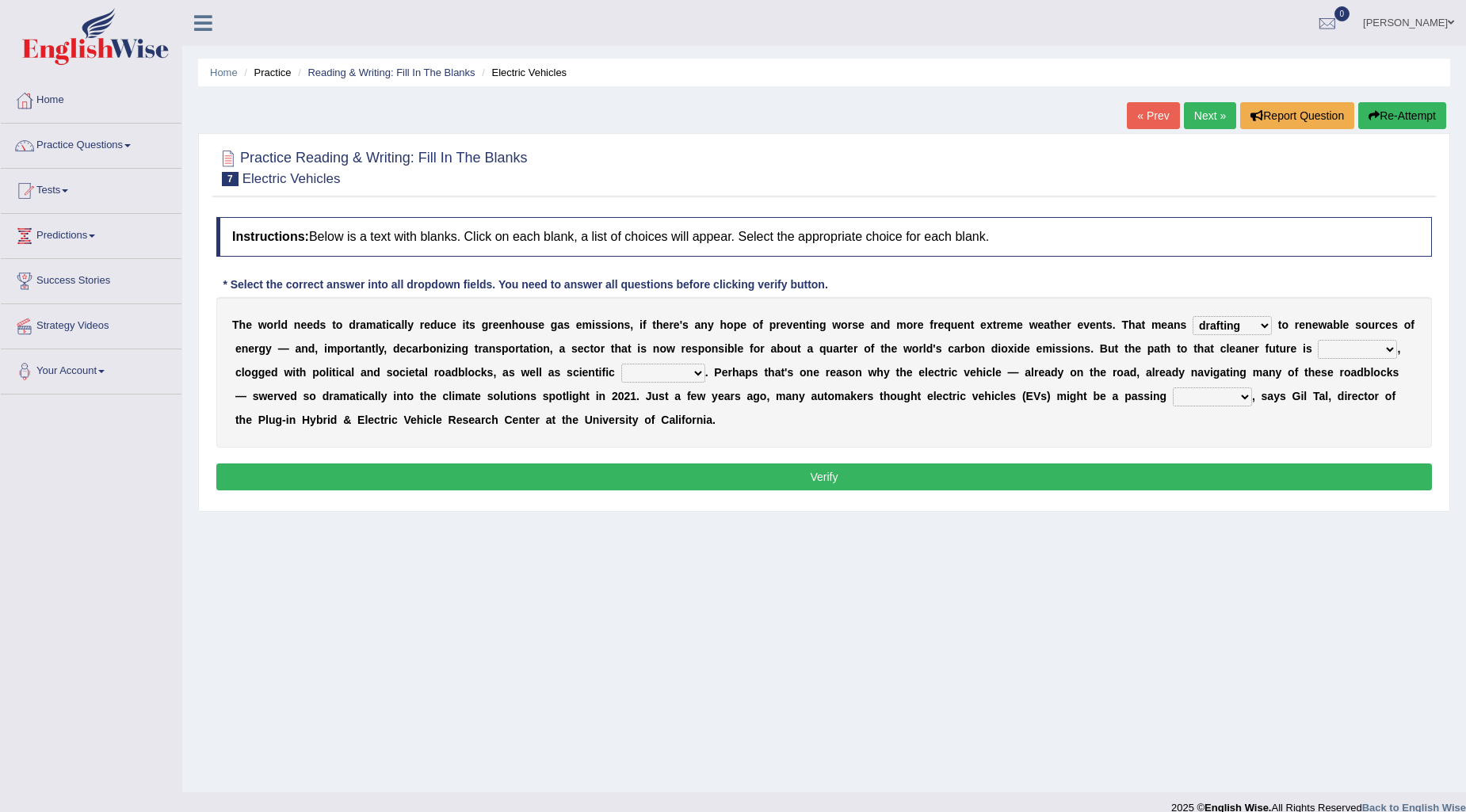
select select "shifting"
click at [1192, 316] on select "grafting drafting crafting shifting" at bounding box center [1232, 325] width 79 height 19
click at [1359, 350] on select "daunting daunted daunt dauntless" at bounding box center [1357, 348] width 79 height 19
select select "dauntless"
click at [1319, 339] on select "daunting daunted daunt dauntless" at bounding box center [1357, 348] width 79 height 19
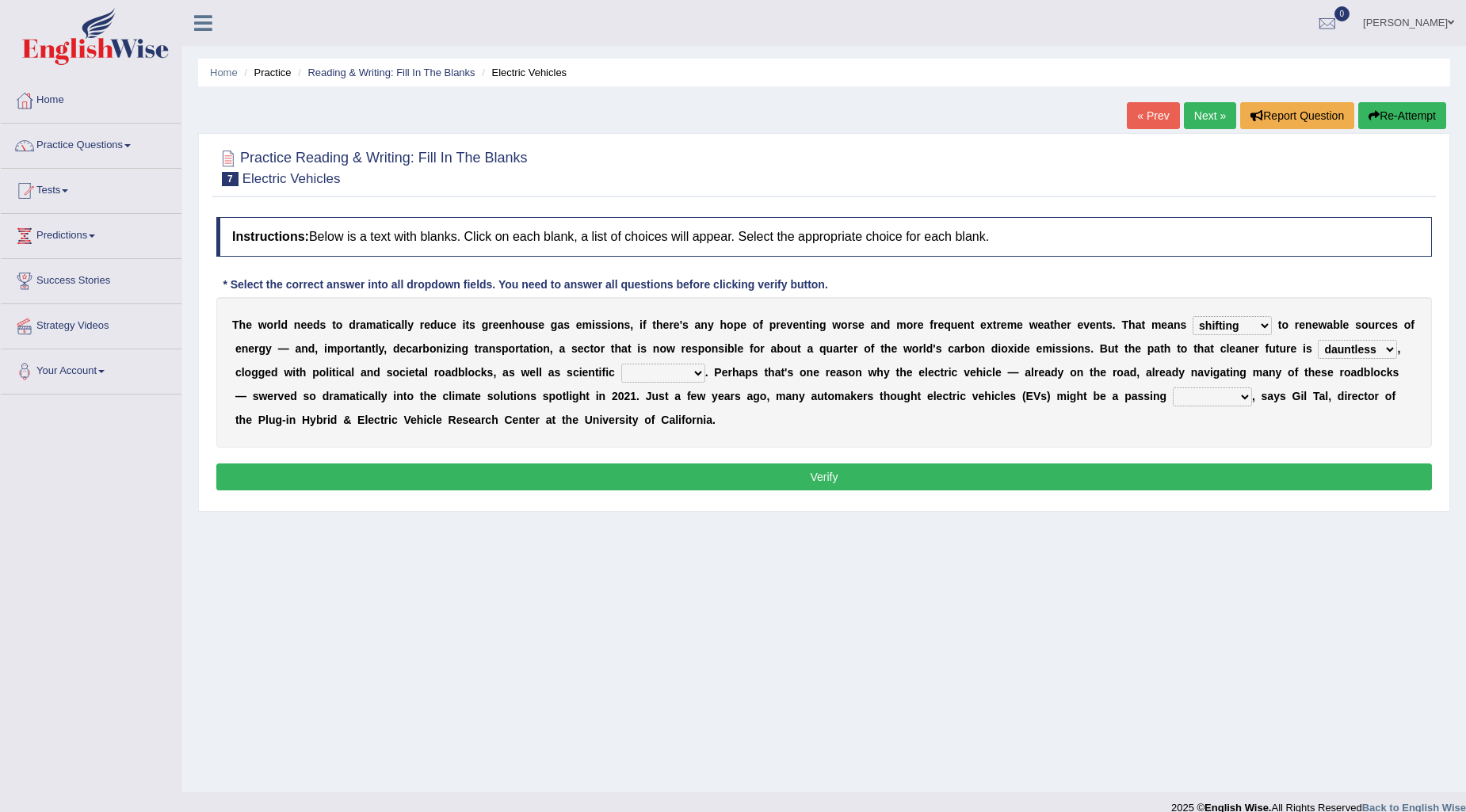
click at [639, 370] on select "spectacles obstacles tentacles receptacles" at bounding box center [664, 372] width 84 height 19
select select "obstacles"
click at [622, 363] on select "spectacles obstacles tentacles receptacles" at bounding box center [664, 372] width 84 height 19
click at [1209, 399] on select "fad gad tad lad" at bounding box center [1212, 396] width 79 height 19
select select "lad"
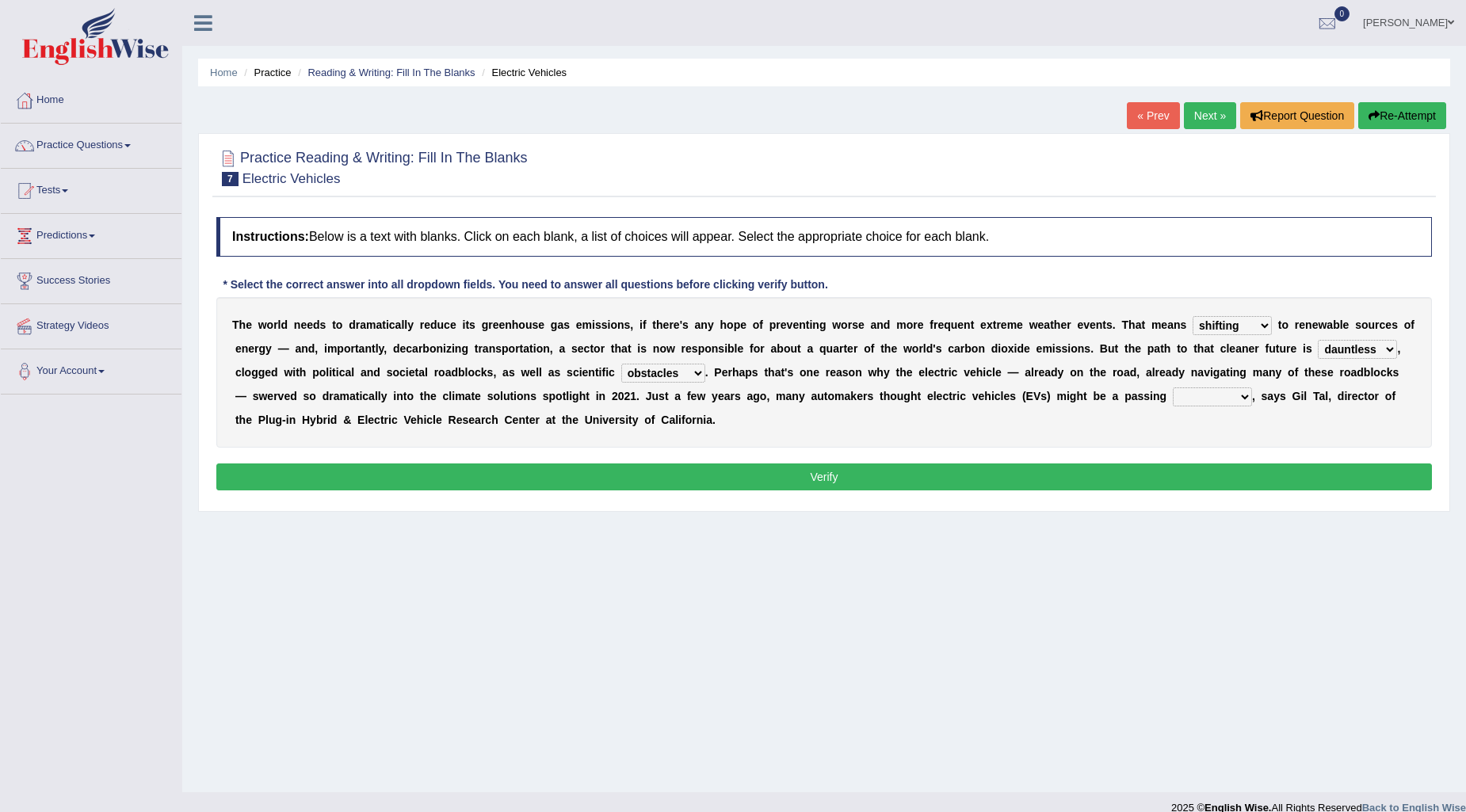
click at [1172, 387] on select "fad gad tad lad" at bounding box center [1212, 396] width 79 height 19
click at [918, 476] on button "Verify" at bounding box center [824, 477] width 1215 height 27
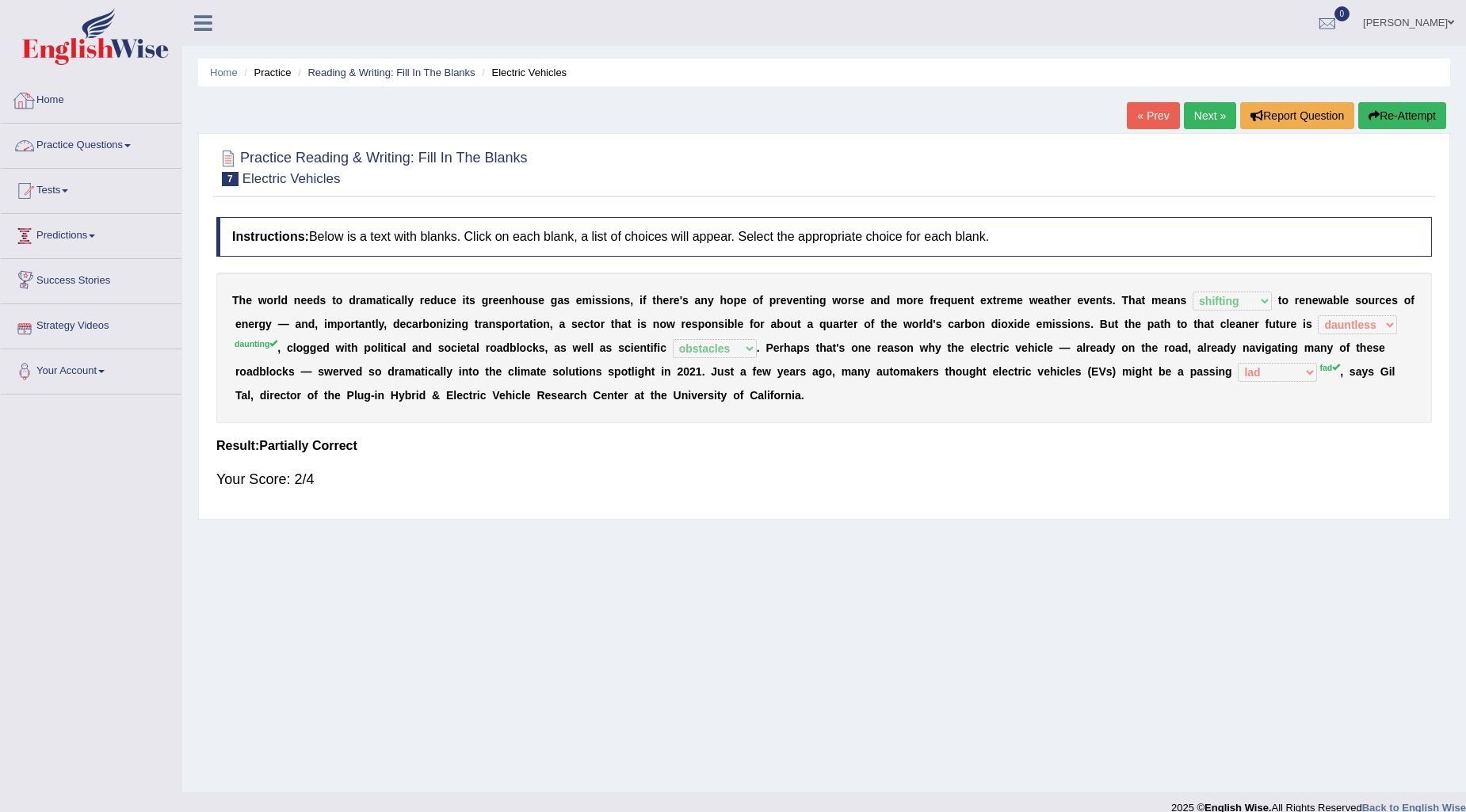
click at [76, 139] on link "Practice Questions" at bounding box center [91, 143] width 181 height 39
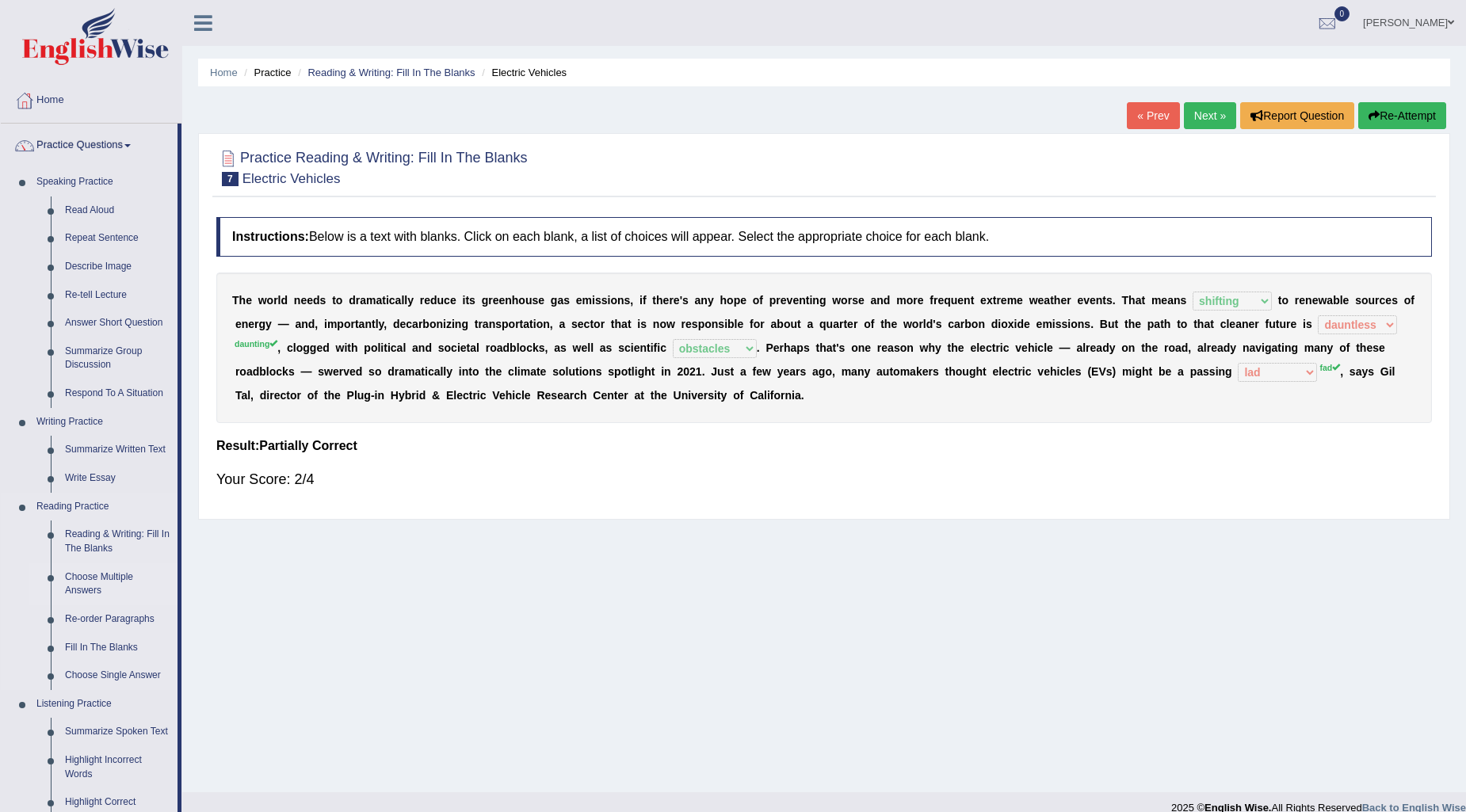
click at [106, 579] on link "Choose Multiple Answers" at bounding box center [118, 584] width 120 height 42
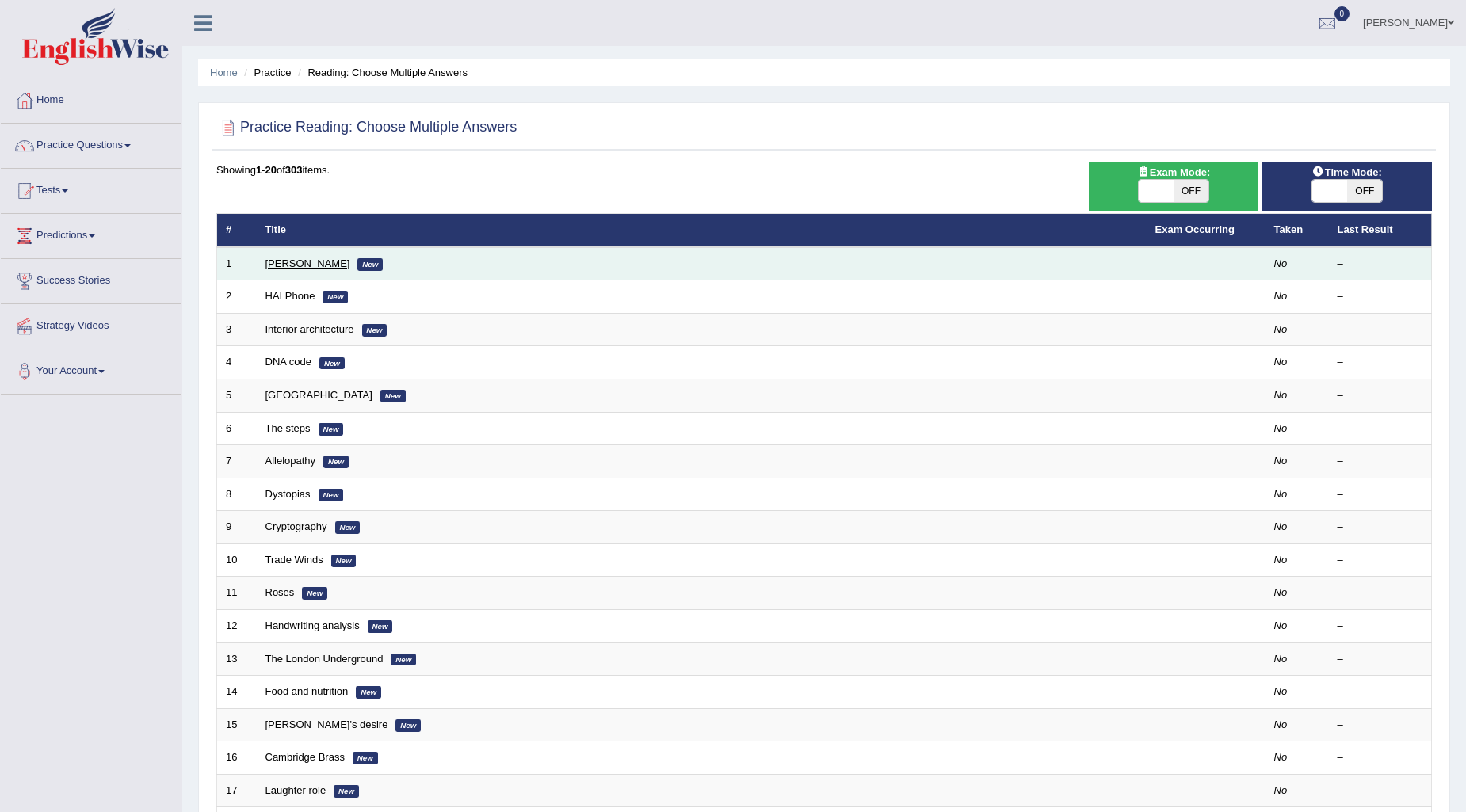
click at [298, 257] on link "[PERSON_NAME]" at bounding box center [308, 263] width 85 height 12
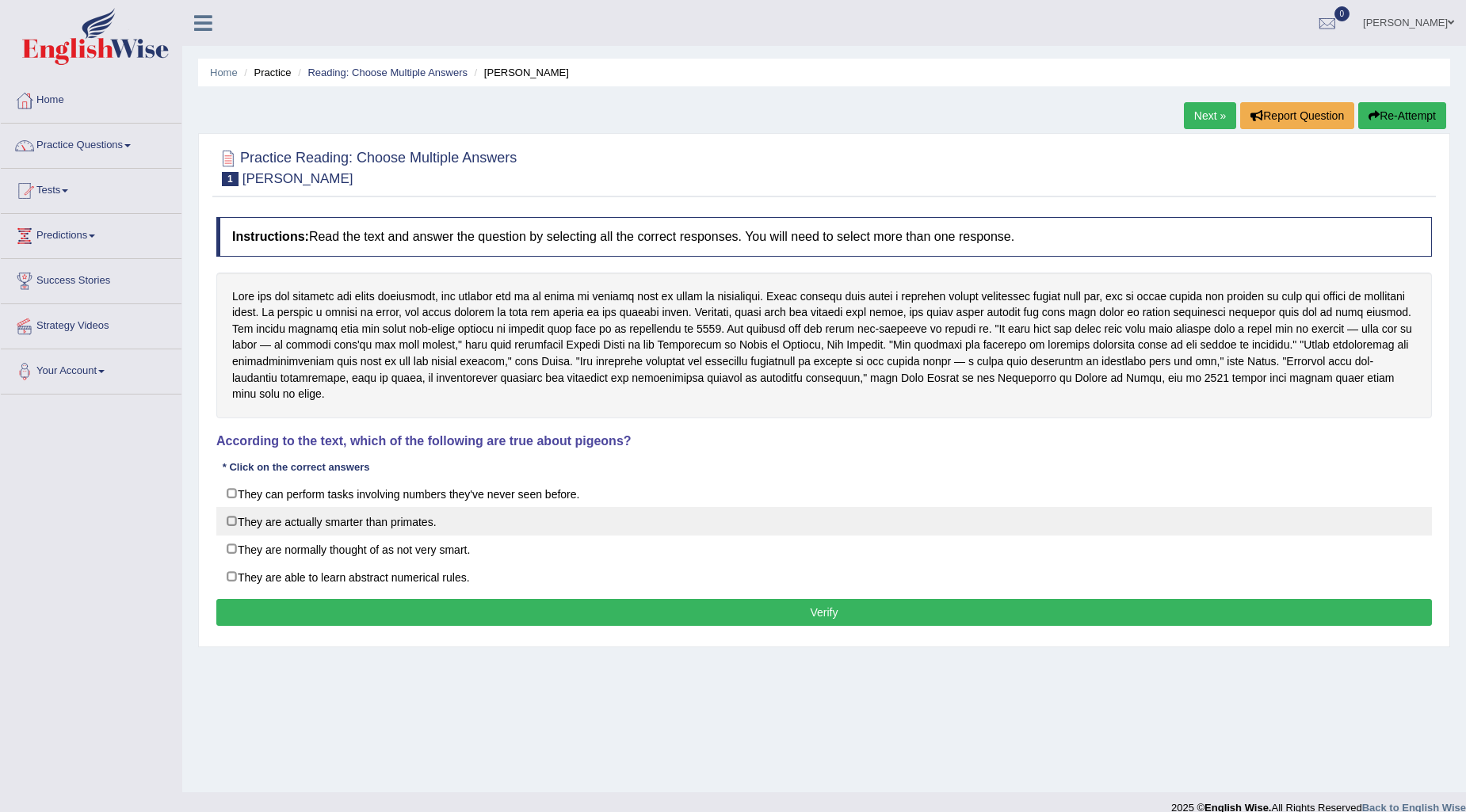
click at [234, 524] on label "They are actually smarter than primates." at bounding box center [824, 521] width 1215 height 29
checkbox input "true"
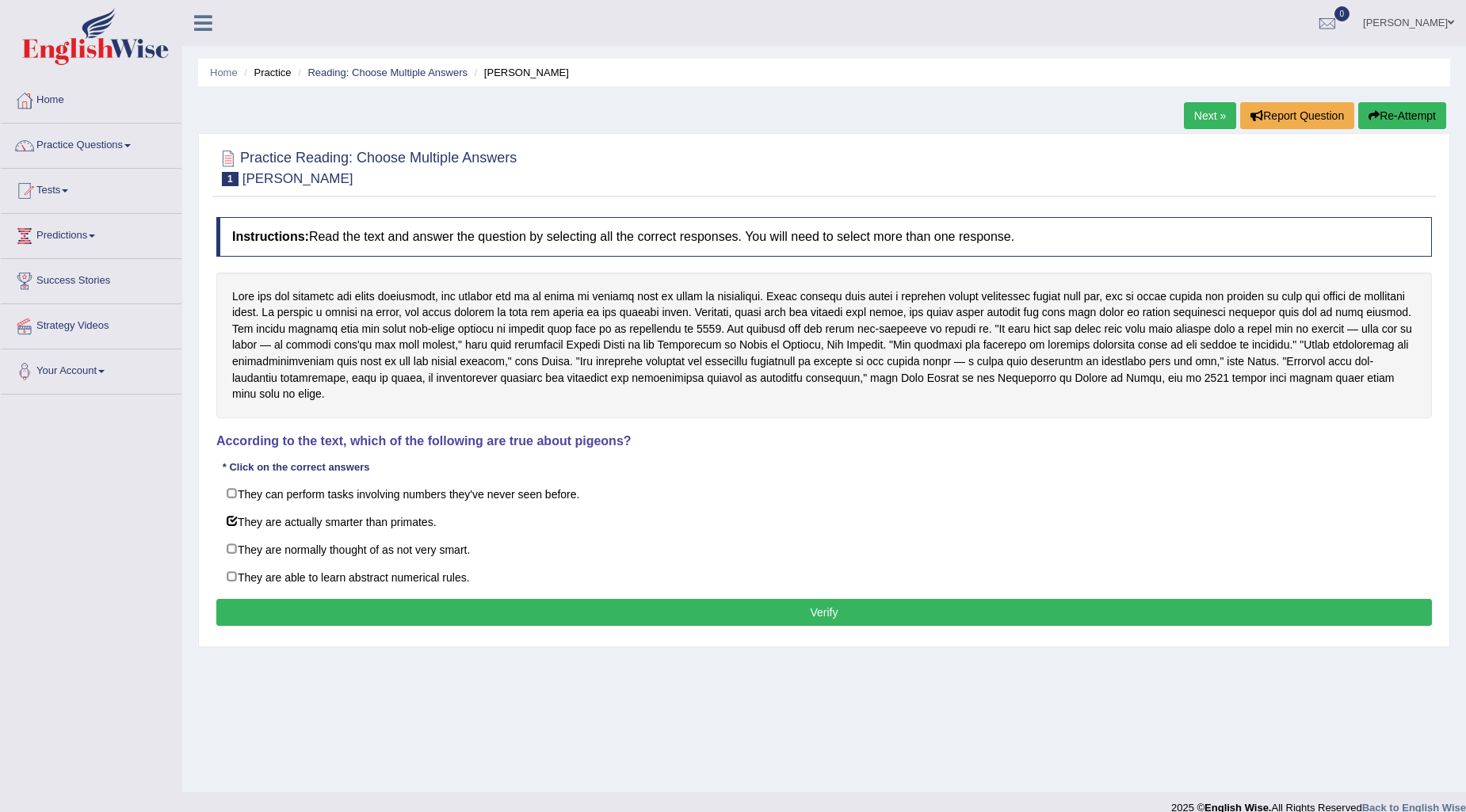
click at [401, 616] on button "Verify" at bounding box center [824, 612] width 1215 height 27
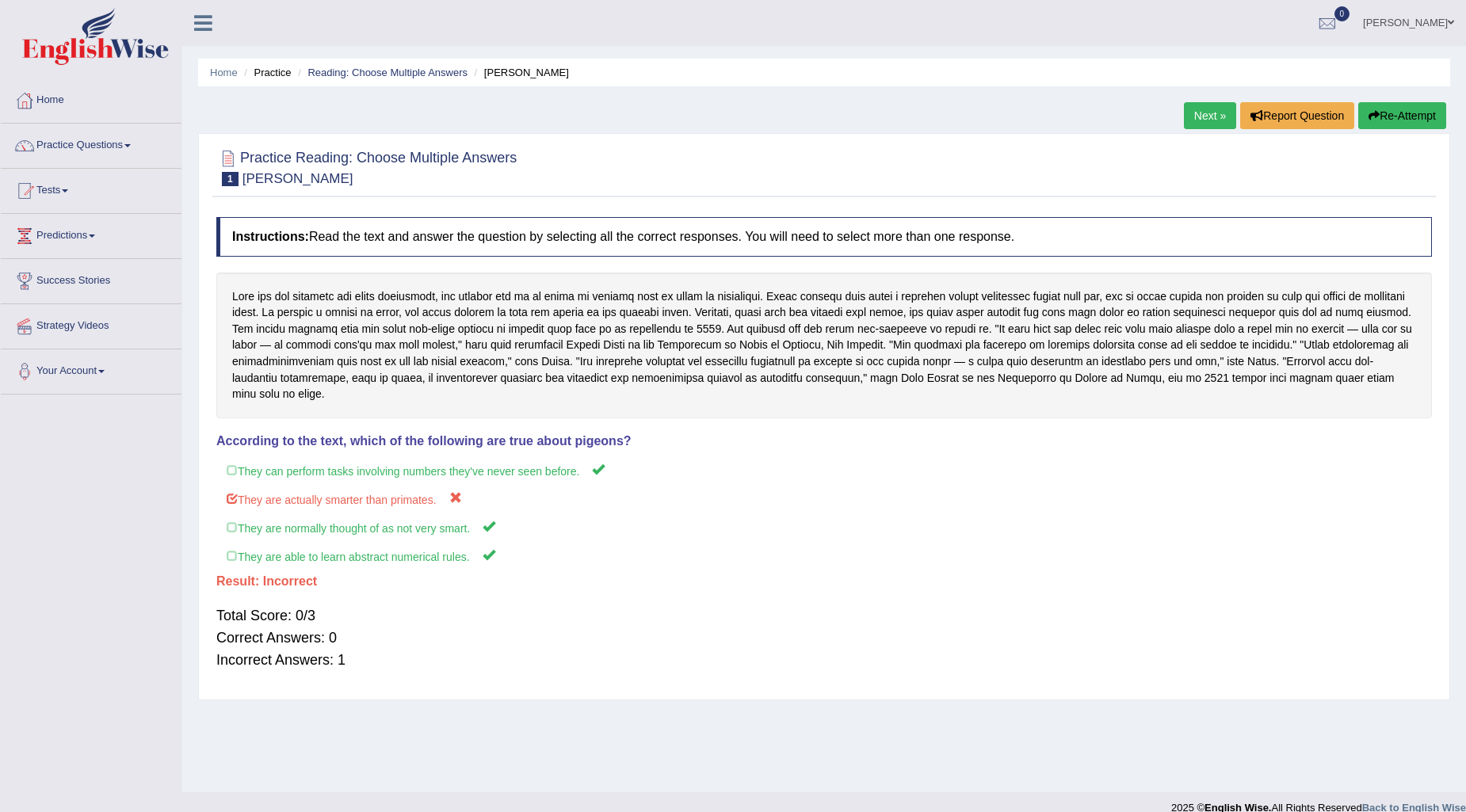
click at [1399, 122] on button "Re-Attempt" at bounding box center [1402, 115] width 88 height 27
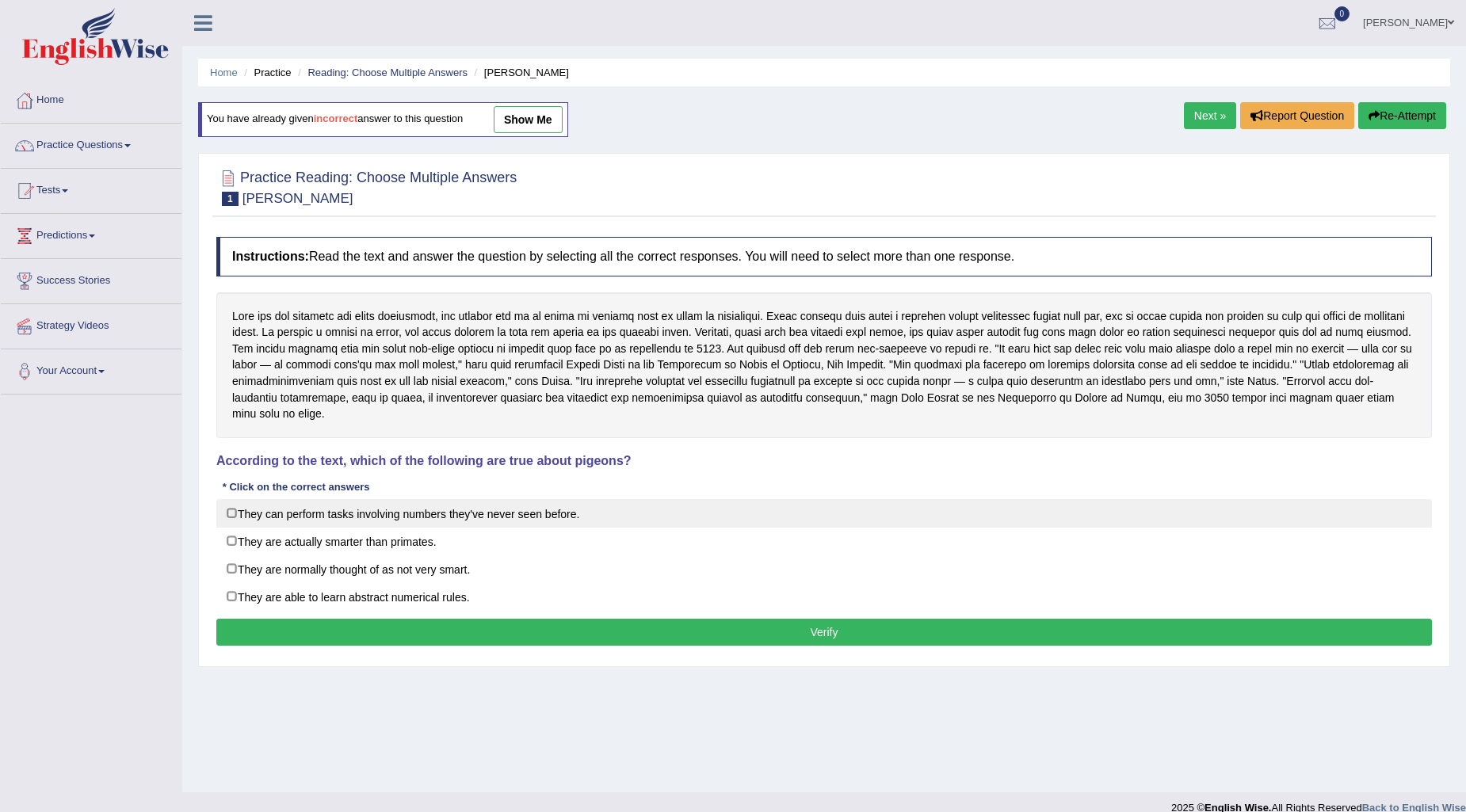
click at [238, 515] on label "They can perform tasks involving numbers they've never seen before." at bounding box center [824, 513] width 1215 height 29
checkbox input "true"
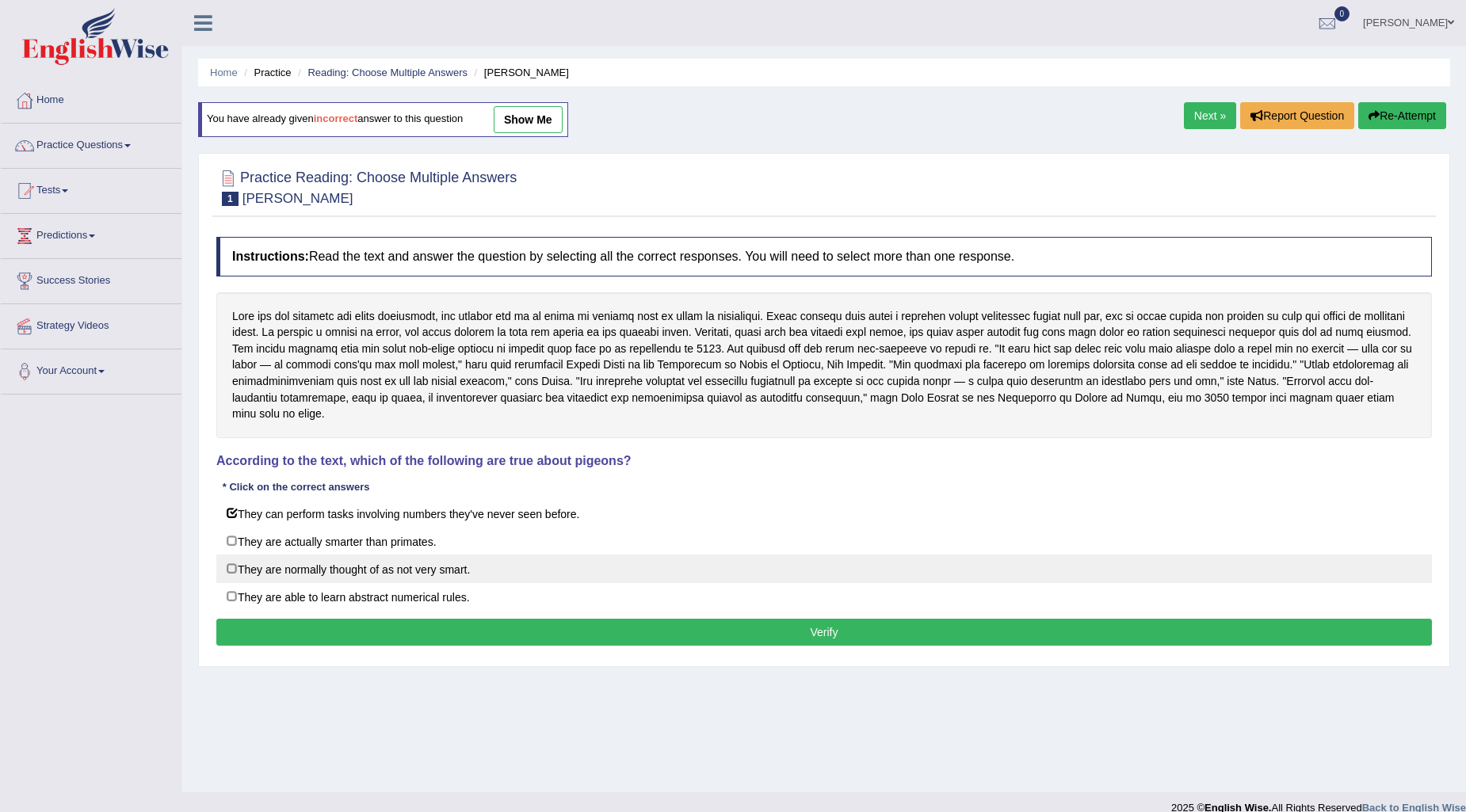
click at [231, 568] on label "They are normally thought of as not very smart." at bounding box center [824, 569] width 1215 height 29
checkbox input "true"
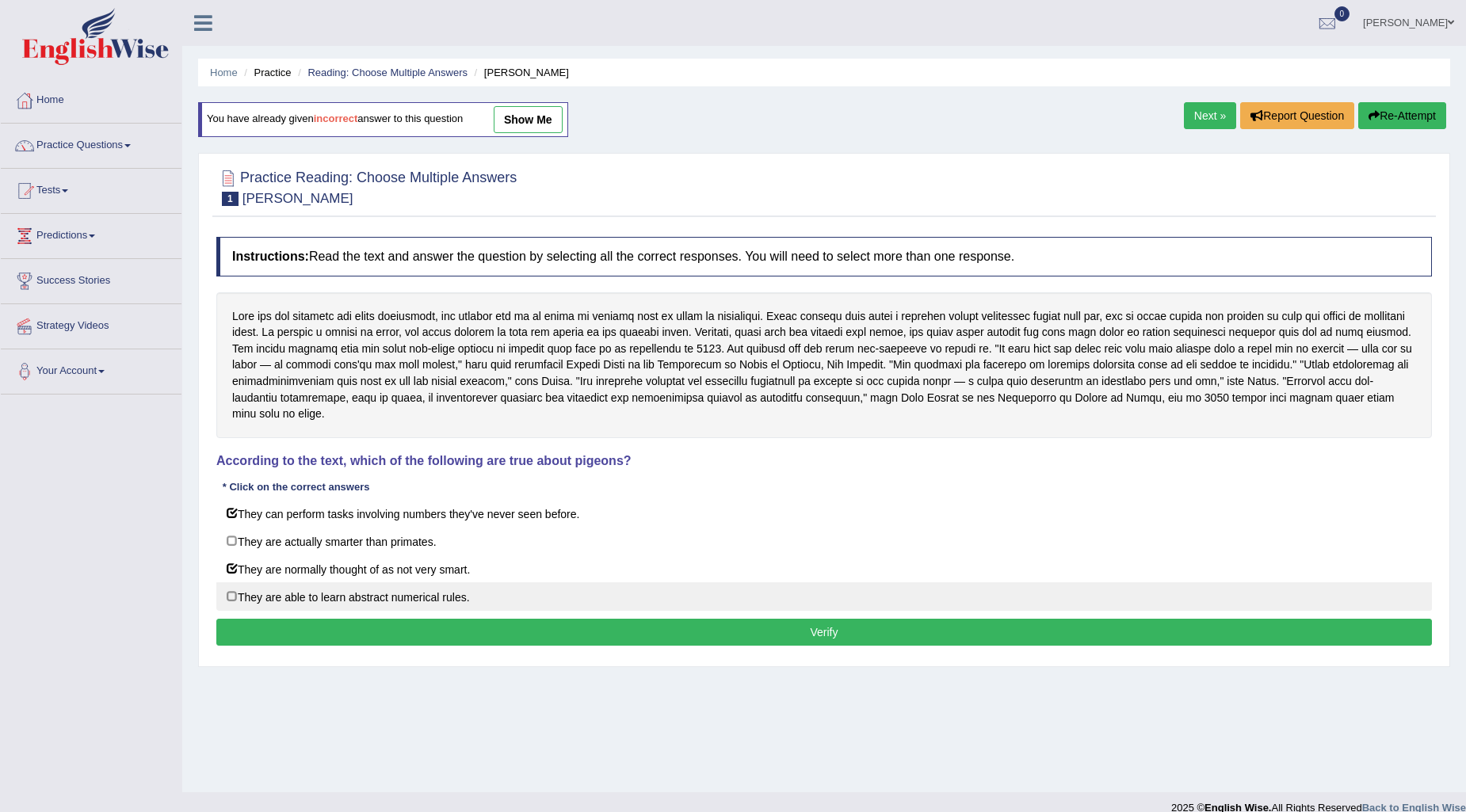
click at [232, 605] on label "They are able to learn abstract numerical rules." at bounding box center [824, 596] width 1215 height 29
checkbox input "true"
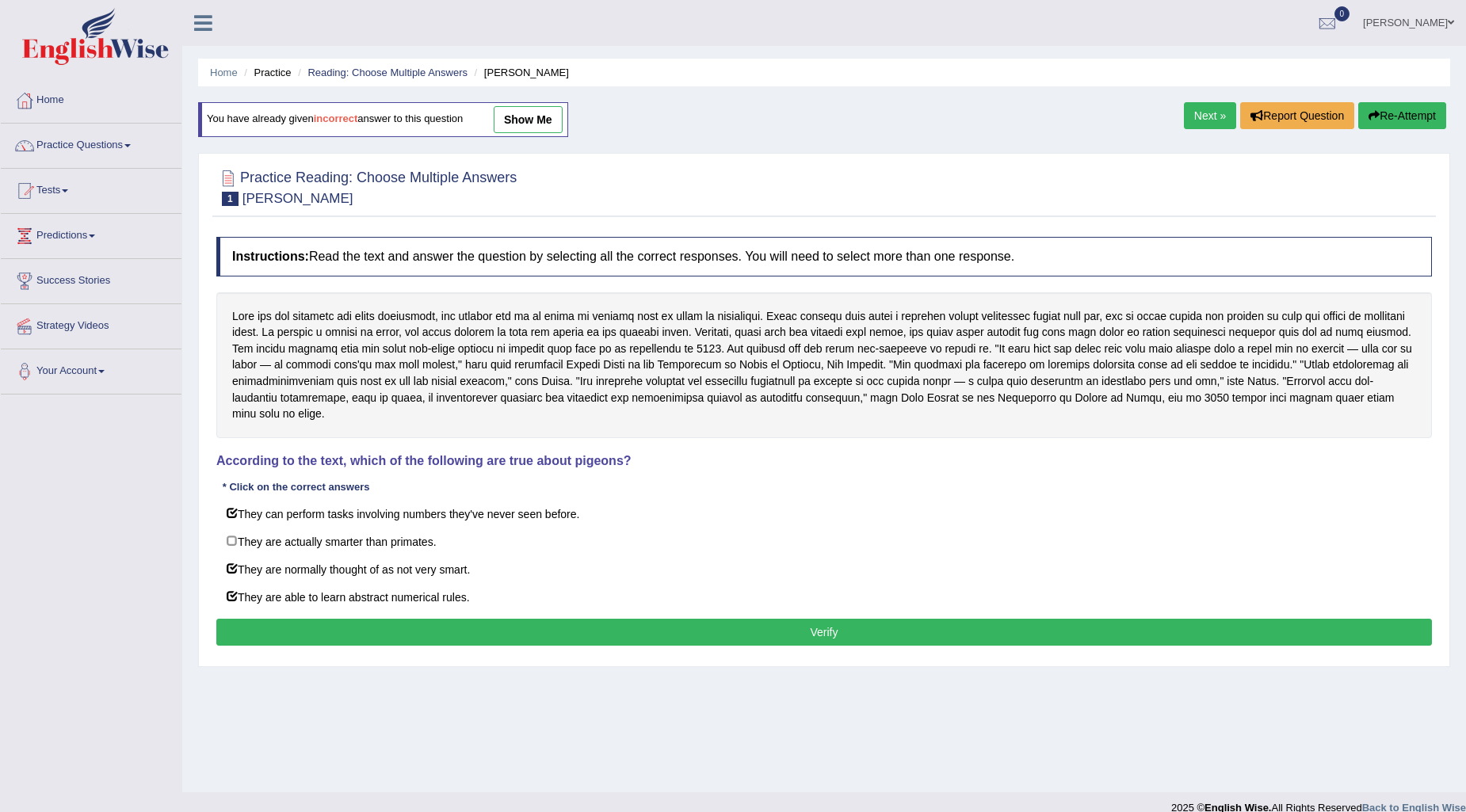
click at [392, 640] on button "Verify" at bounding box center [824, 632] width 1215 height 27
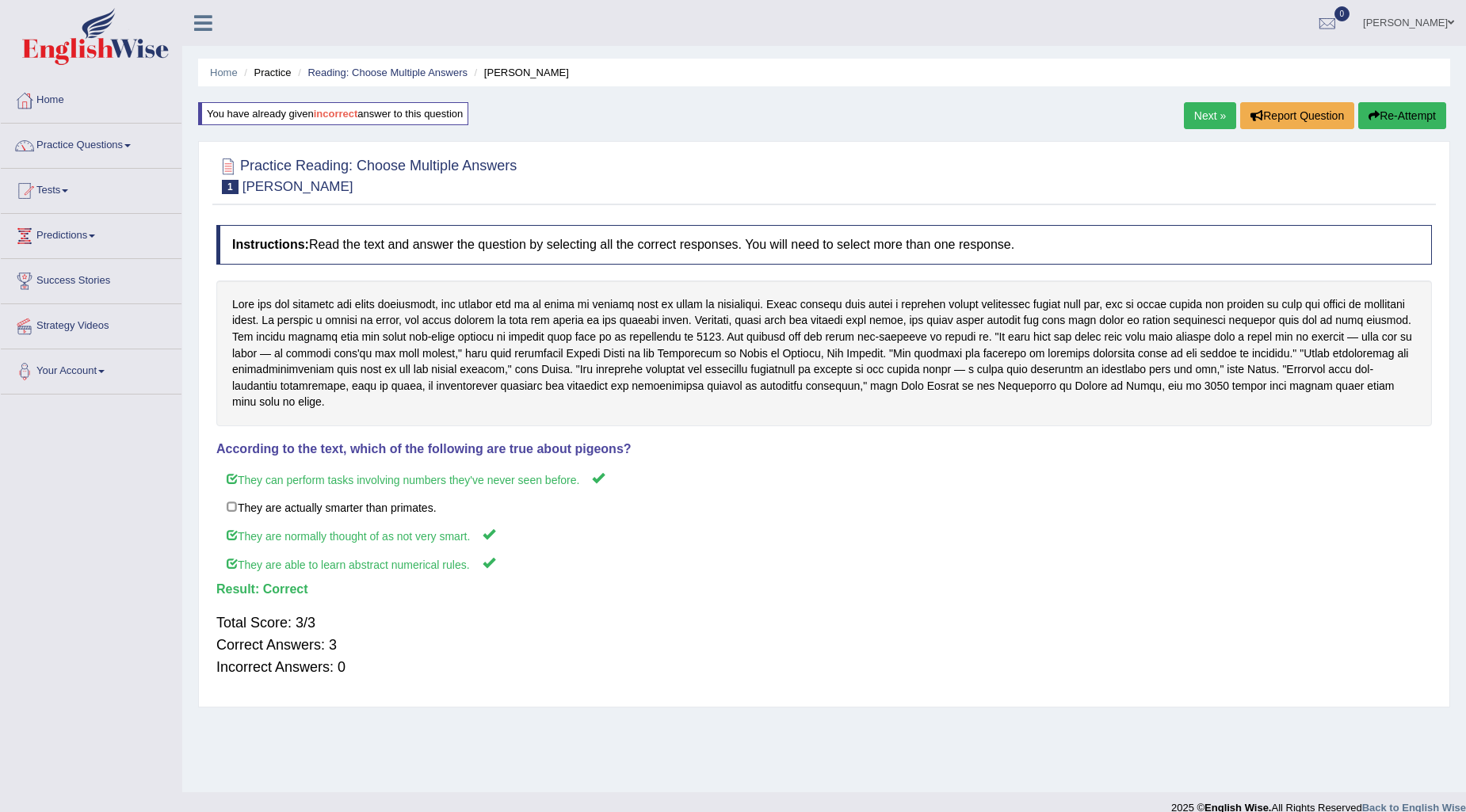
click at [1187, 105] on link "Next »" at bounding box center [1210, 115] width 53 height 27
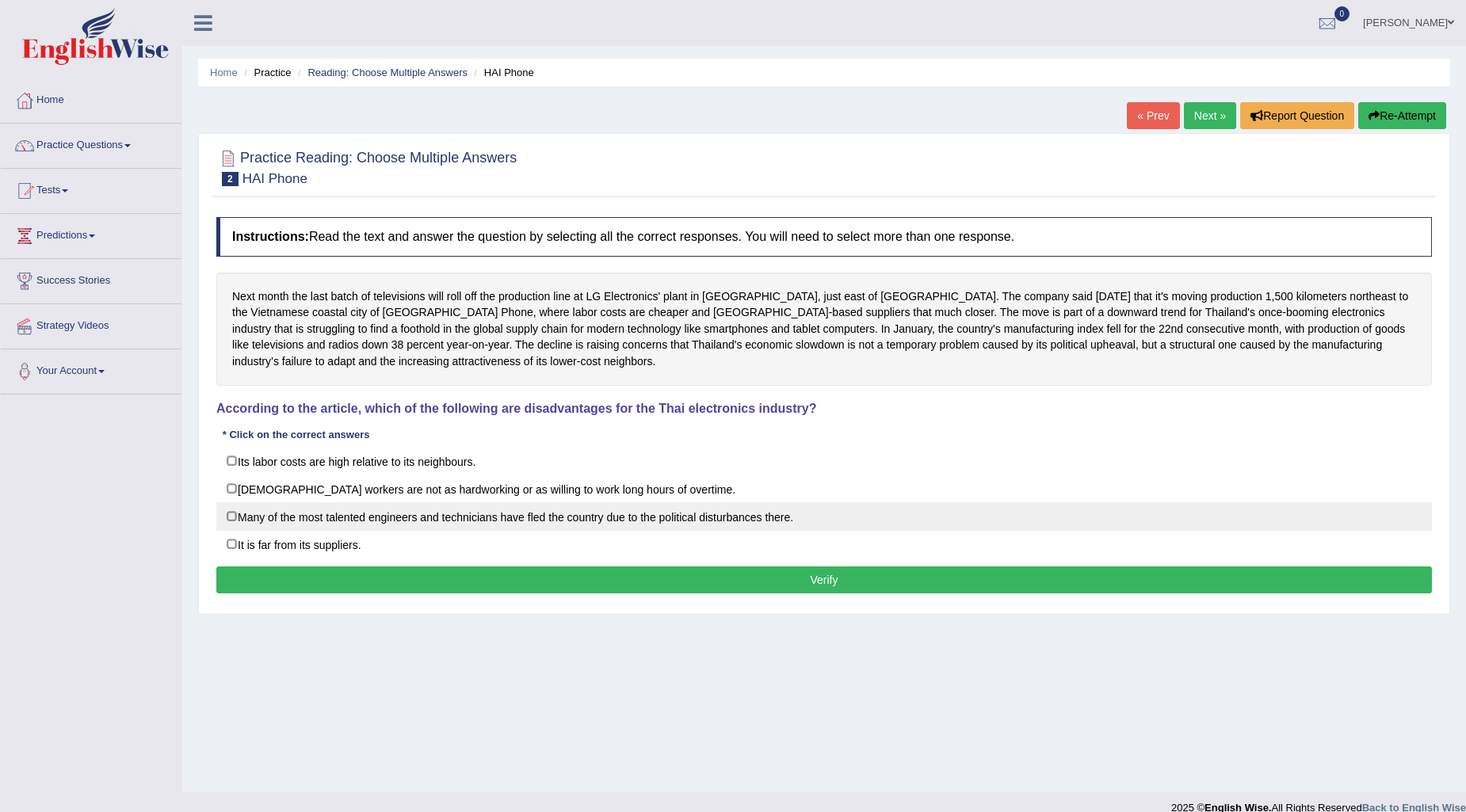
click at [350, 511] on label "Many of the most talented engineers and technicians have fled the country due t…" at bounding box center [824, 516] width 1215 height 29
checkbox input "true"
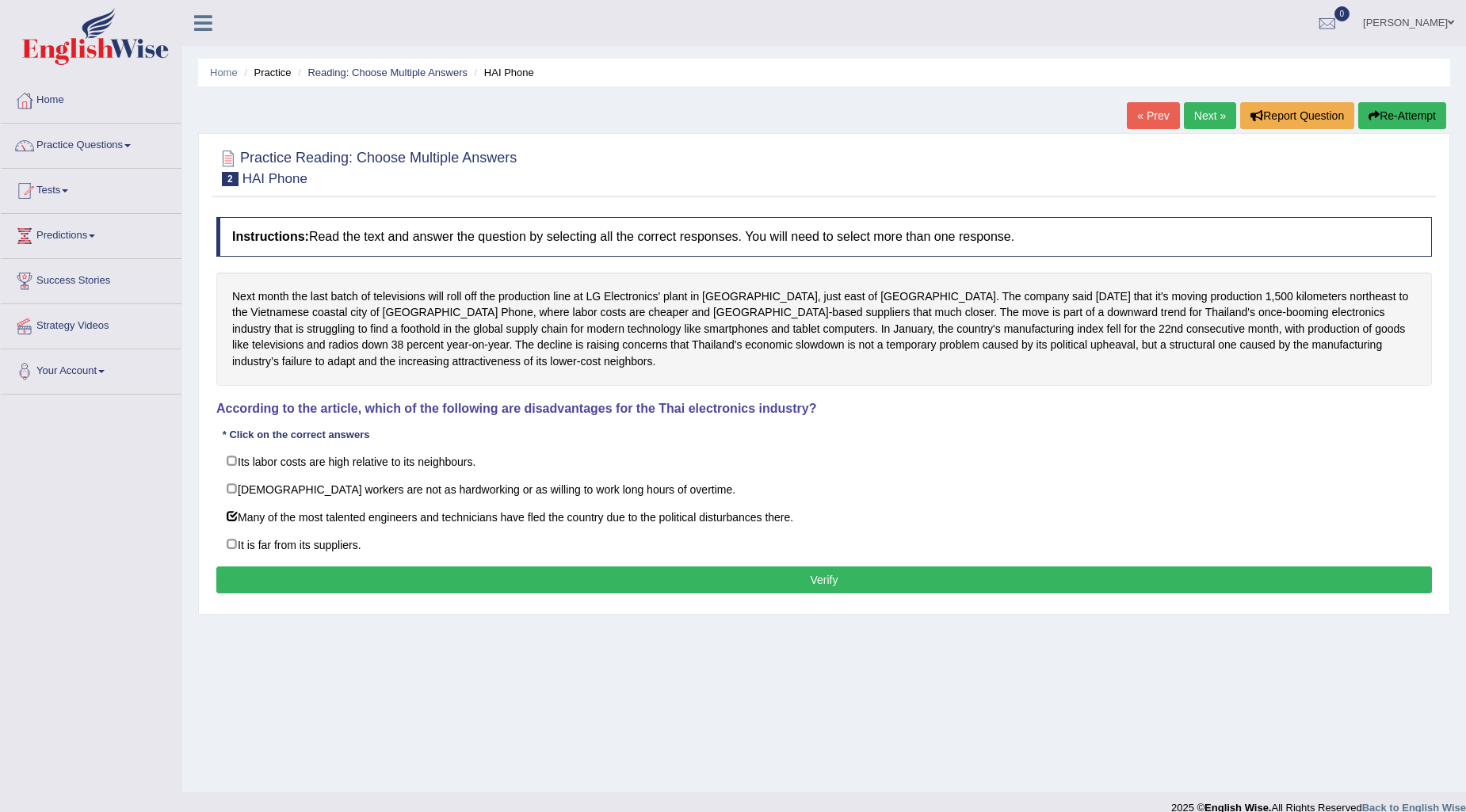
click at [424, 589] on button "Verify" at bounding box center [824, 579] width 1215 height 27
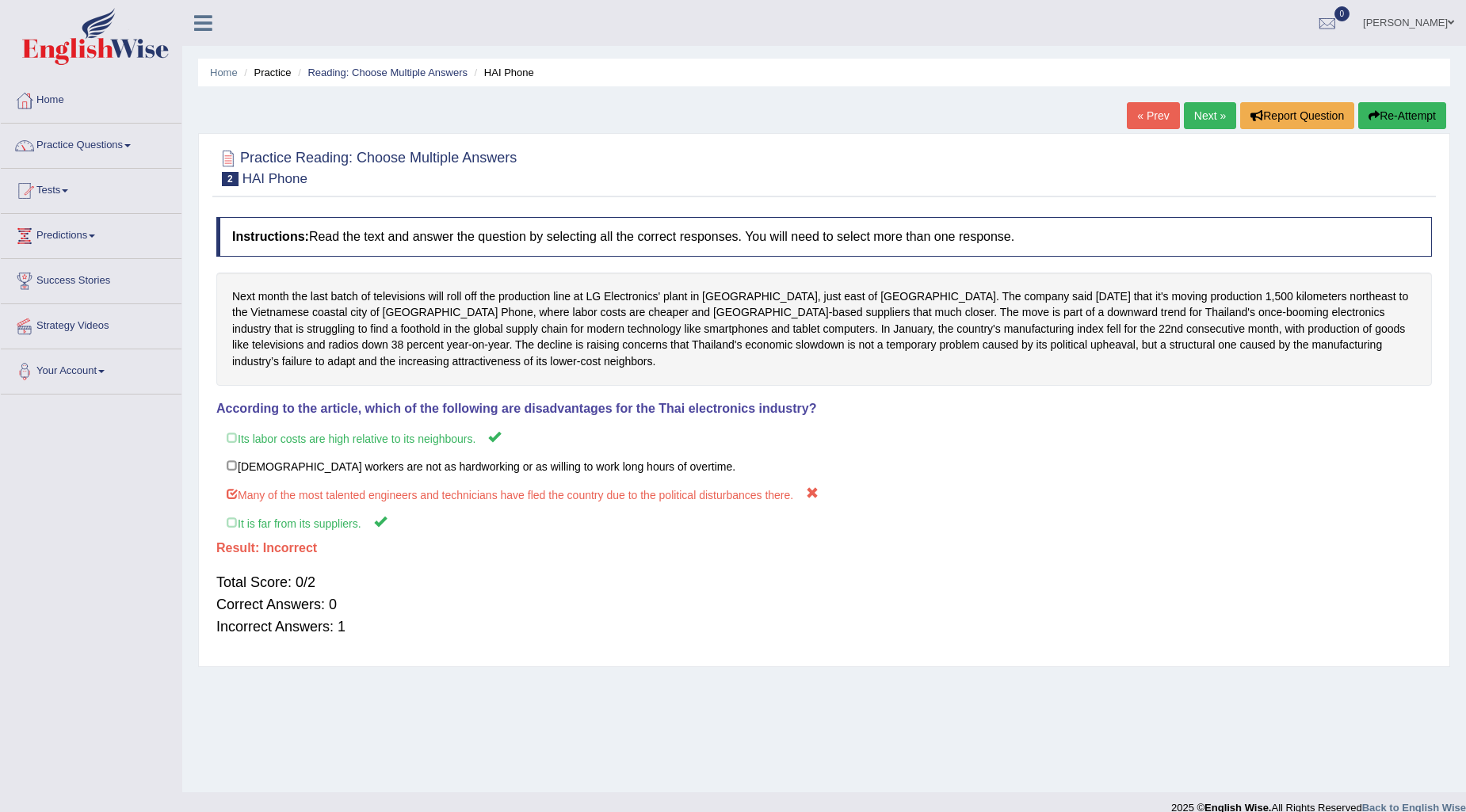
click at [1404, 120] on button "Re-Attempt" at bounding box center [1402, 115] width 88 height 27
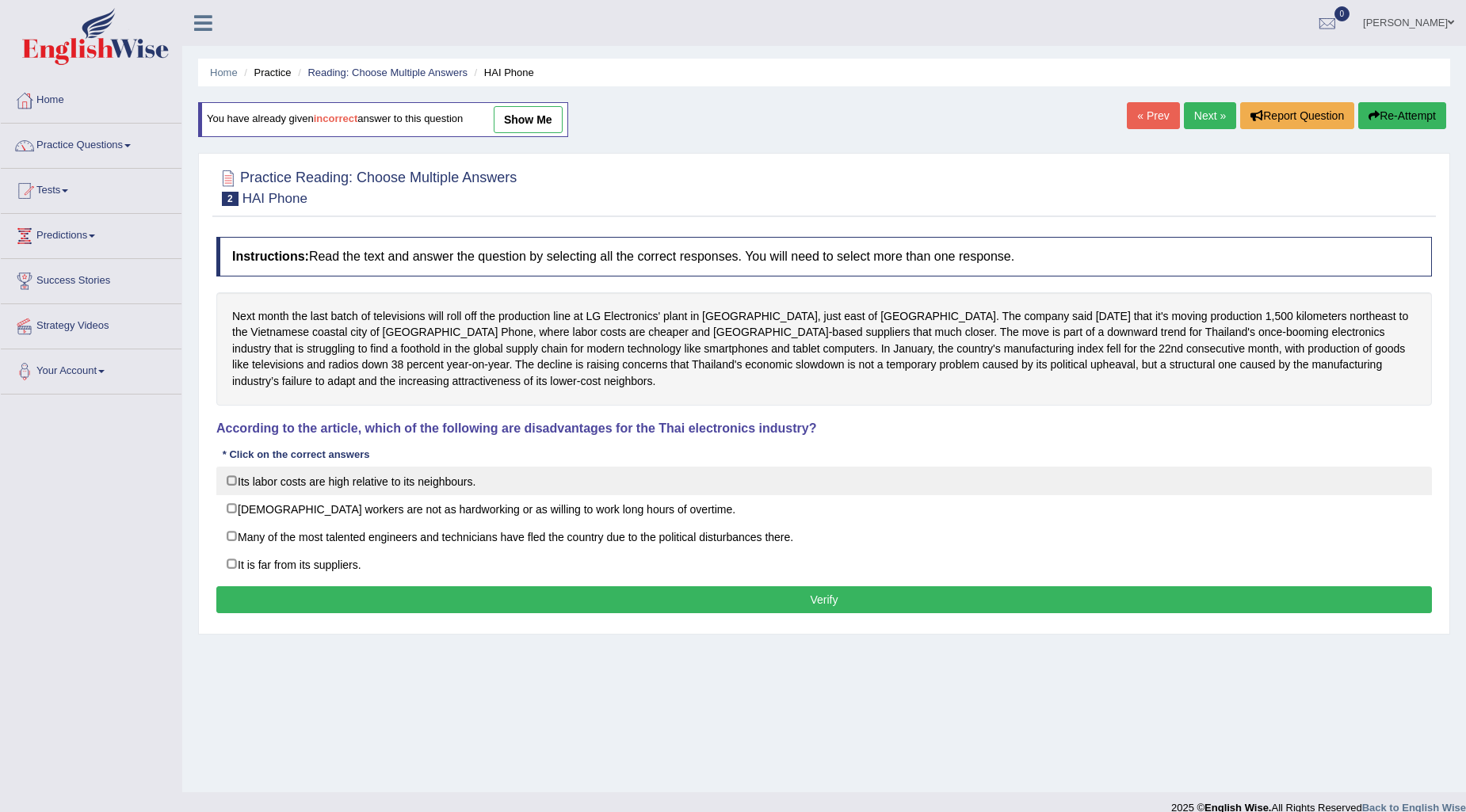
click at [234, 475] on label "Its labor costs are high relative to its neighbours." at bounding box center [824, 481] width 1215 height 29
checkbox input "true"
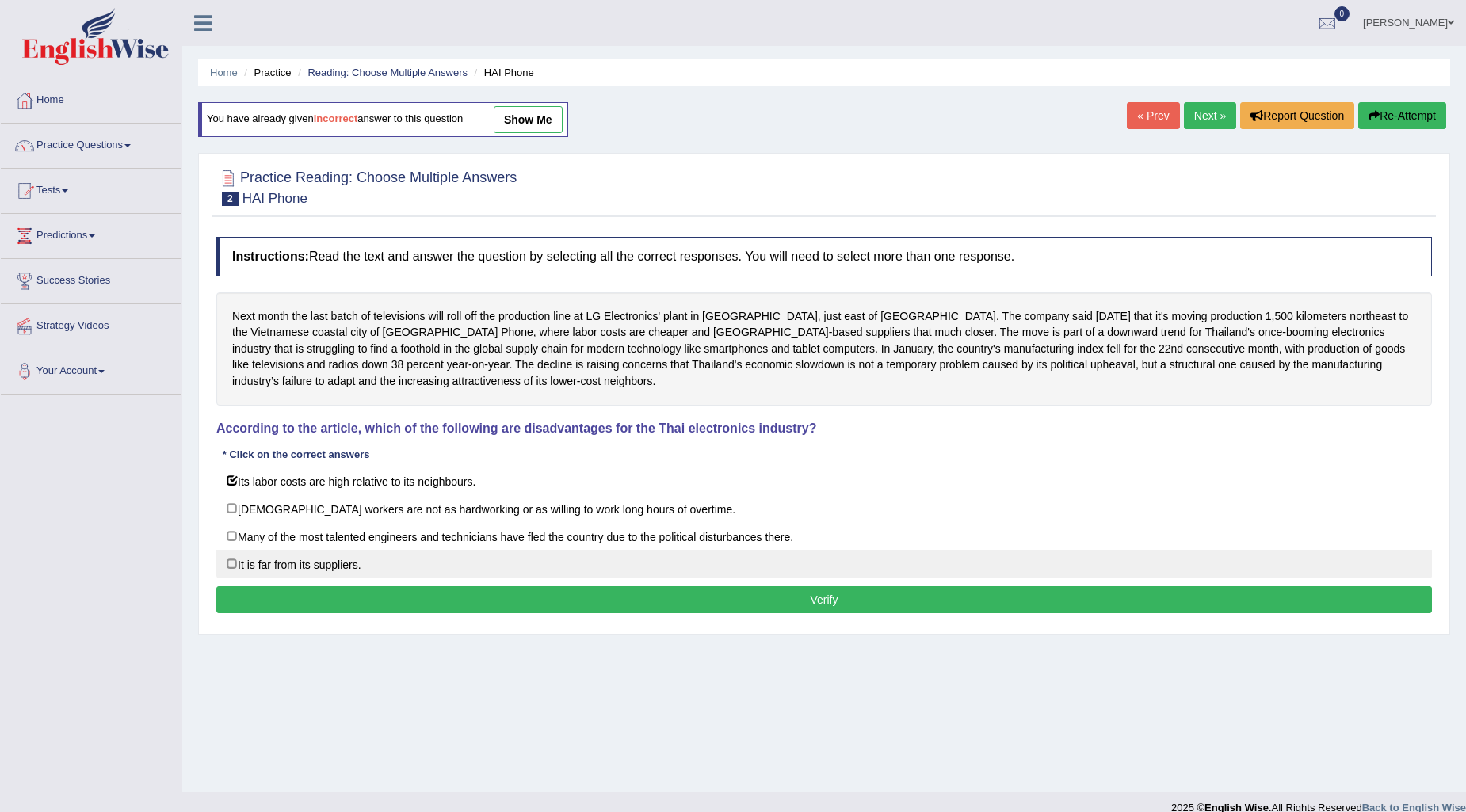
click at [226, 573] on label "It is far from its suppliers." at bounding box center [824, 564] width 1215 height 29
checkbox input "true"
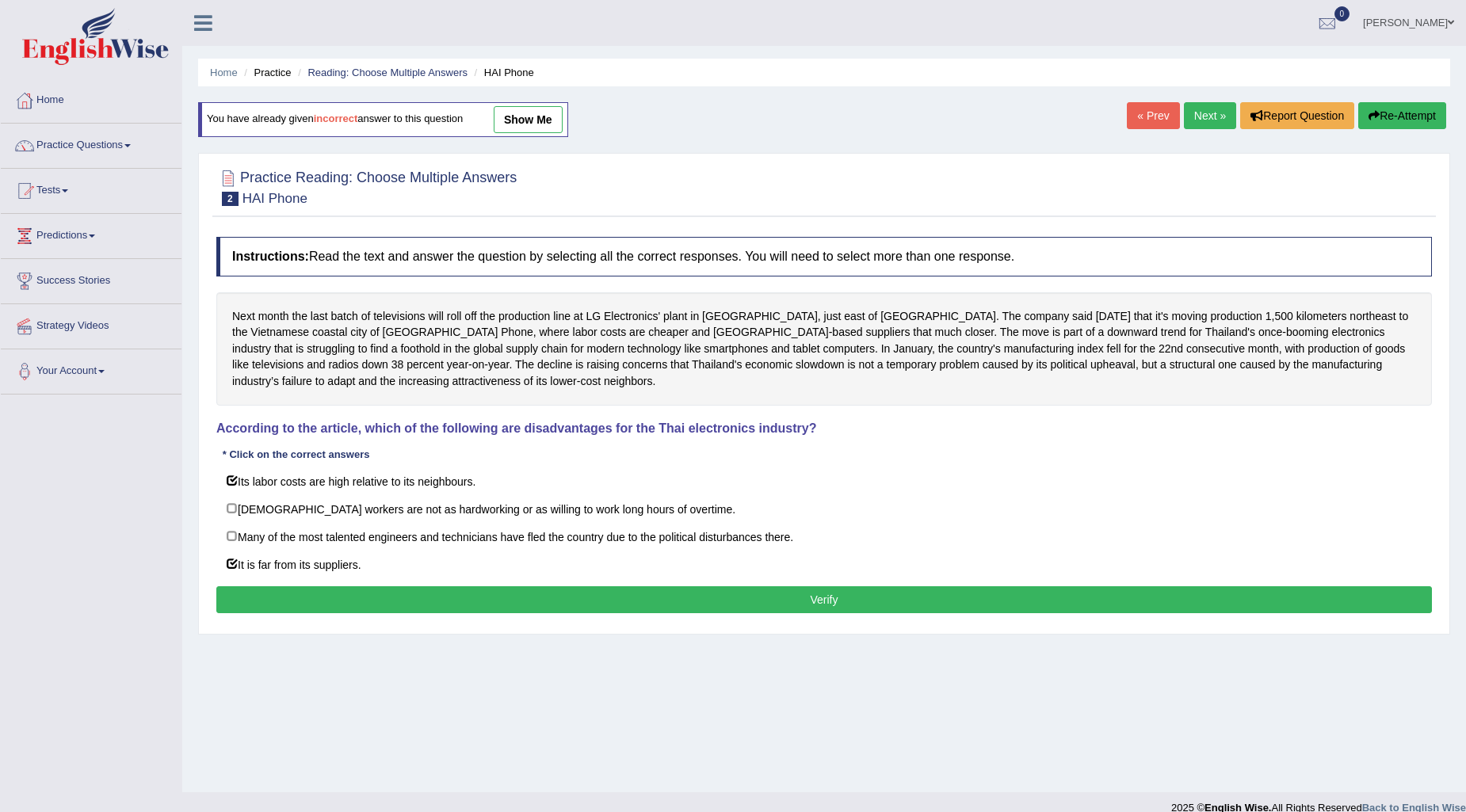
click at [252, 591] on button "Verify" at bounding box center [824, 599] width 1215 height 27
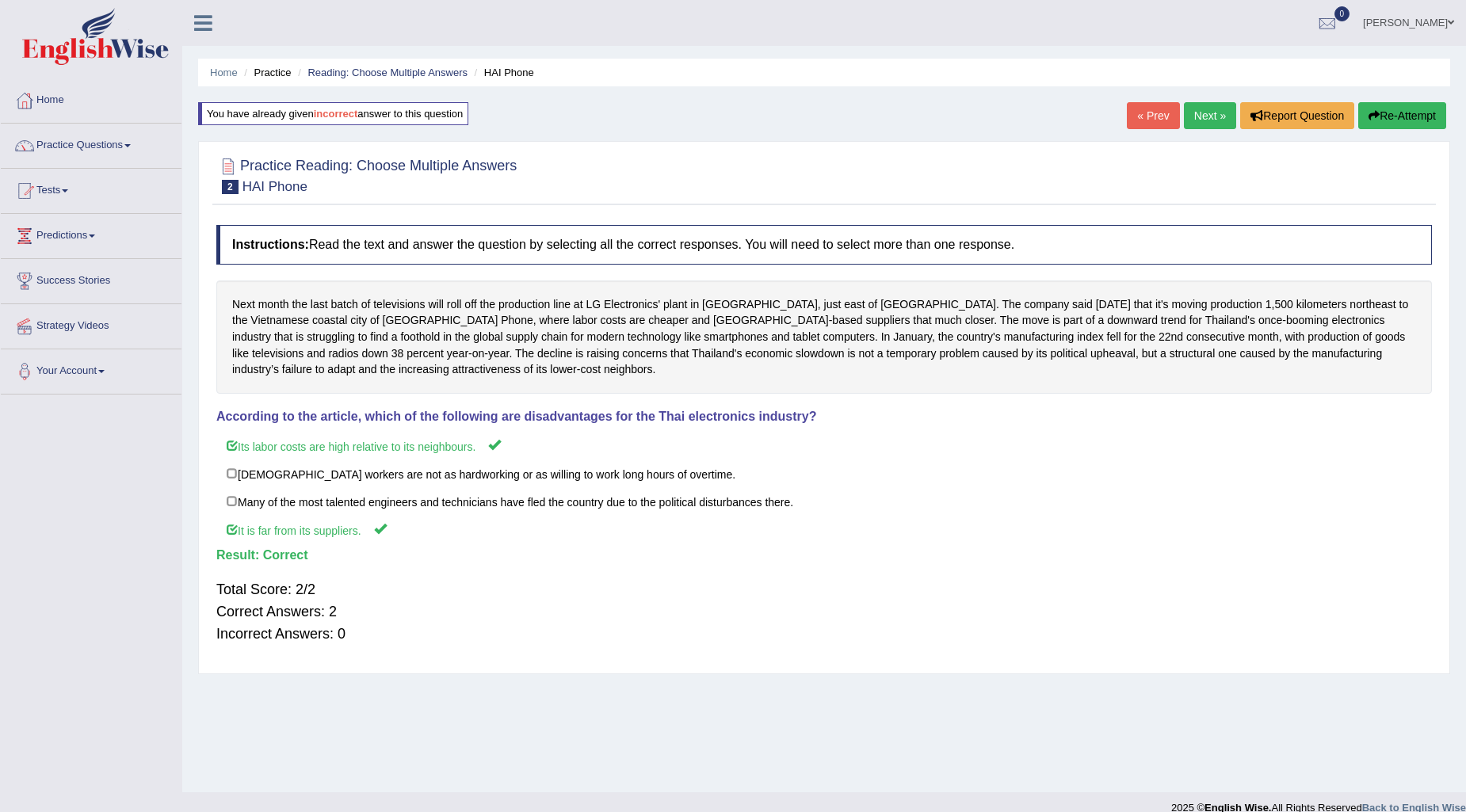
click at [1195, 106] on link "Next »" at bounding box center [1210, 115] width 53 height 27
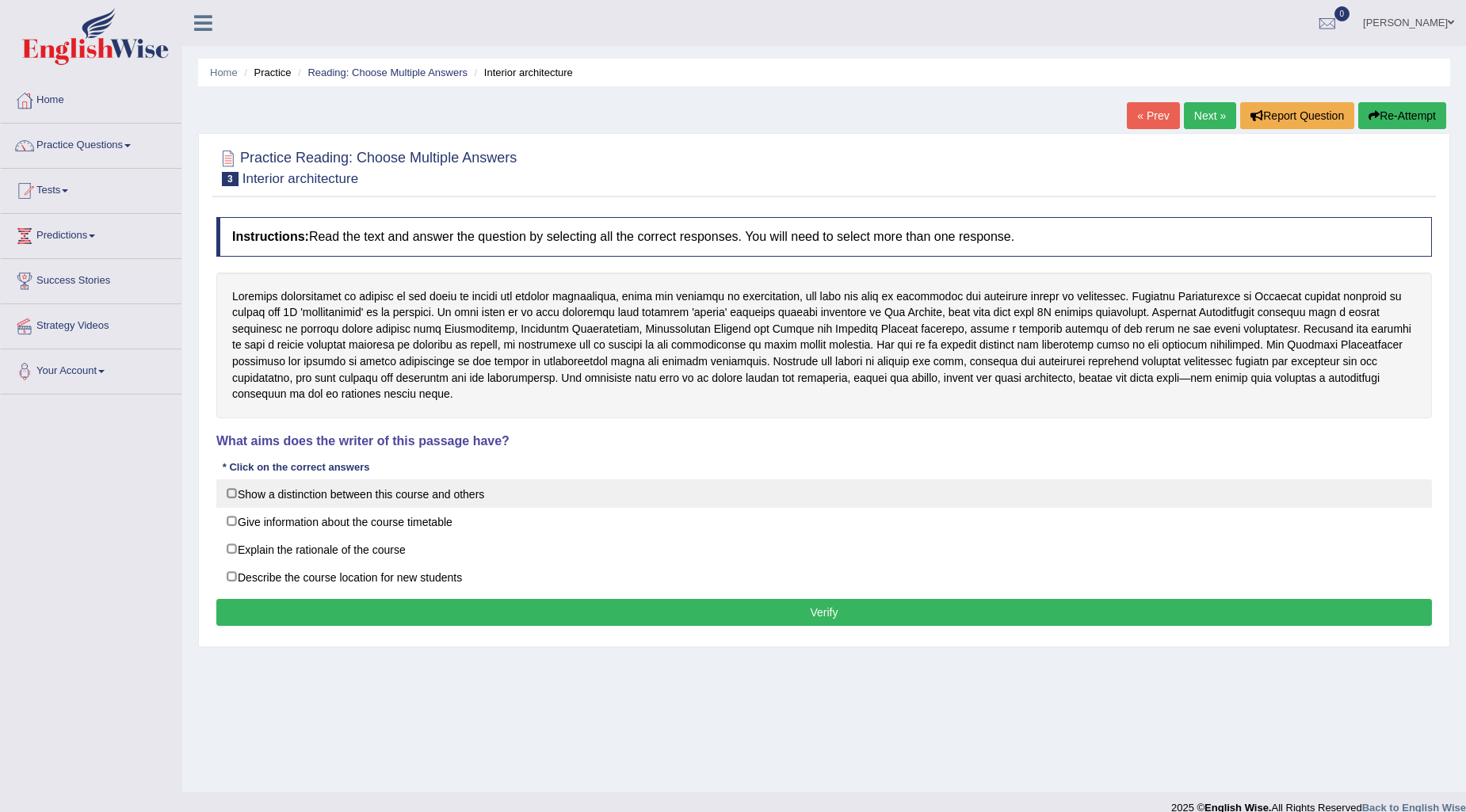
click at [238, 479] on label "Show a distinction between this course and others" at bounding box center [824, 493] width 1215 height 29
checkbox input "true"
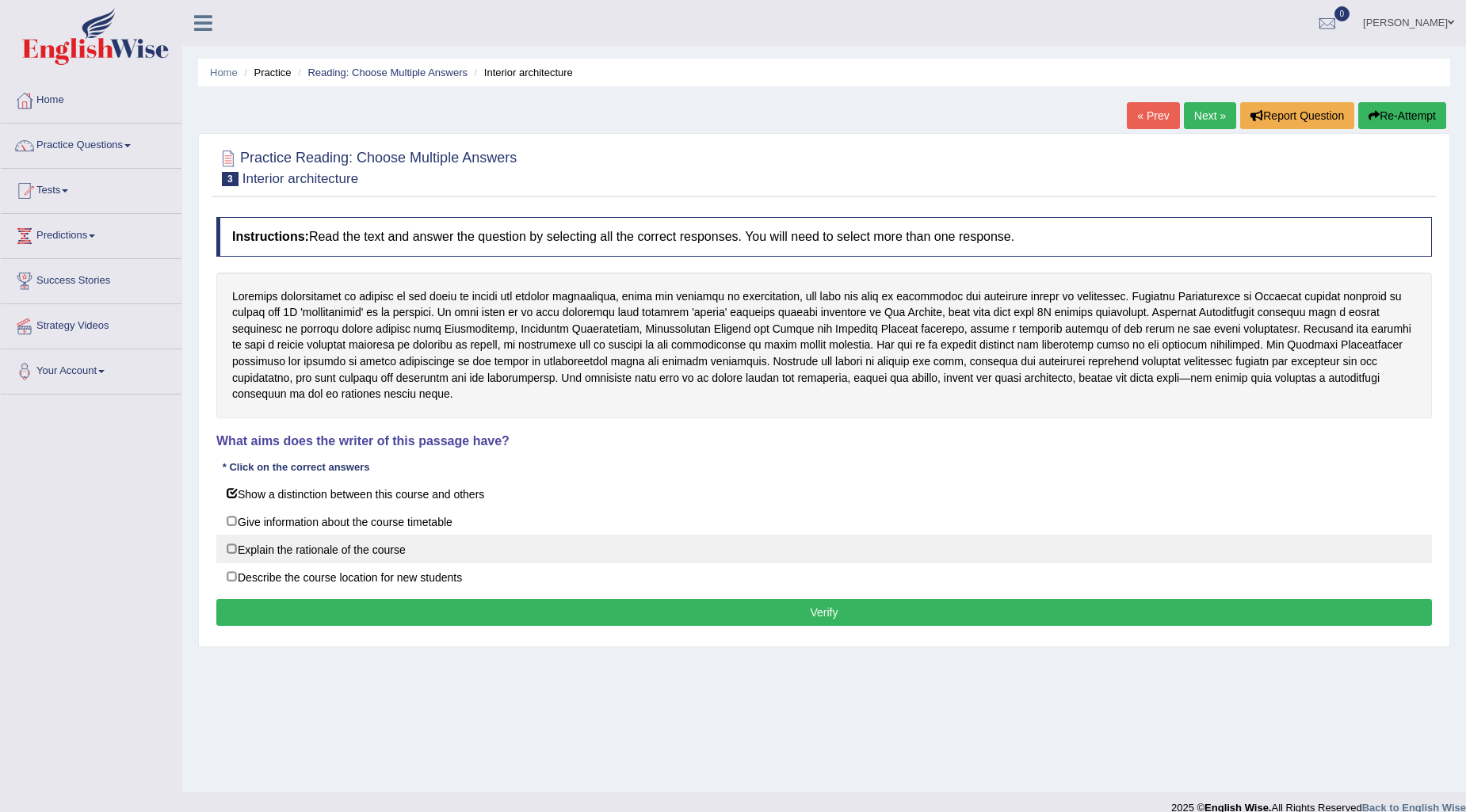
click at [226, 539] on label "Explain the rationale of the course" at bounding box center [824, 549] width 1215 height 29
checkbox input "true"
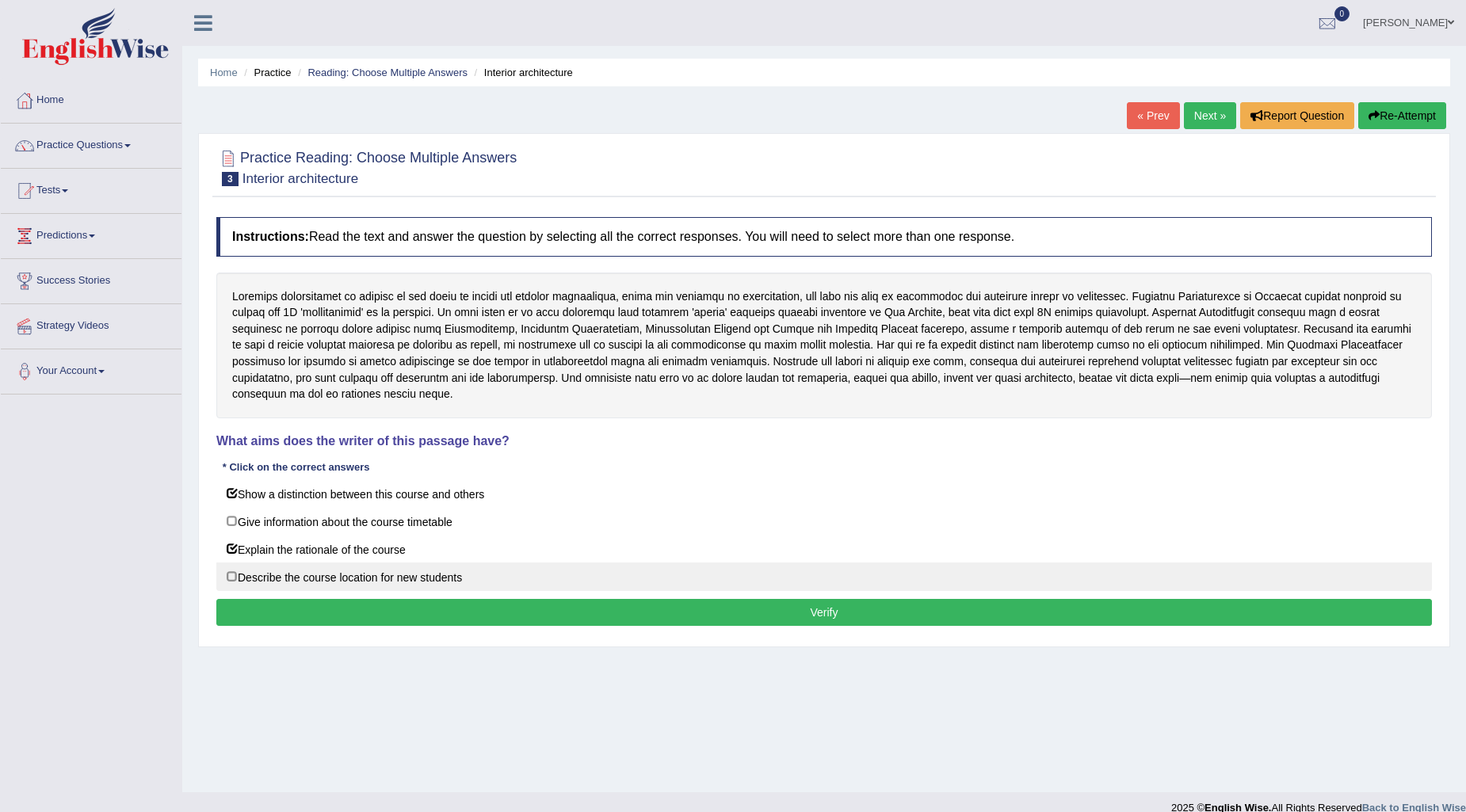
click at [225, 566] on label "Describe the course location for new students" at bounding box center [824, 576] width 1215 height 29
checkbox input "true"
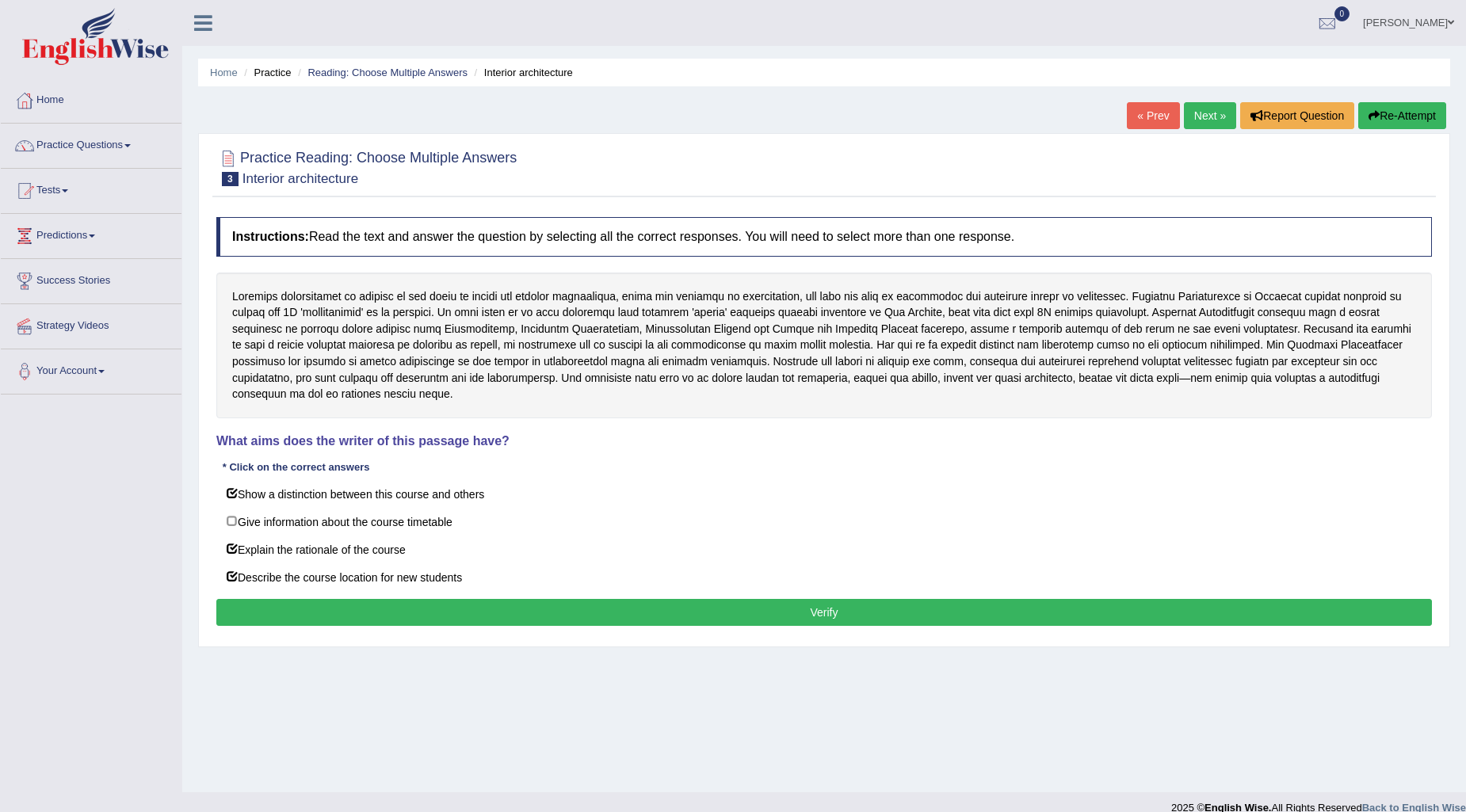
click at [274, 599] on button "Verify" at bounding box center [824, 612] width 1215 height 27
